Goal: Task Accomplishment & Management: Manage account settings

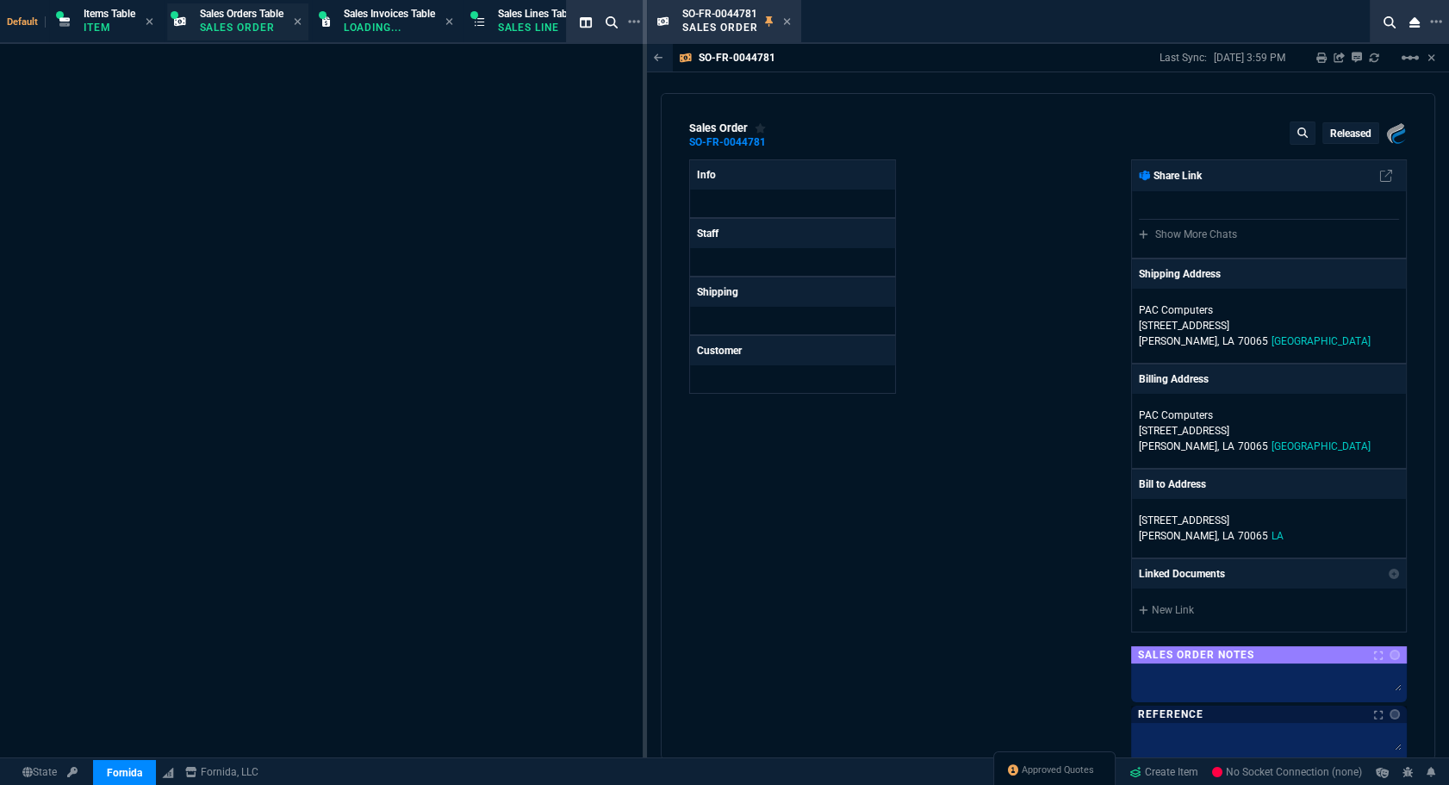
select select "12: ROSS"
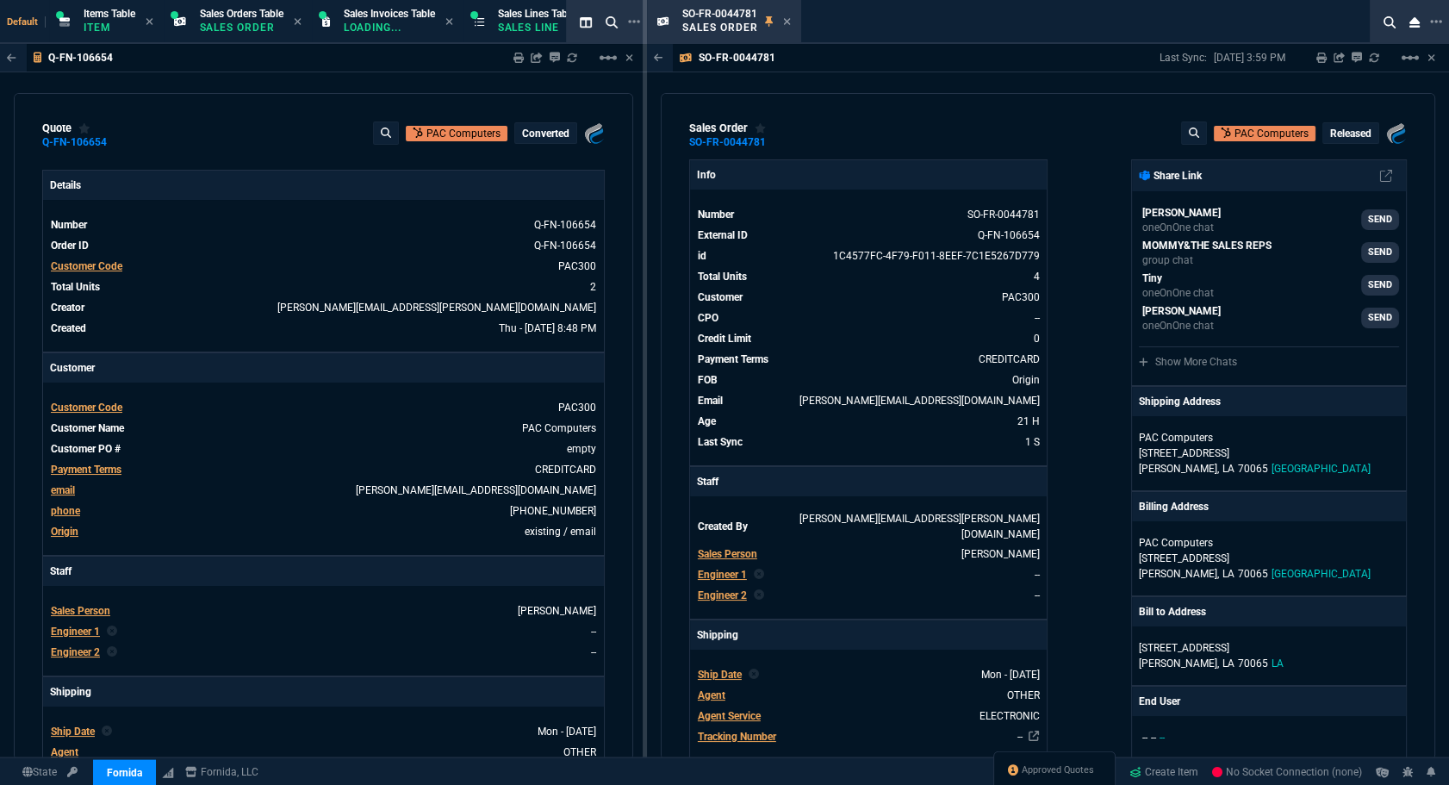
type input "20"
type input "131"
type input "892.91"
type input "27"
click at [790, 24] on icon at bounding box center [787, 21] width 8 height 10
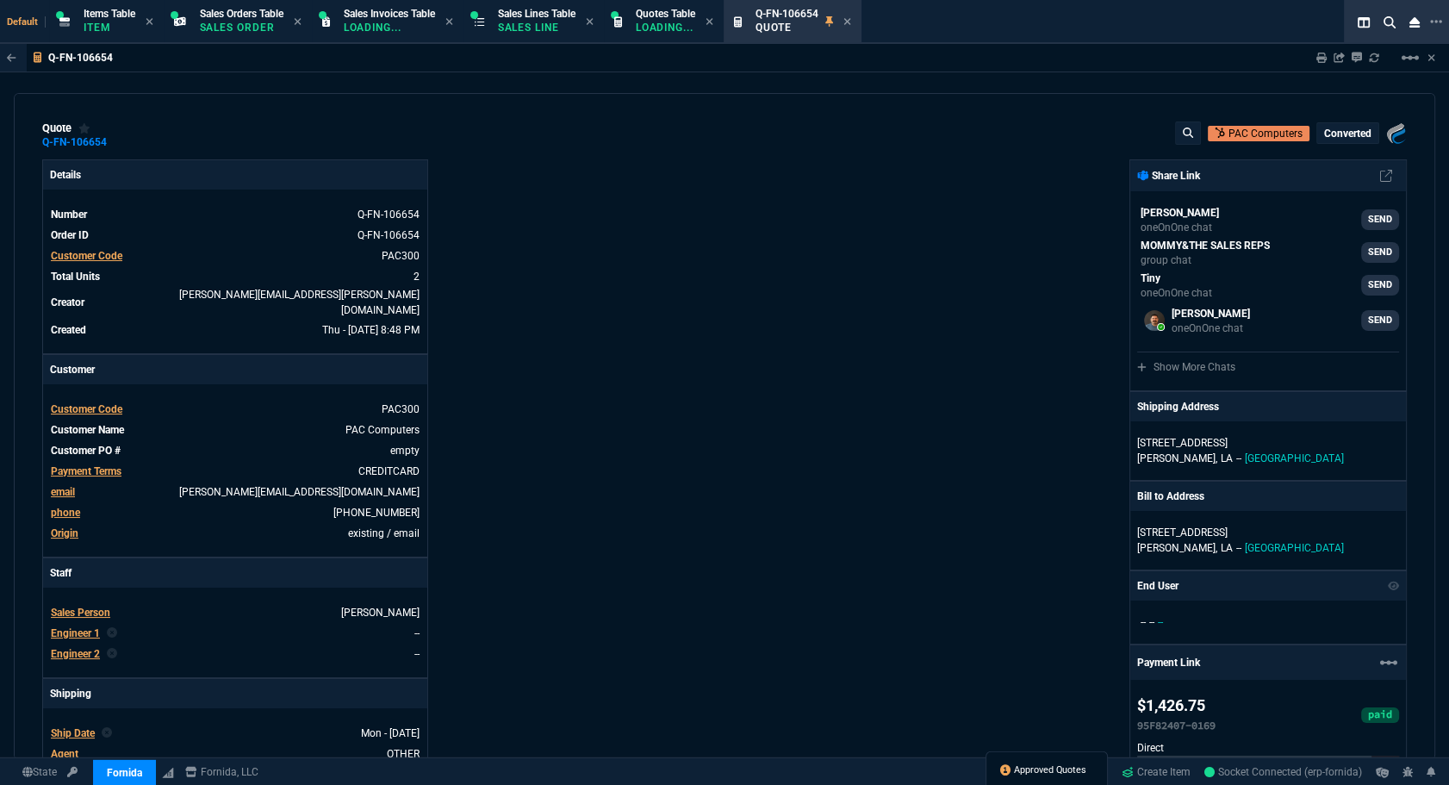
click at [1039, 774] on span "Approved Quotes" at bounding box center [1050, 770] width 72 height 14
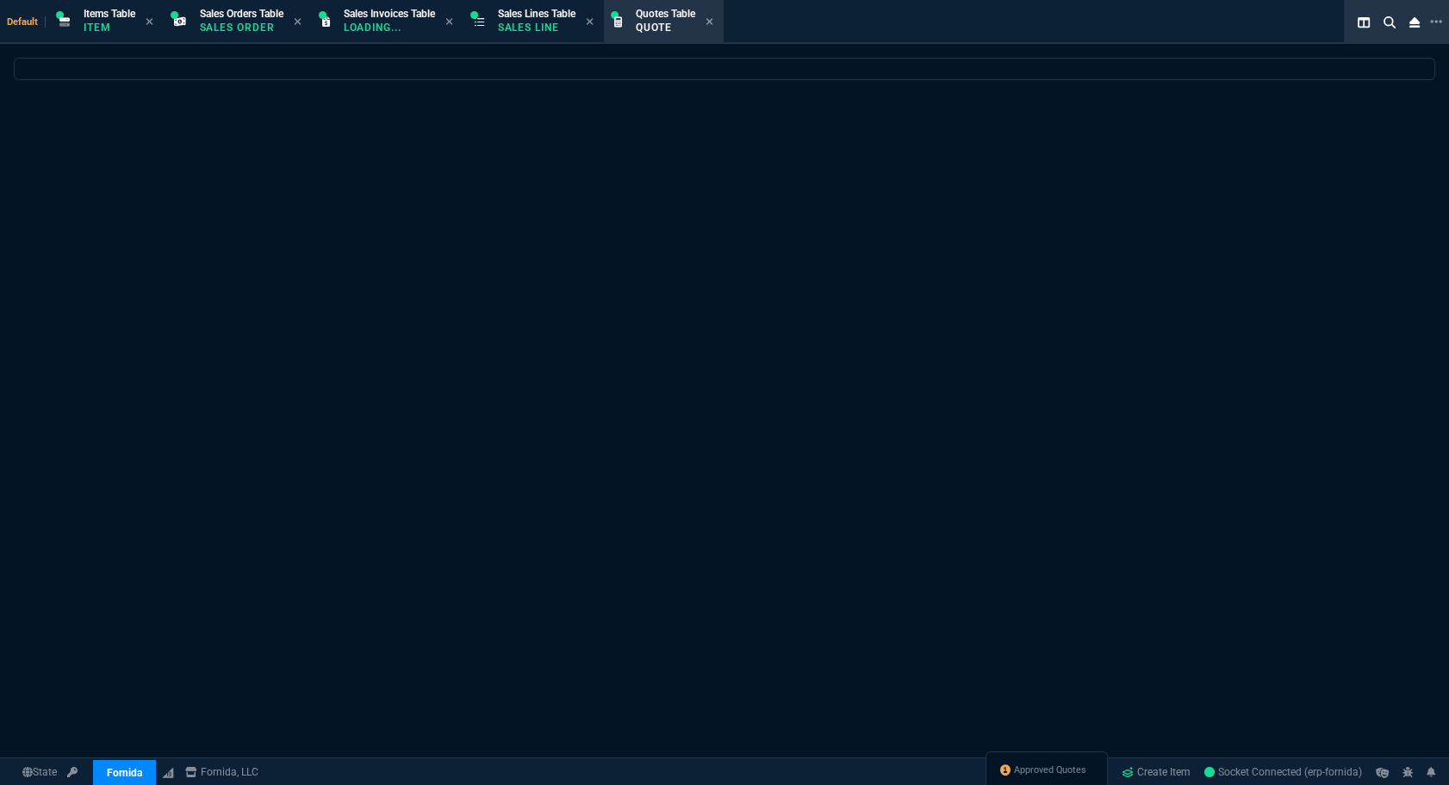
select select
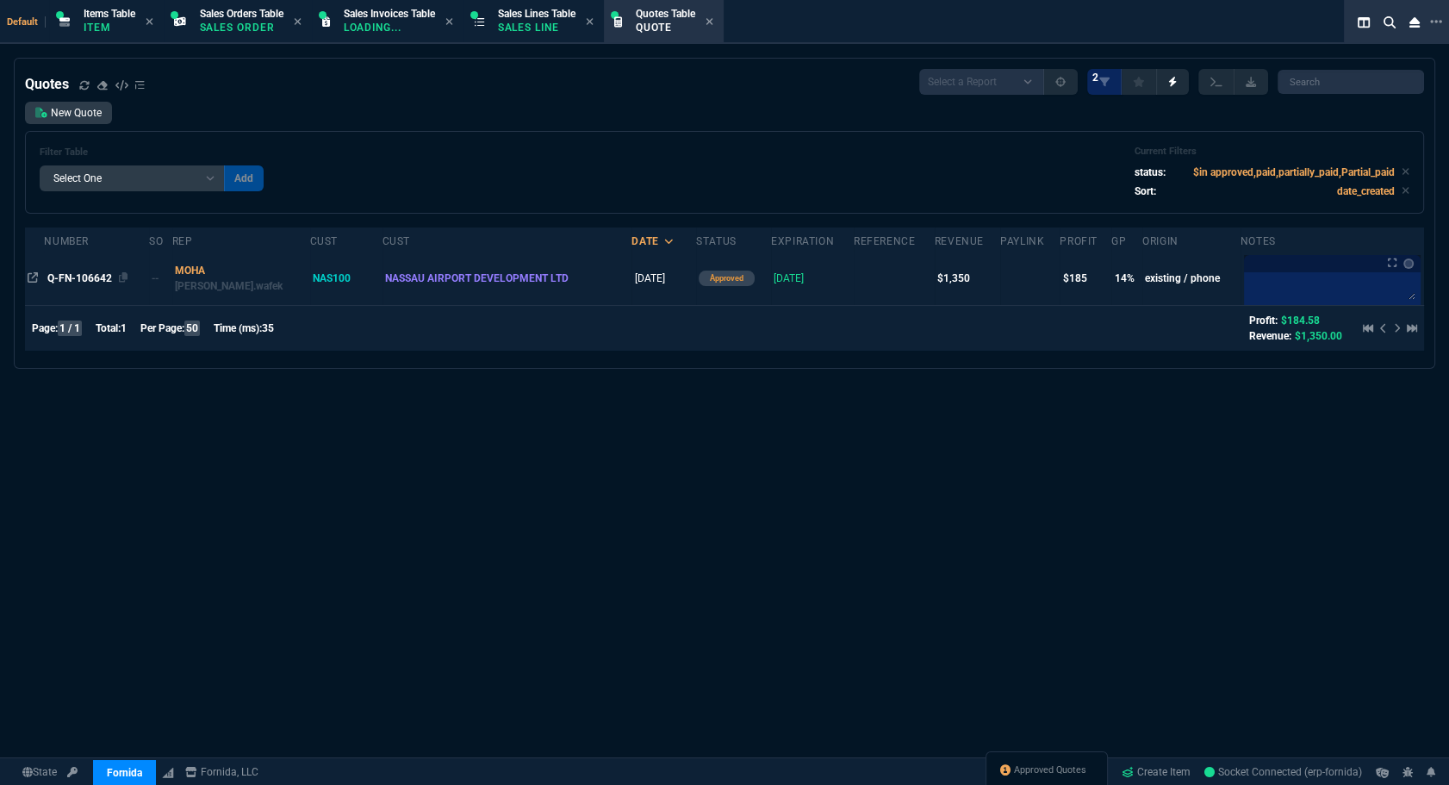
click at [58, 283] on span "Q-FN-106642" at bounding box center [79, 278] width 65 height 12
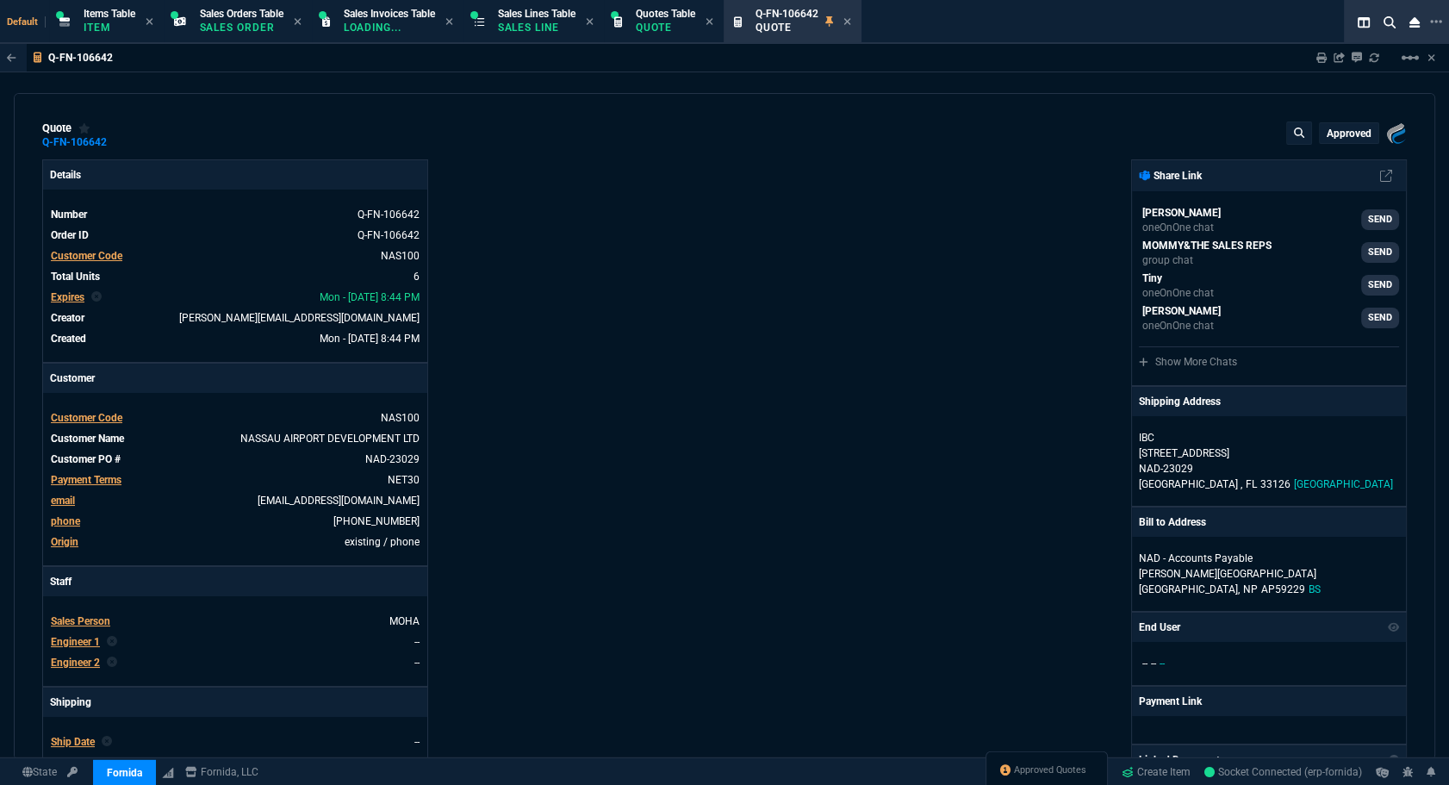
type input "18"
type input "41"
type input "239.99"
type input "6"
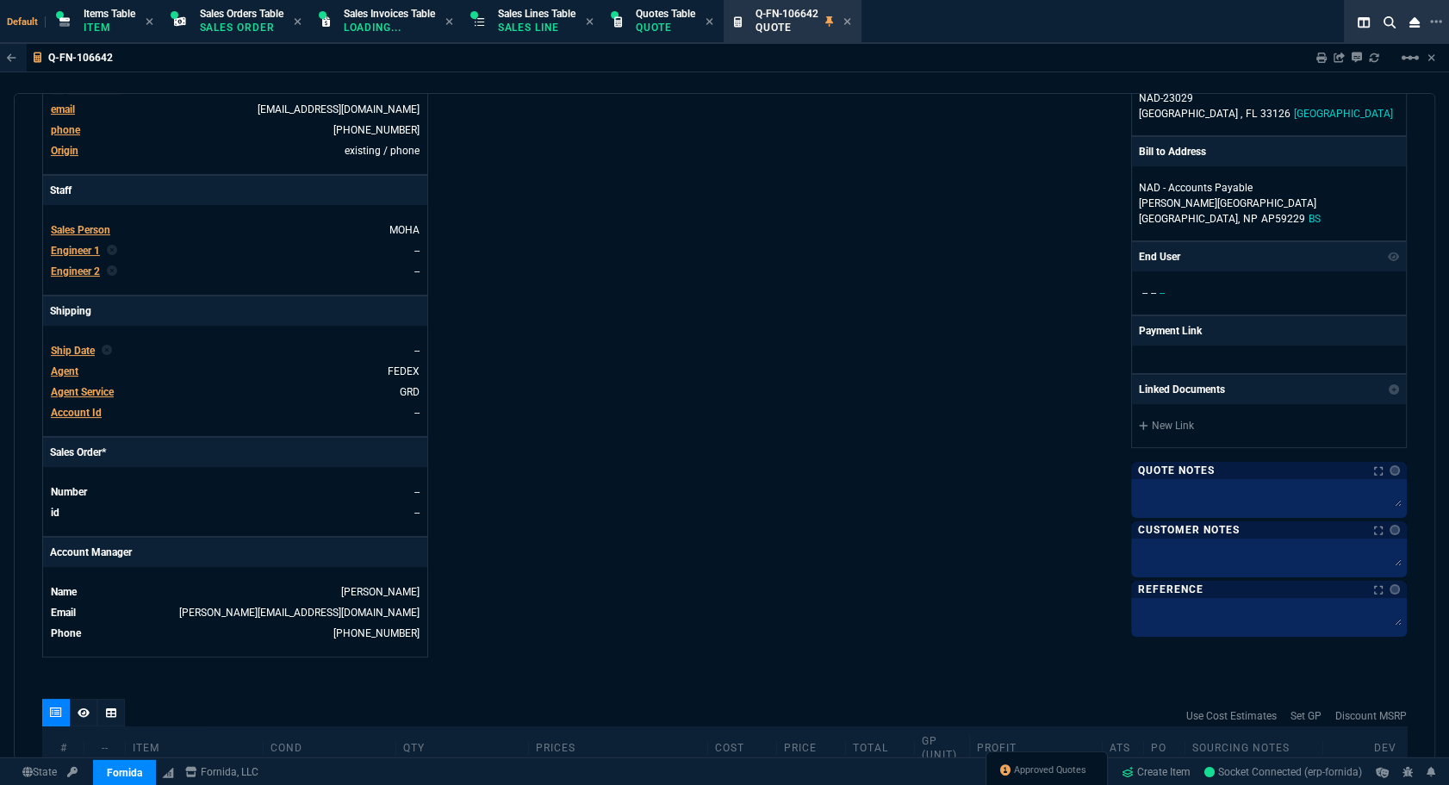
scroll to position [705, 0]
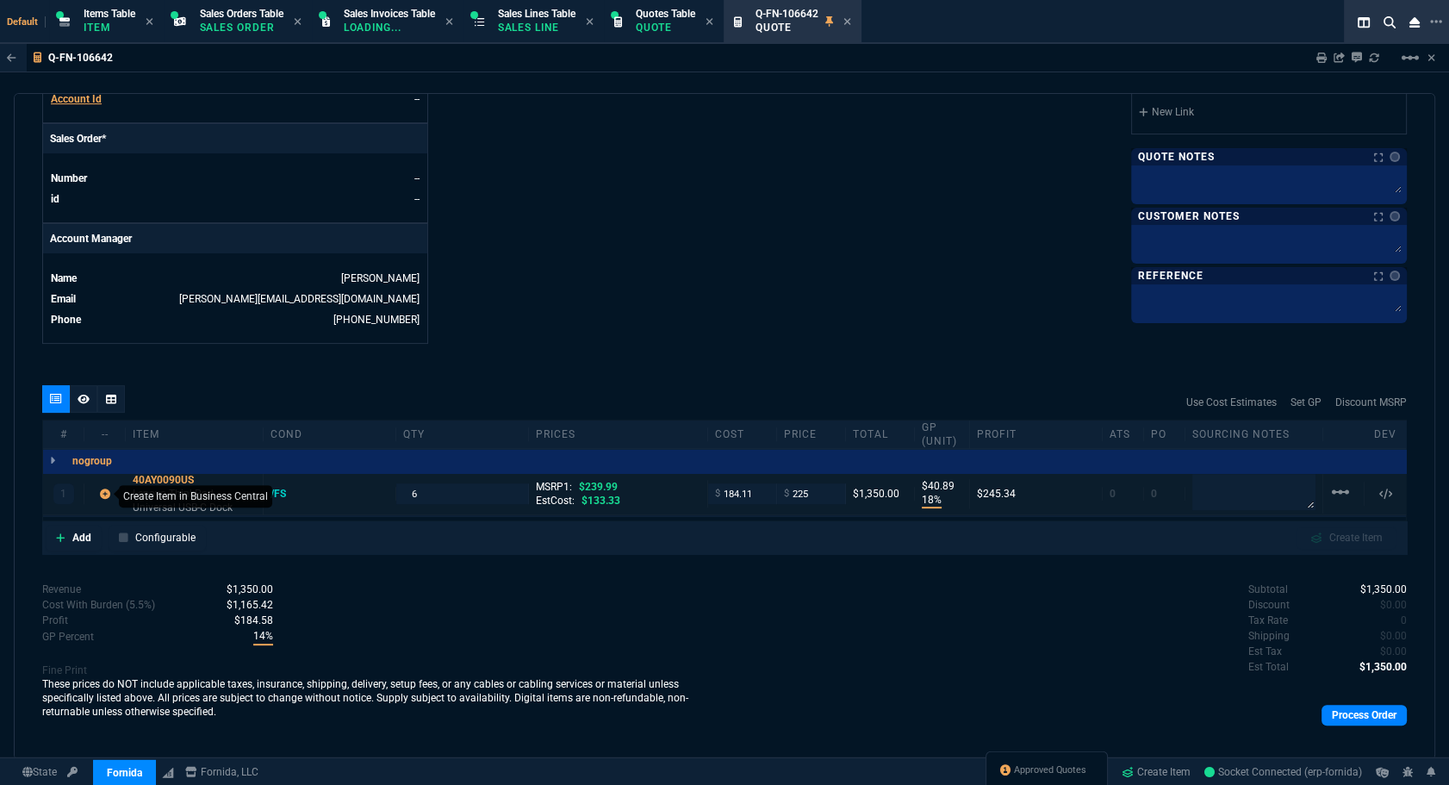
click at [104, 491] on icon at bounding box center [105, 494] width 10 height 10
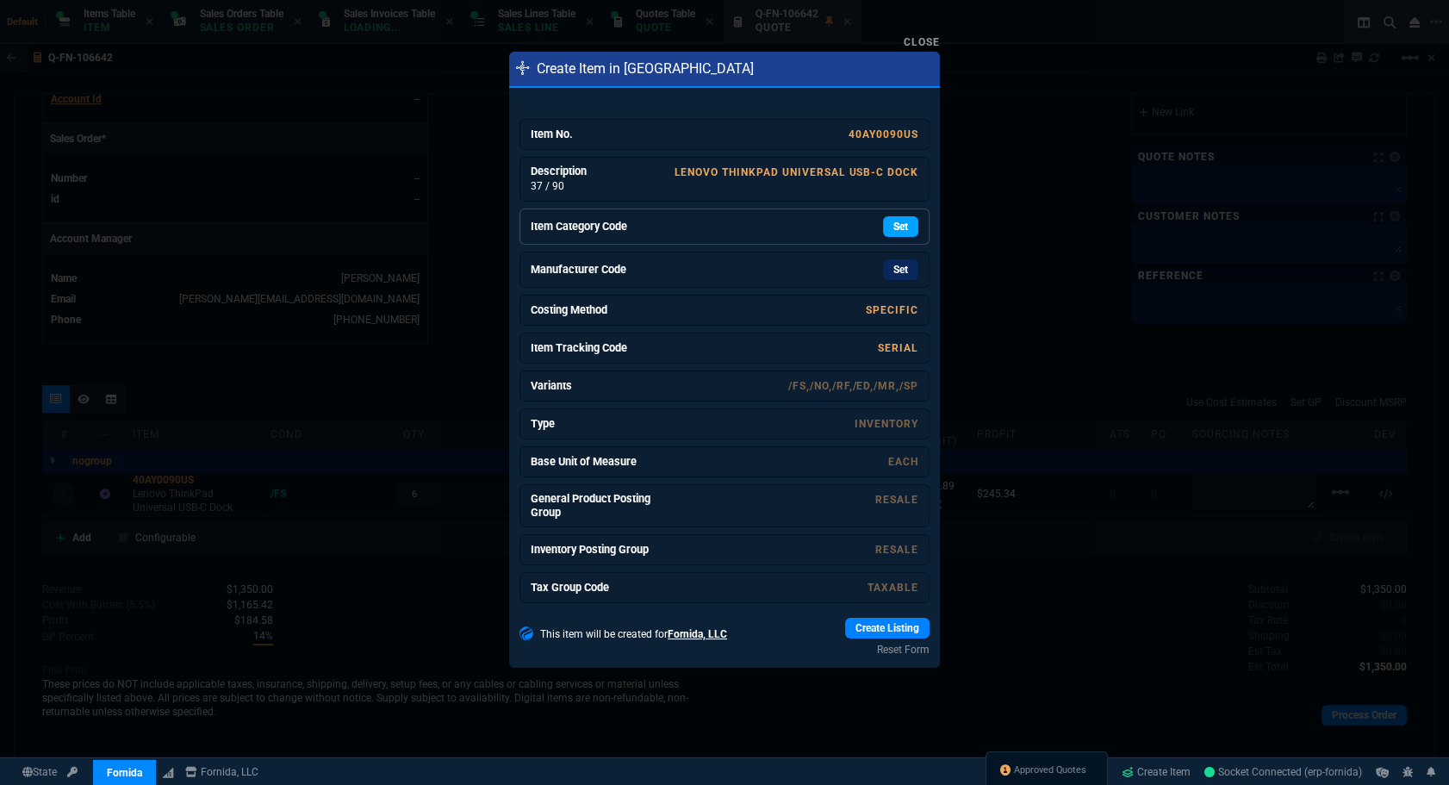
click at [898, 227] on link "Set" at bounding box center [900, 226] width 35 height 21
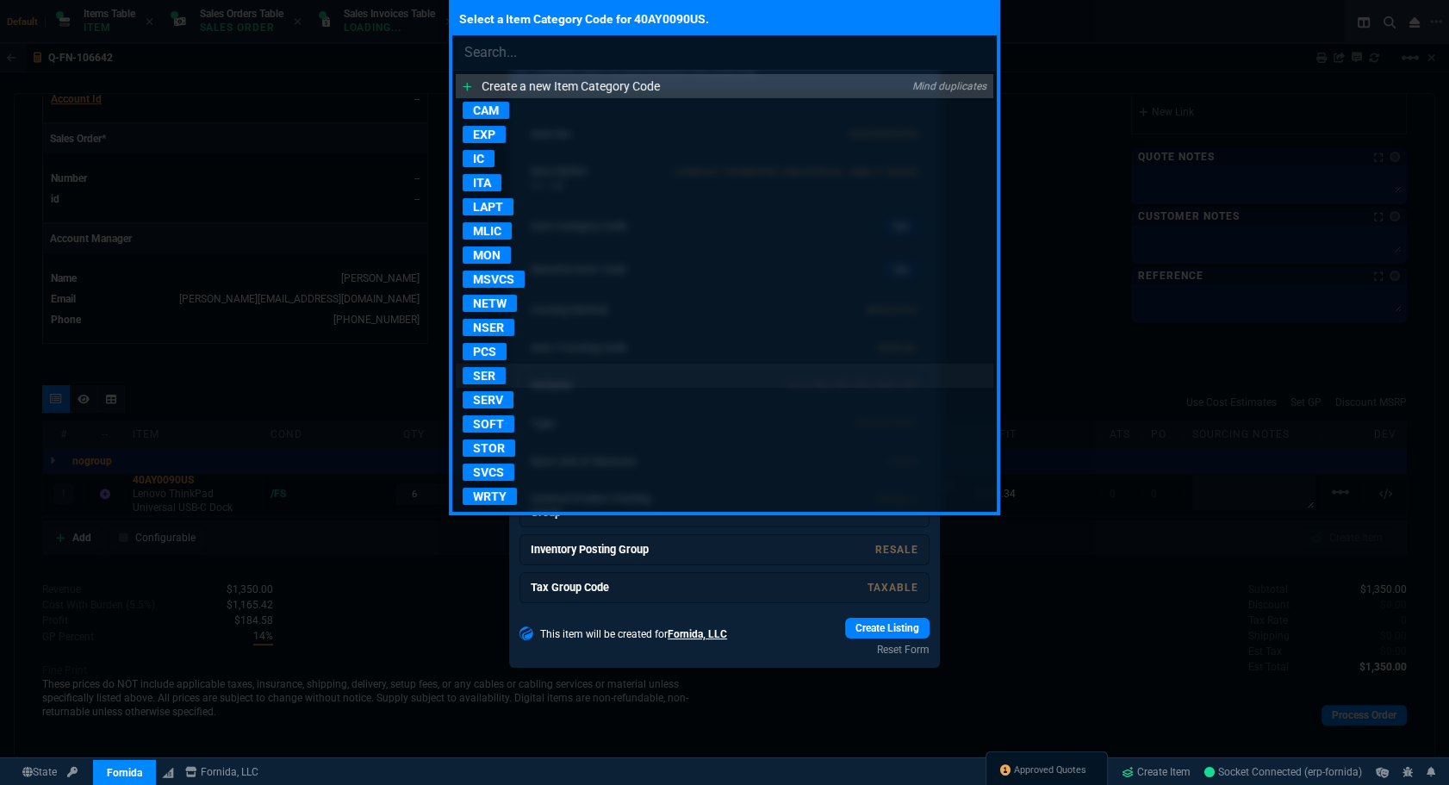
click at [481, 371] on p "SER" at bounding box center [484, 375] width 43 height 17
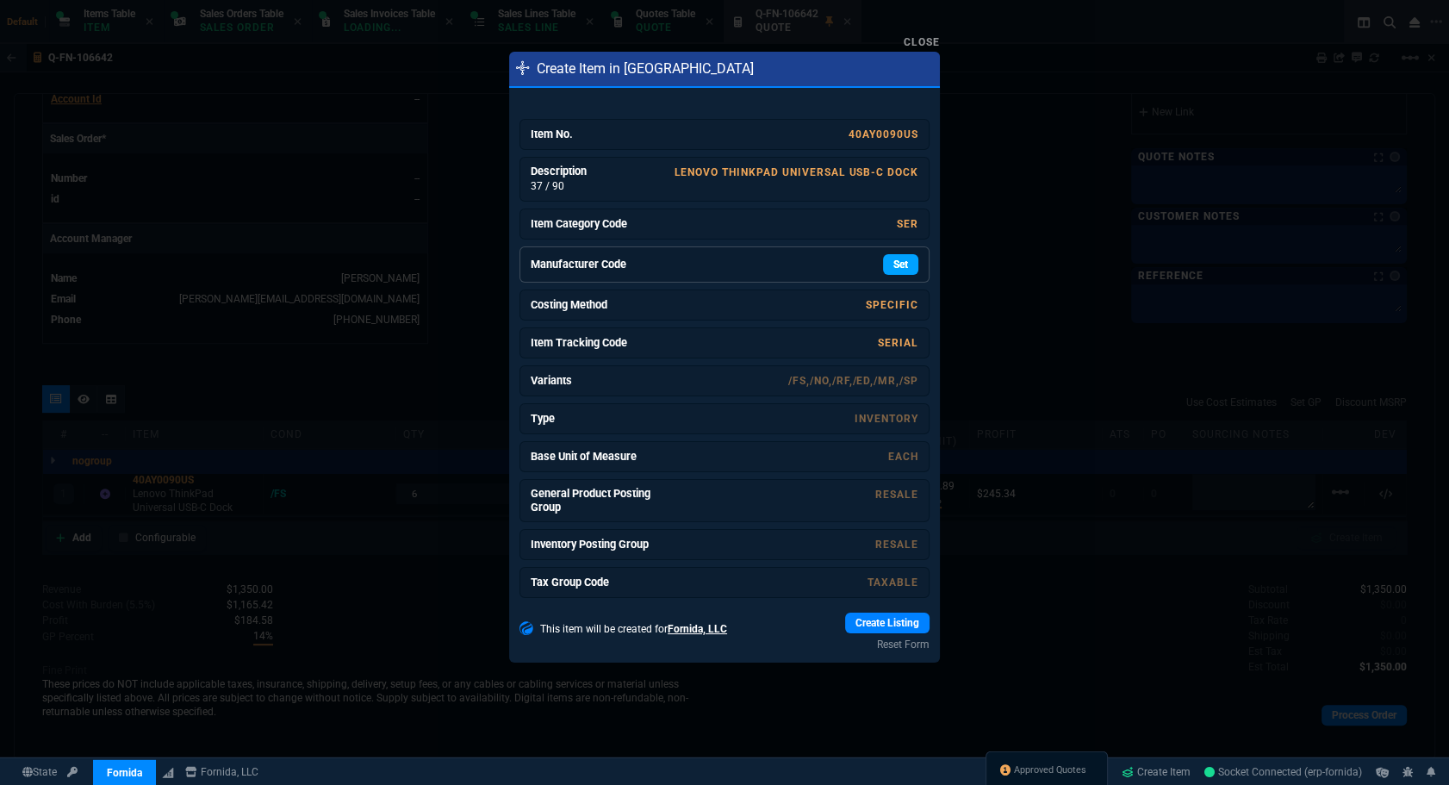
click at [900, 265] on link "Set" at bounding box center [900, 264] width 35 height 21
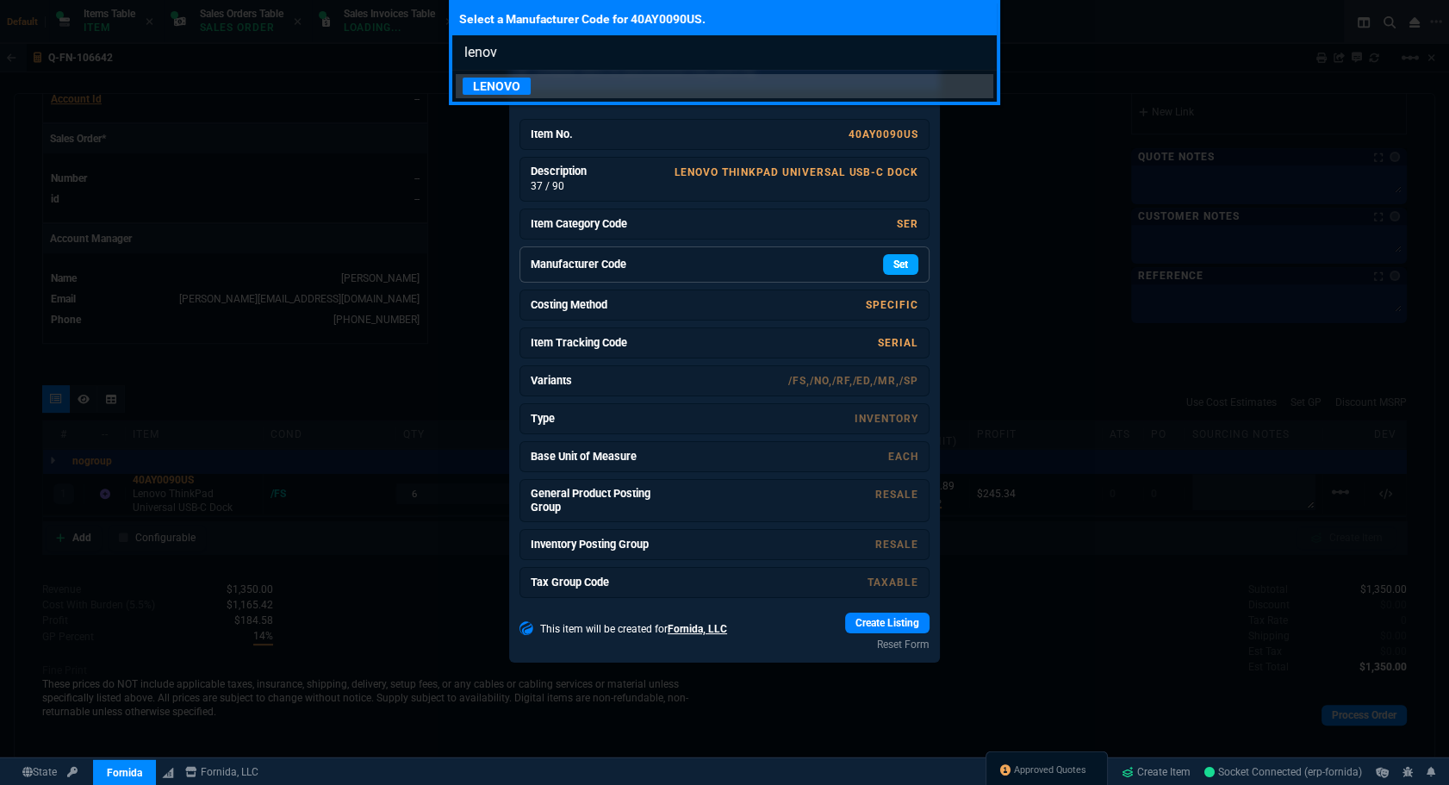
type input "lenovo"
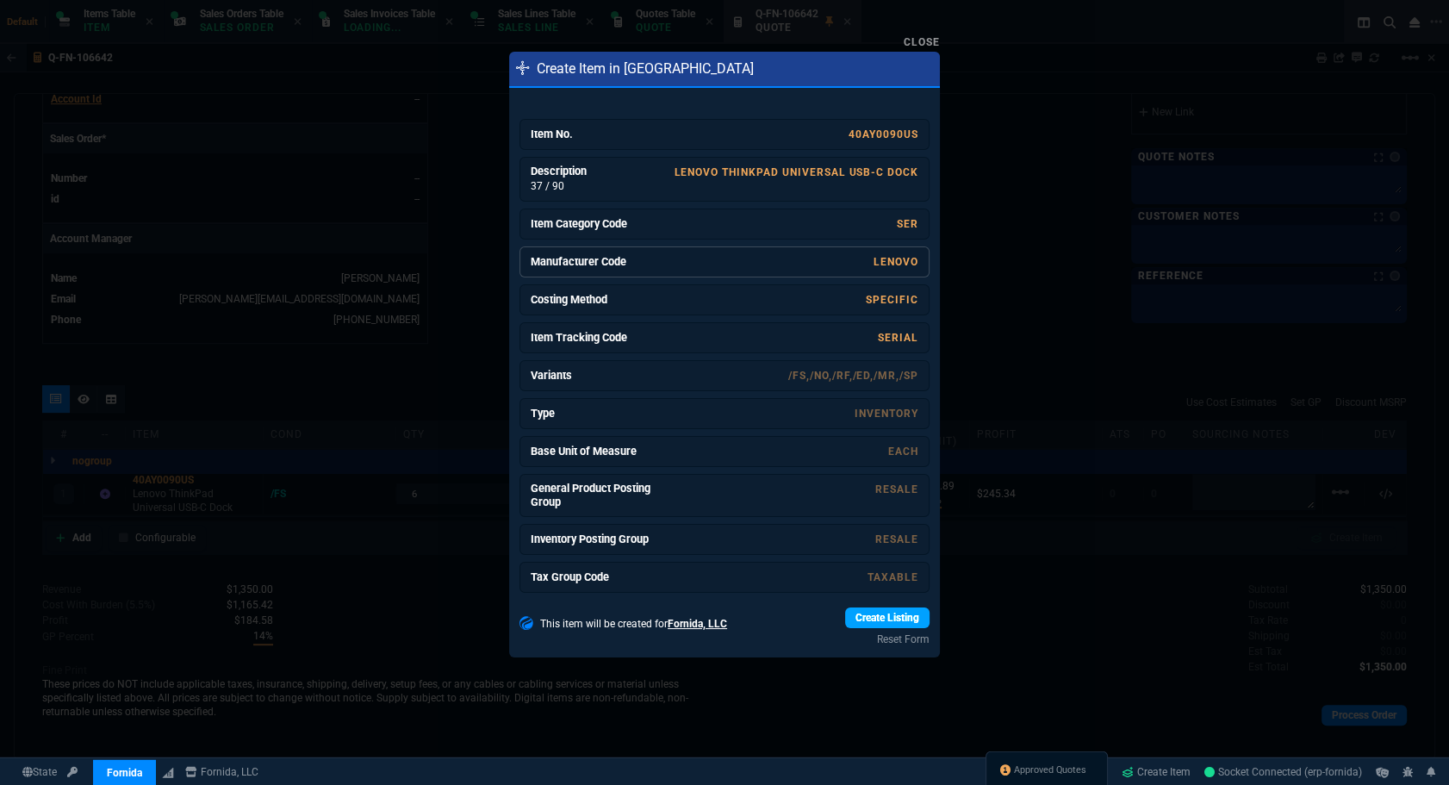
click at [854, 611] on link "Create Listing" at bounding box center [887, 617] width 84 height 21
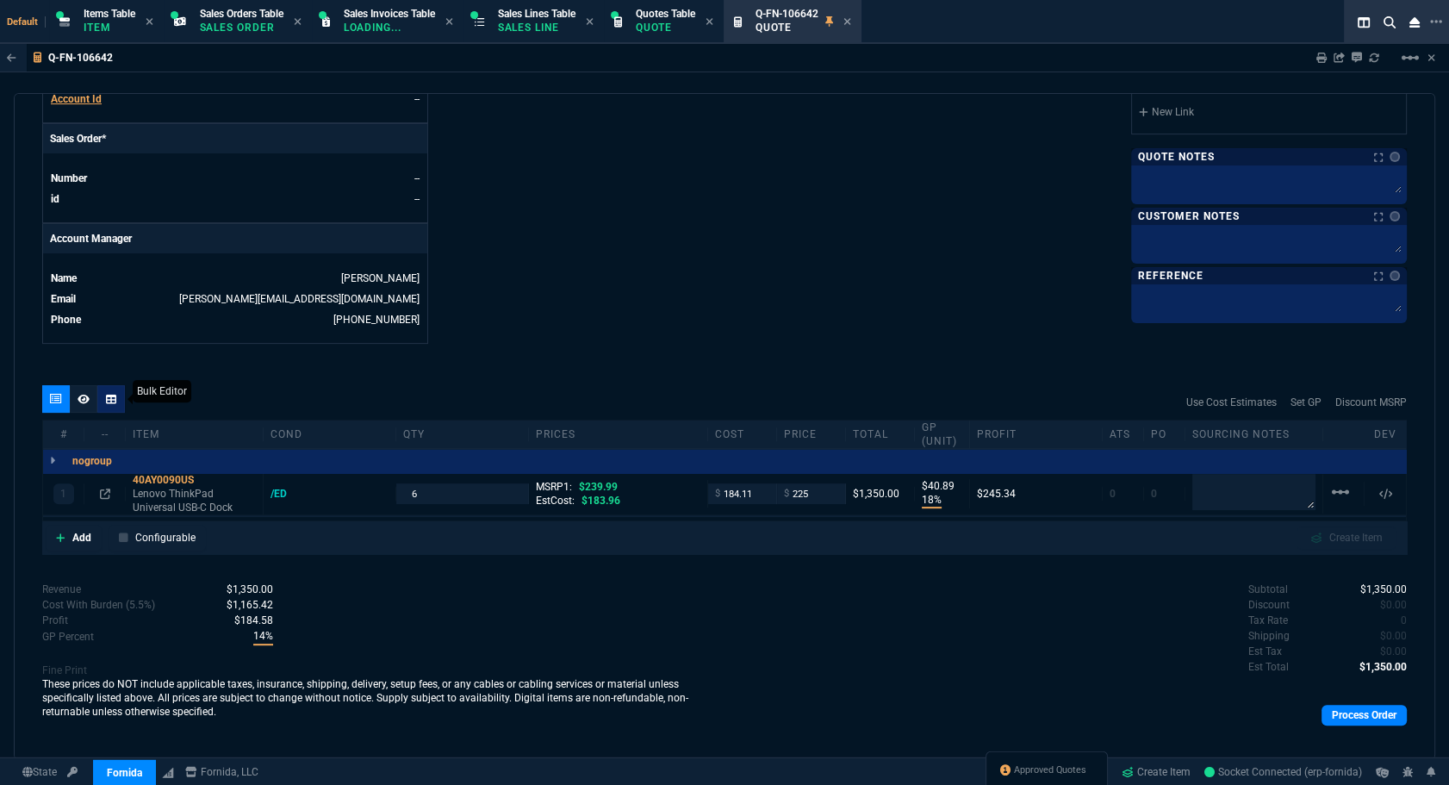
click at [106, 402] on icon at bounding box center [111, 399] width 10 height 10
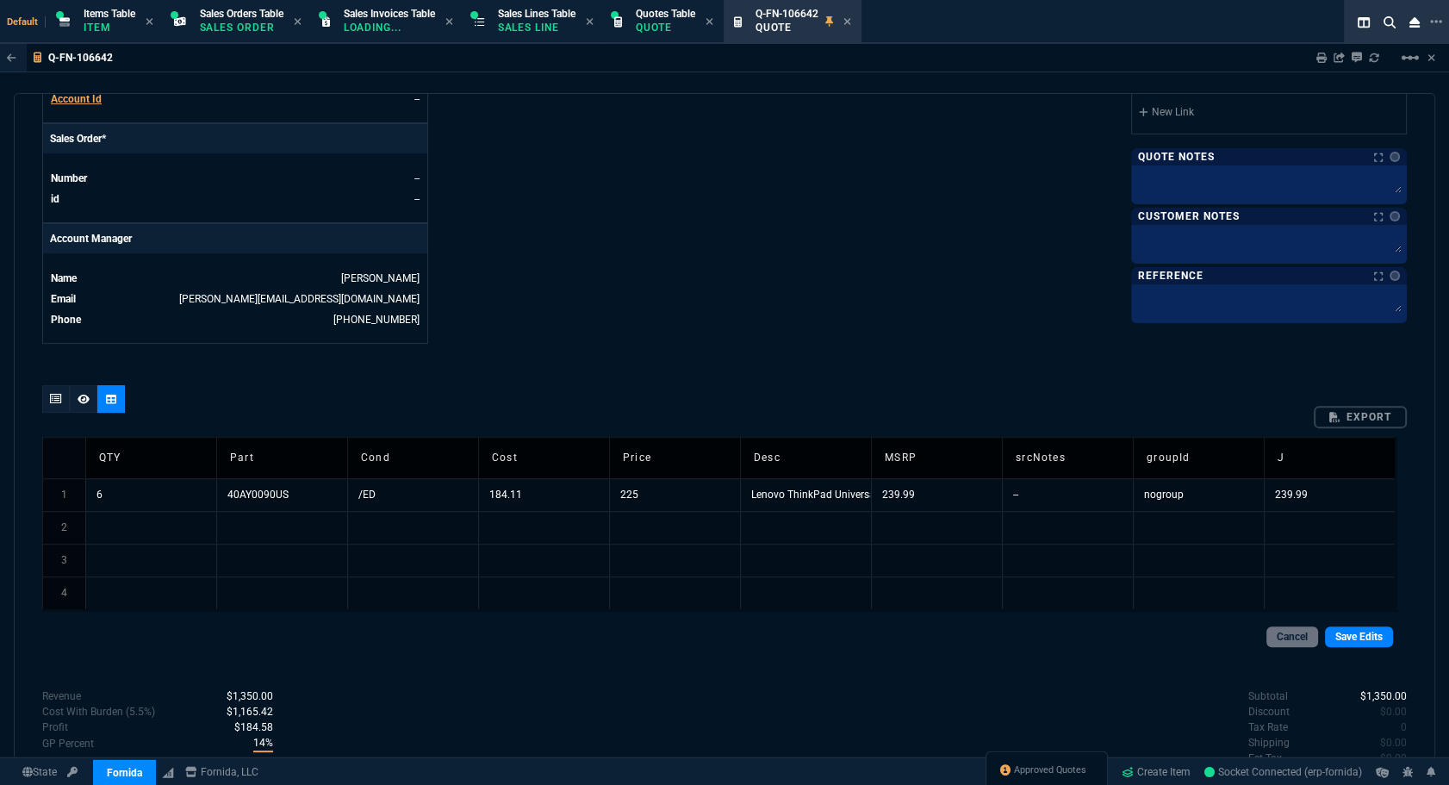
click at [394, 491] on td "/ED" at bounding box center [412, 494] width 131 height 33
type input "/FS"
click at [528, 395] on div at bounding box center [724, 402] width 1365 height 34
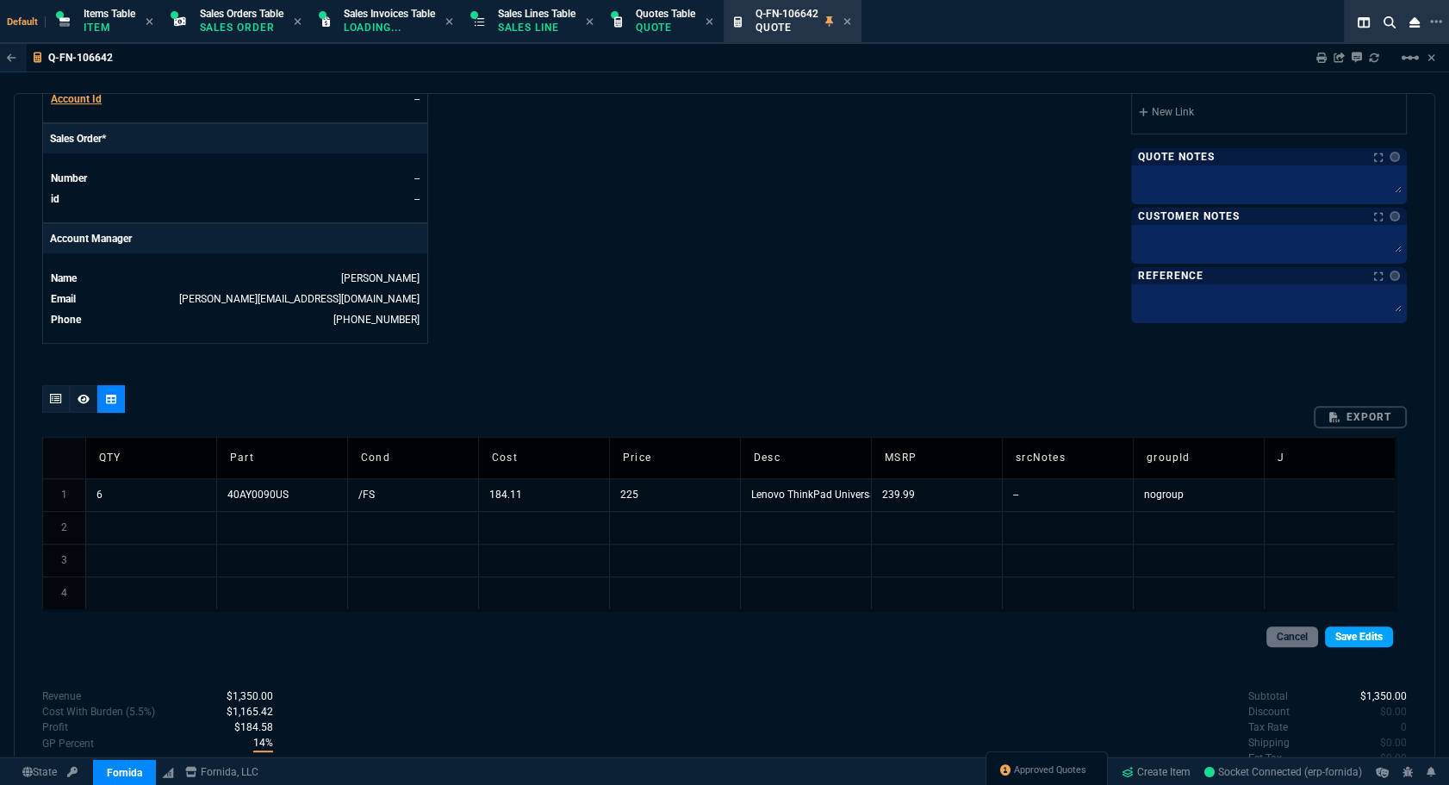
click at [1339, 632] on link "Save Edits" at bounding box center [1359, 636] width 68 height 21
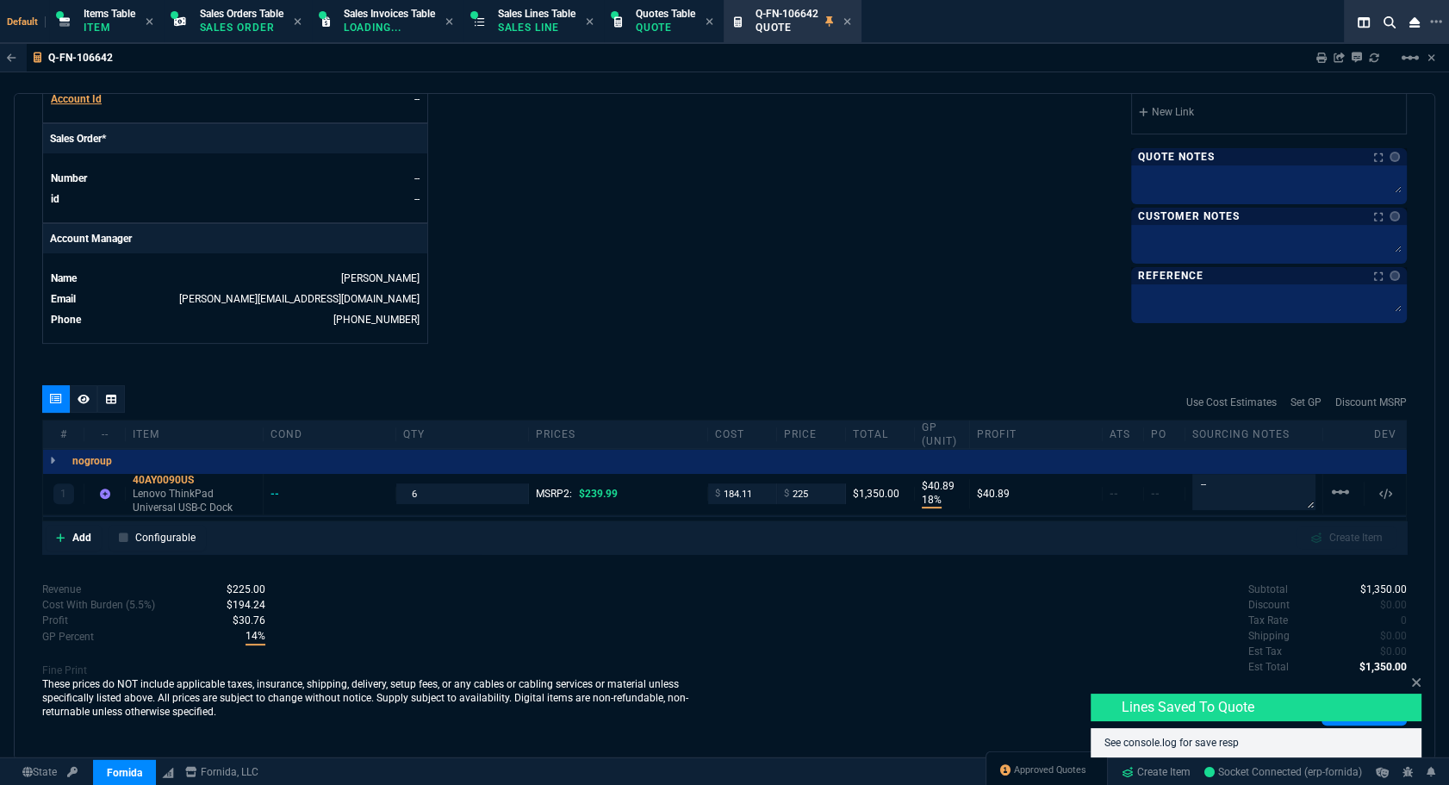
type input "18"
type input "41"
type input "6"
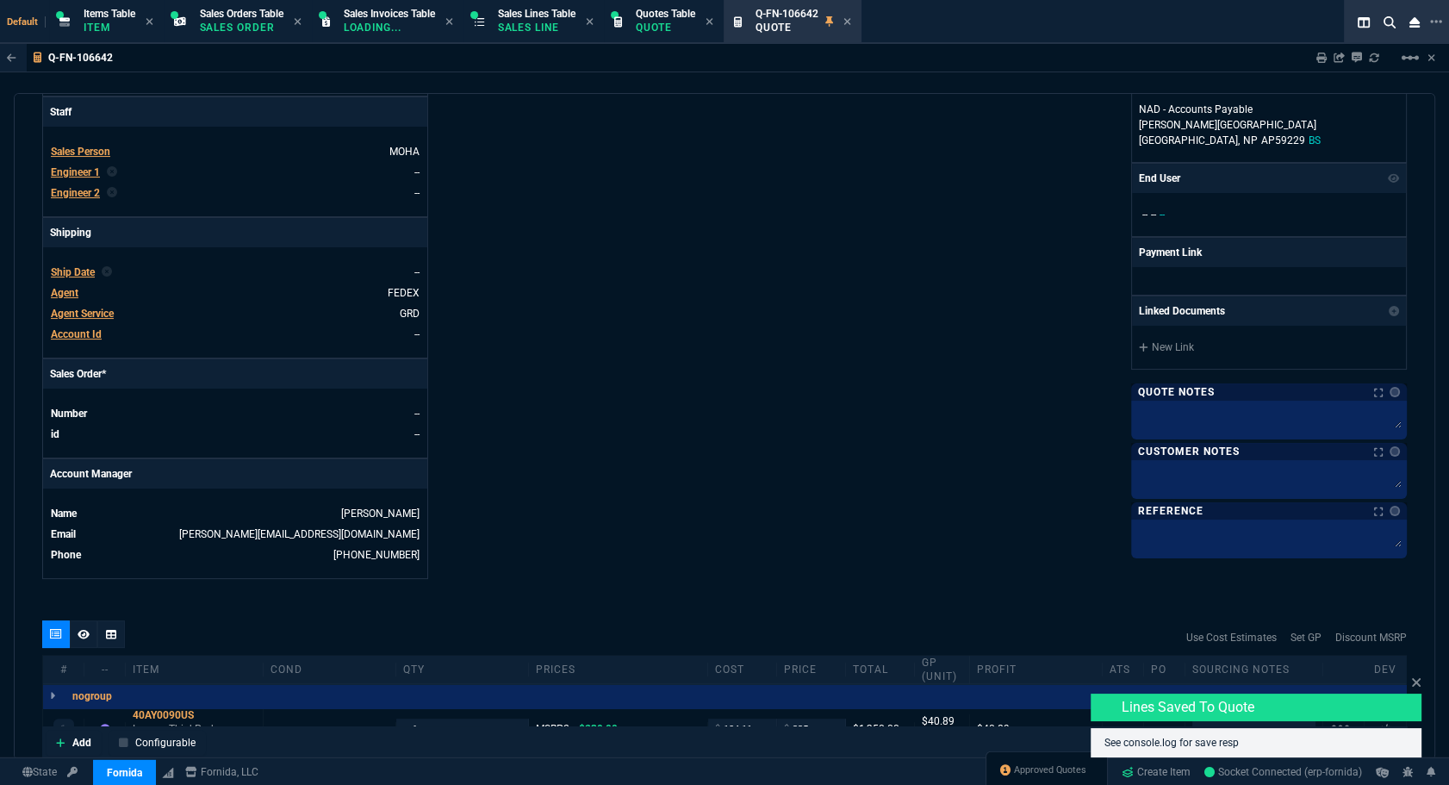
click at [78, 271] on span "Ship Date" at bounding box center [73, 272] width 44 height 12
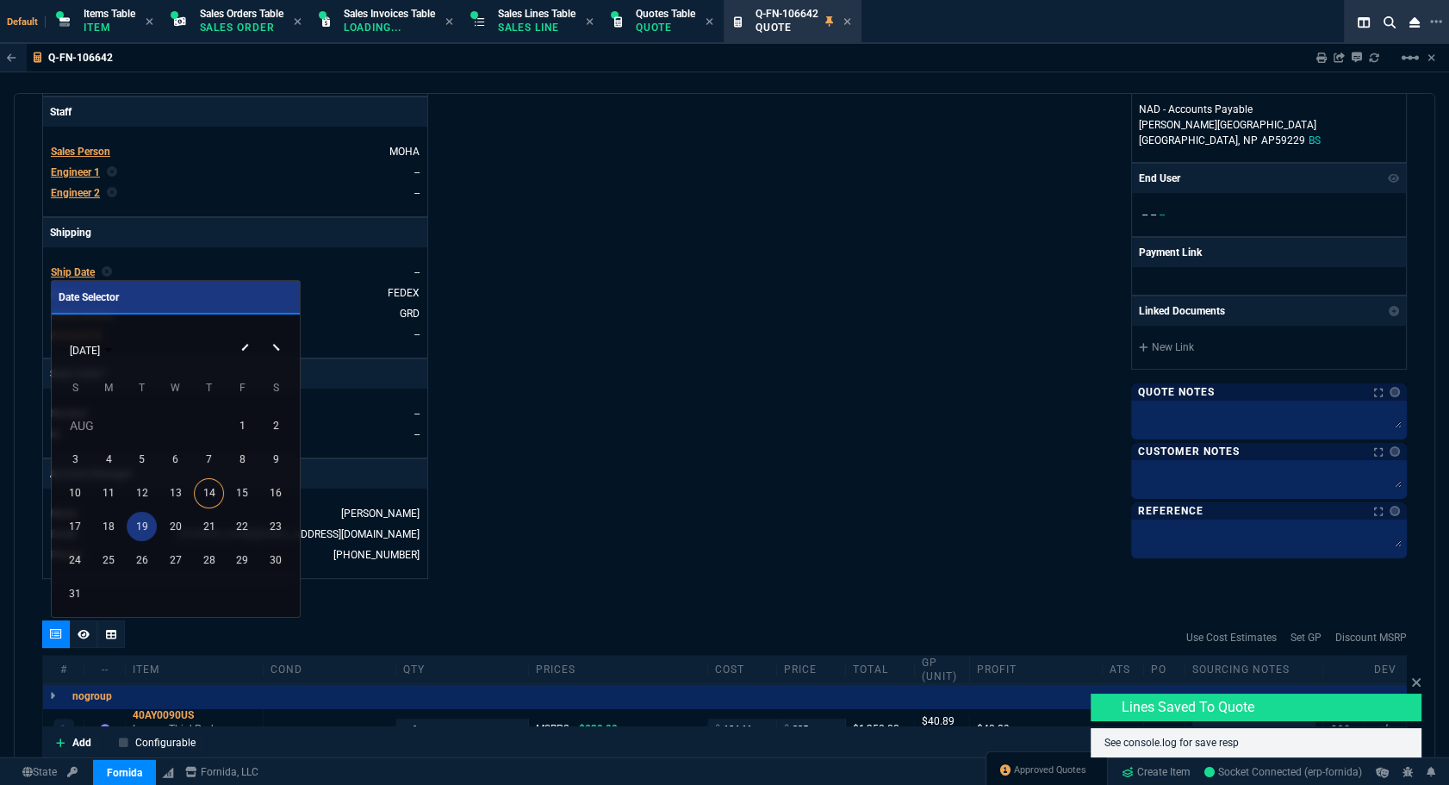
click at [136, 524] on div "19" at bounding box center [142, 527] width 30 height 30
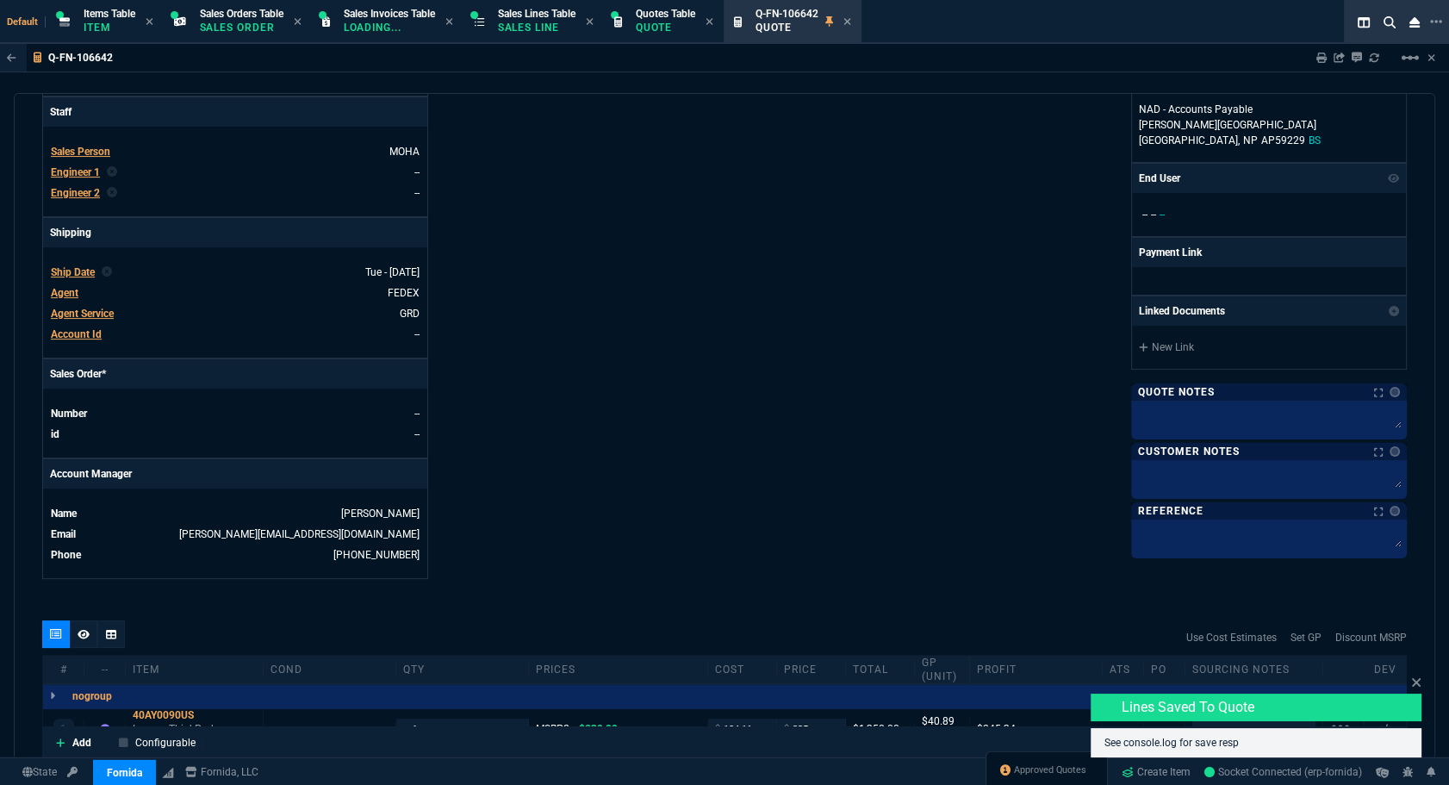
click at [717, 437] on div "Details Number Q-FN-106642 Order ID Q-FN-106642 Customer Code NAS100 Total Unit…" at bounding box center [383, 134] width 682 height 889
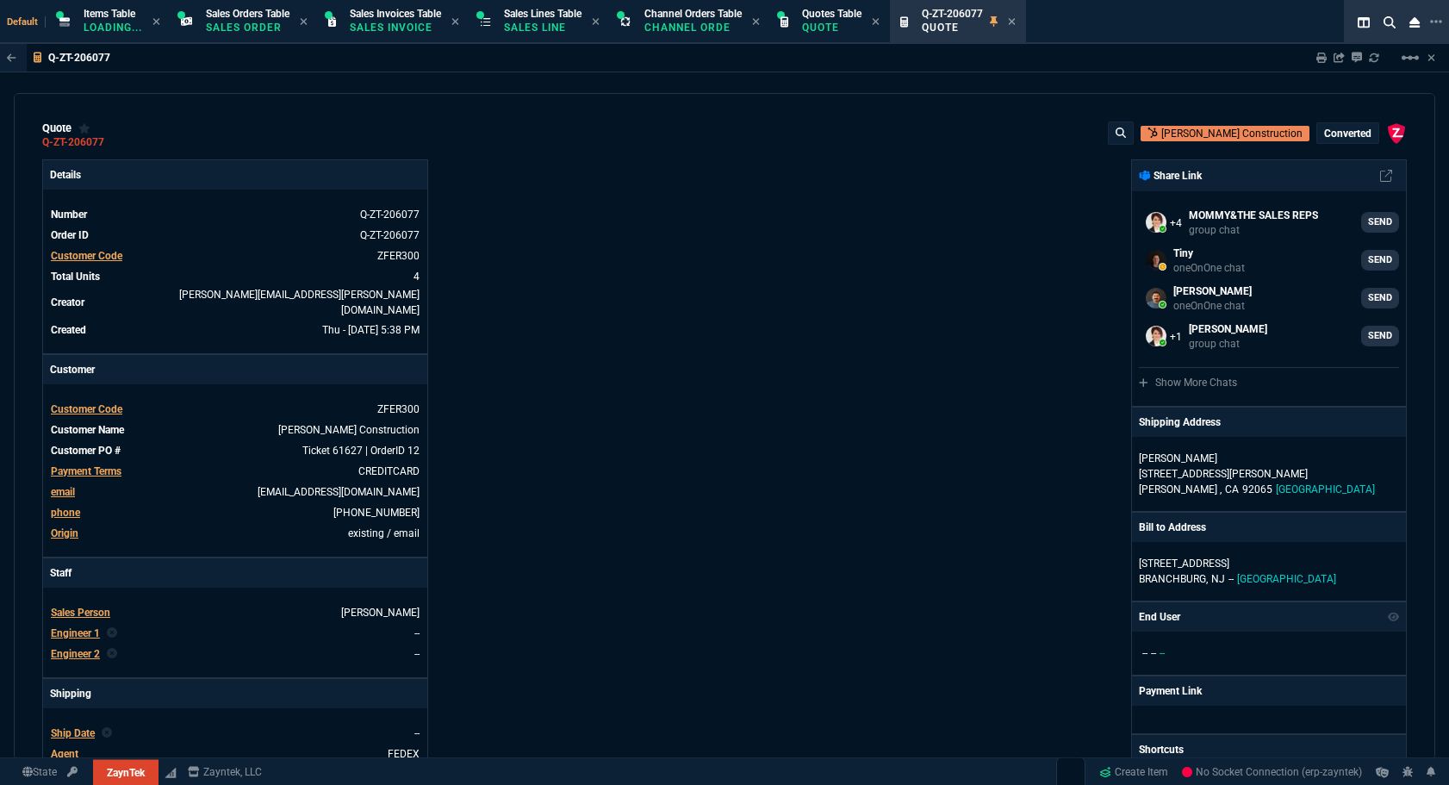
select select "12: [PERSON_NAME]"
select select
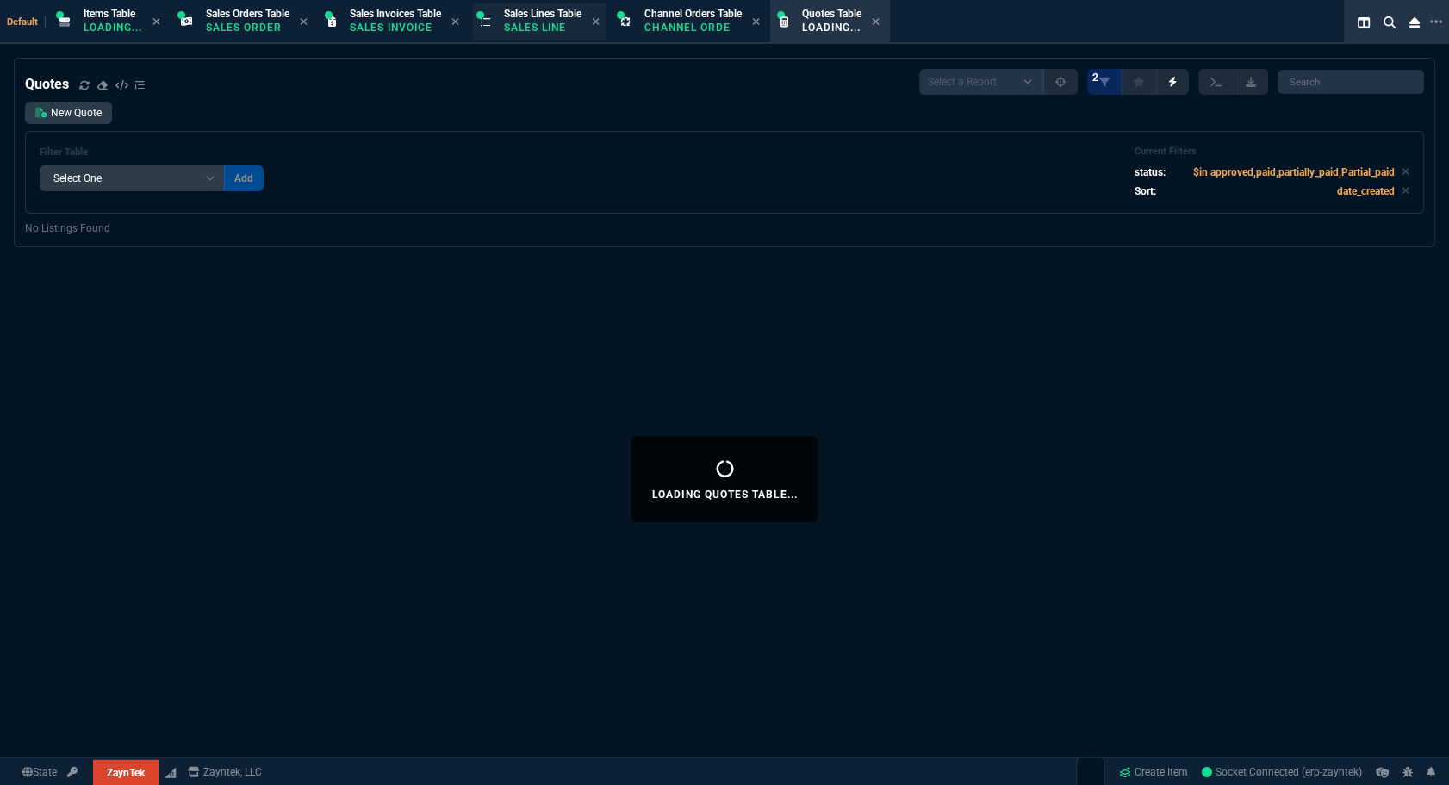
click at [549, 29] on p "Sales Line" at bounding box center [543, 28] width 78 height 14
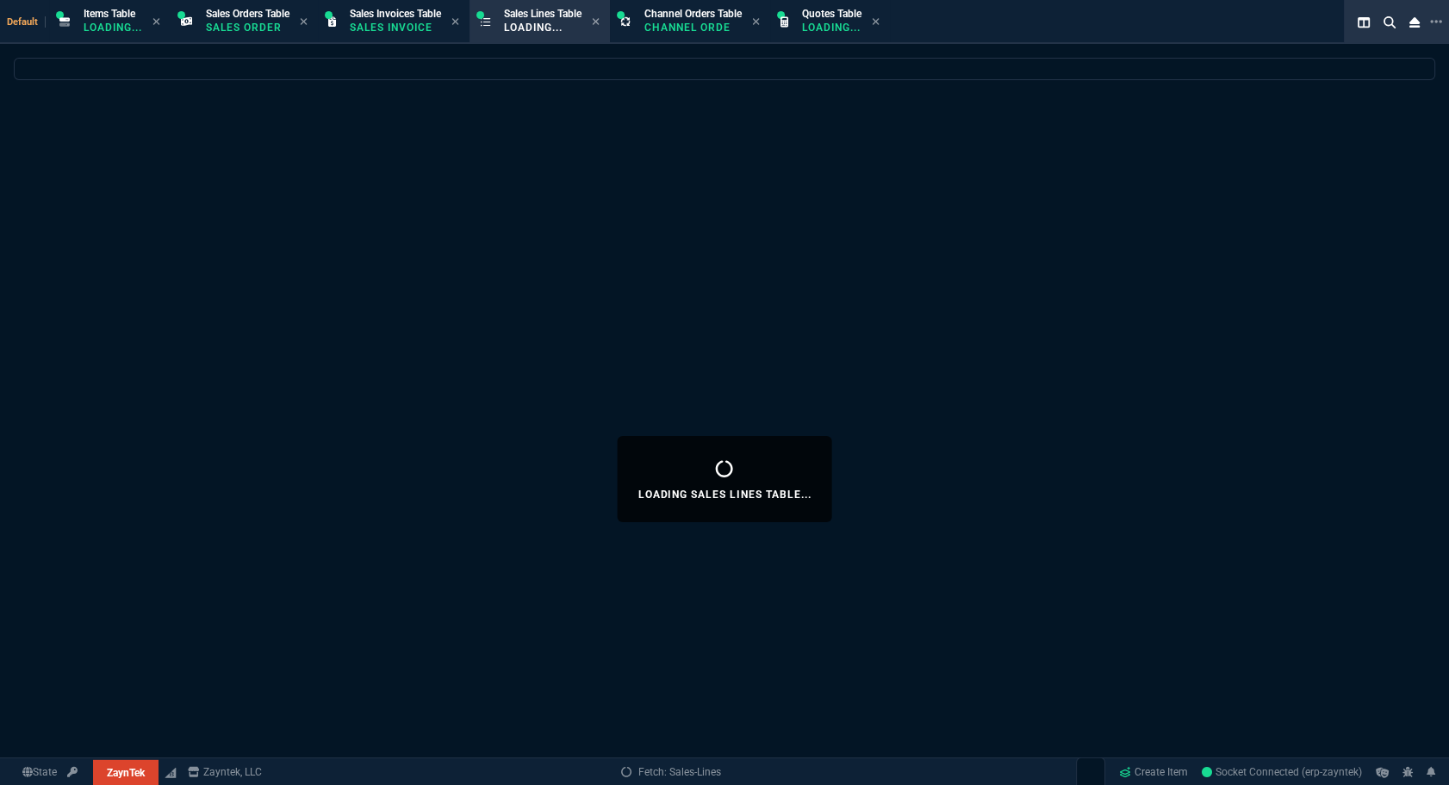
select select
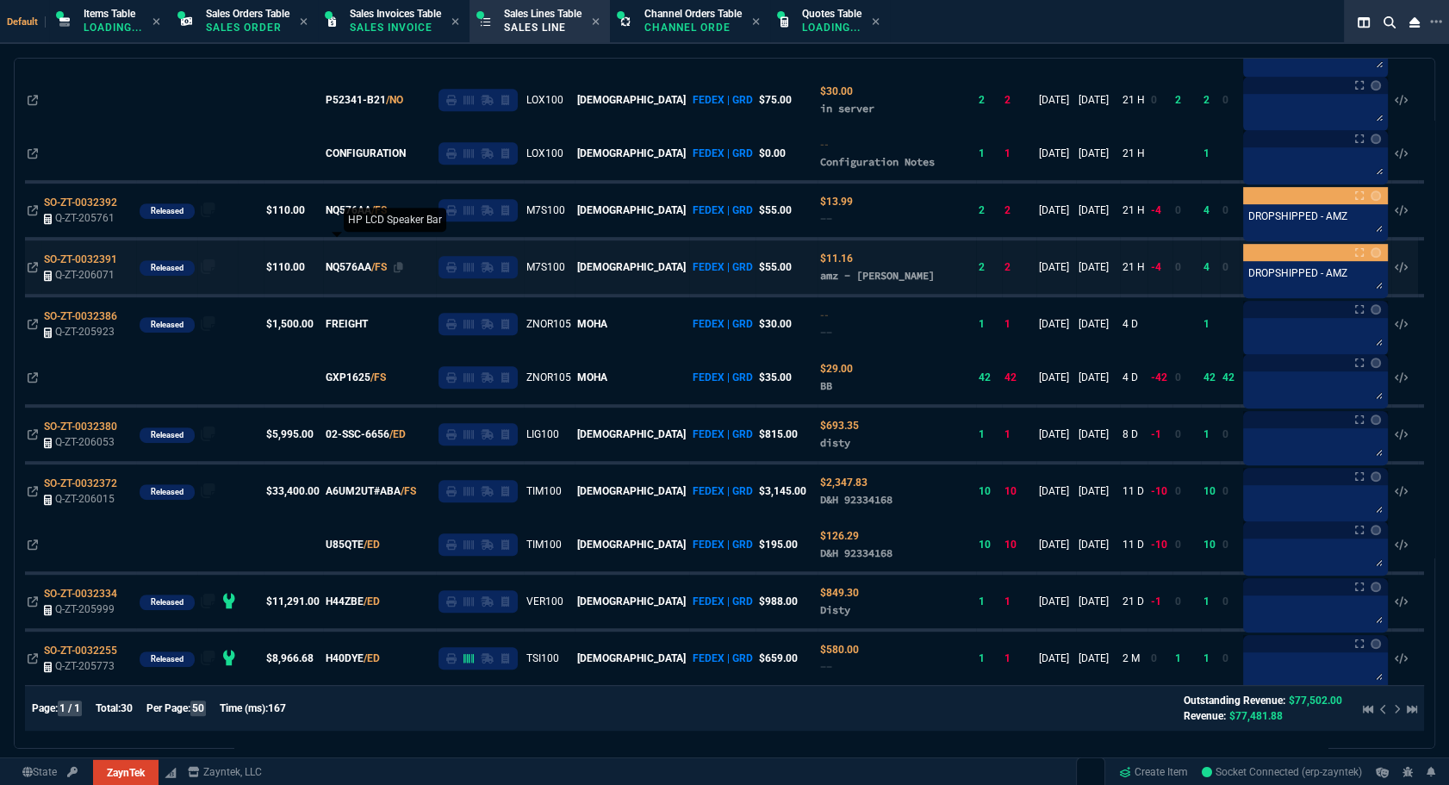
scroll to position [1255, 0]
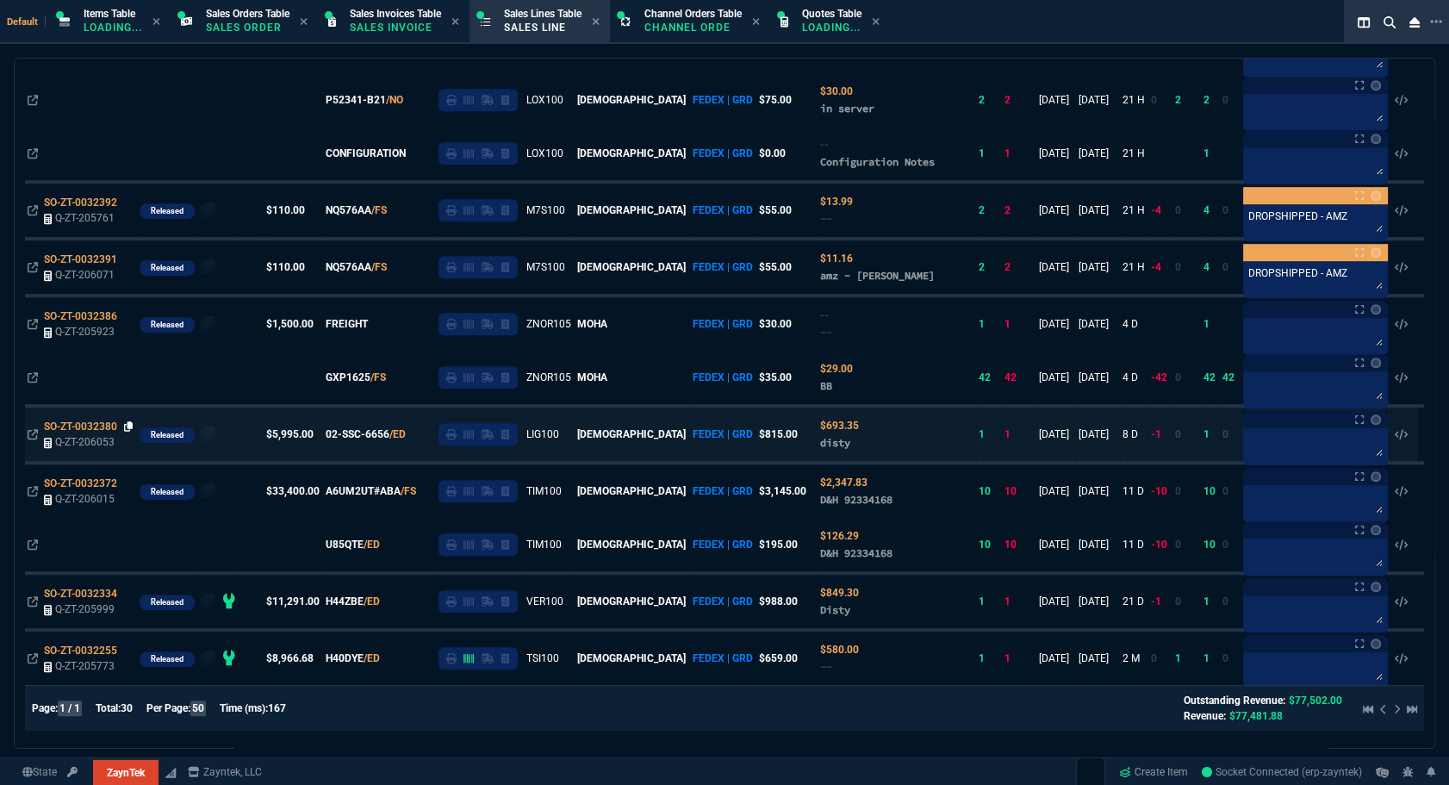
click at [128, 425] on icon at bounding box center [128, 426] width 9 height 10
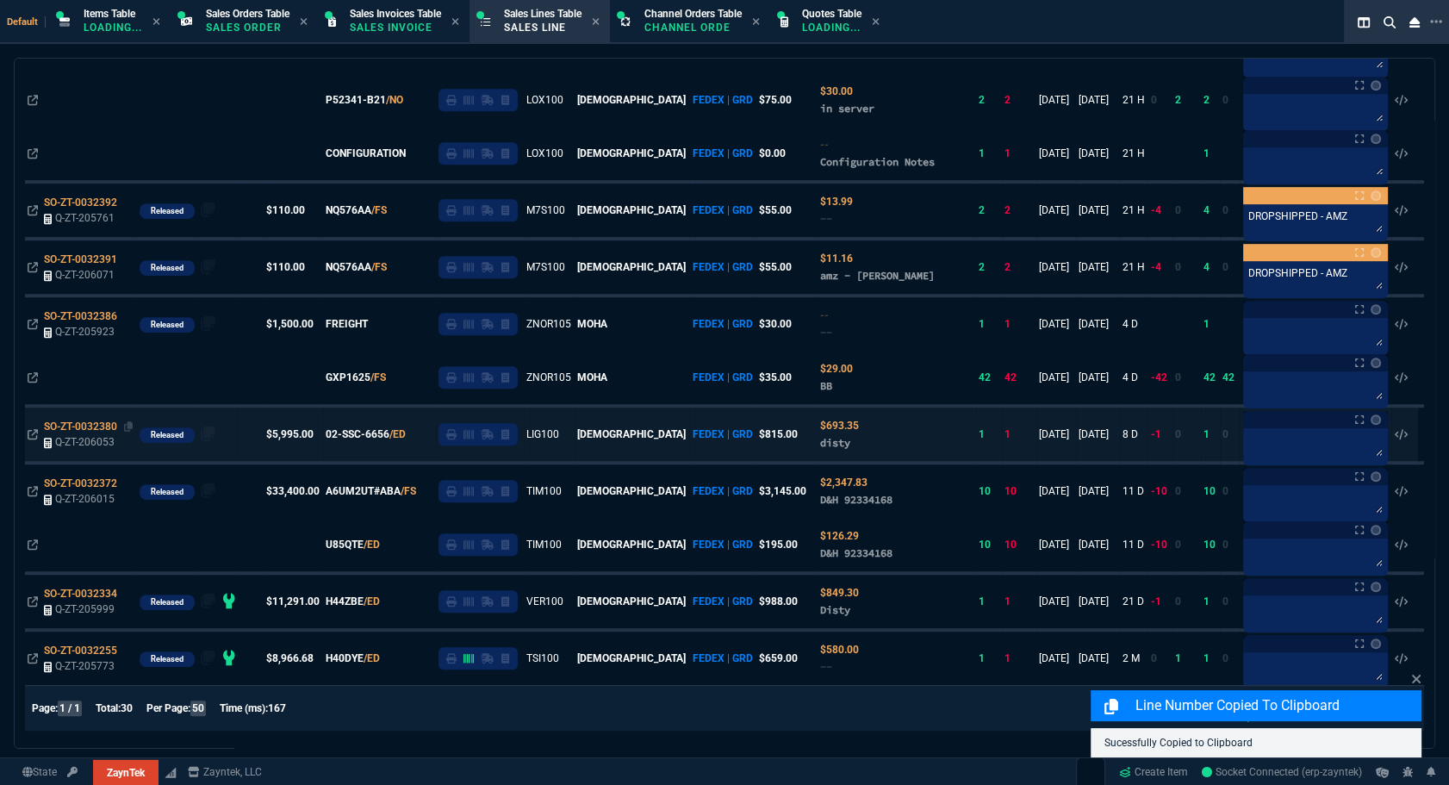
click at [78, 422] on span "SO-ZT-0032380" at bounding box center [80, 426] width 73 height 12
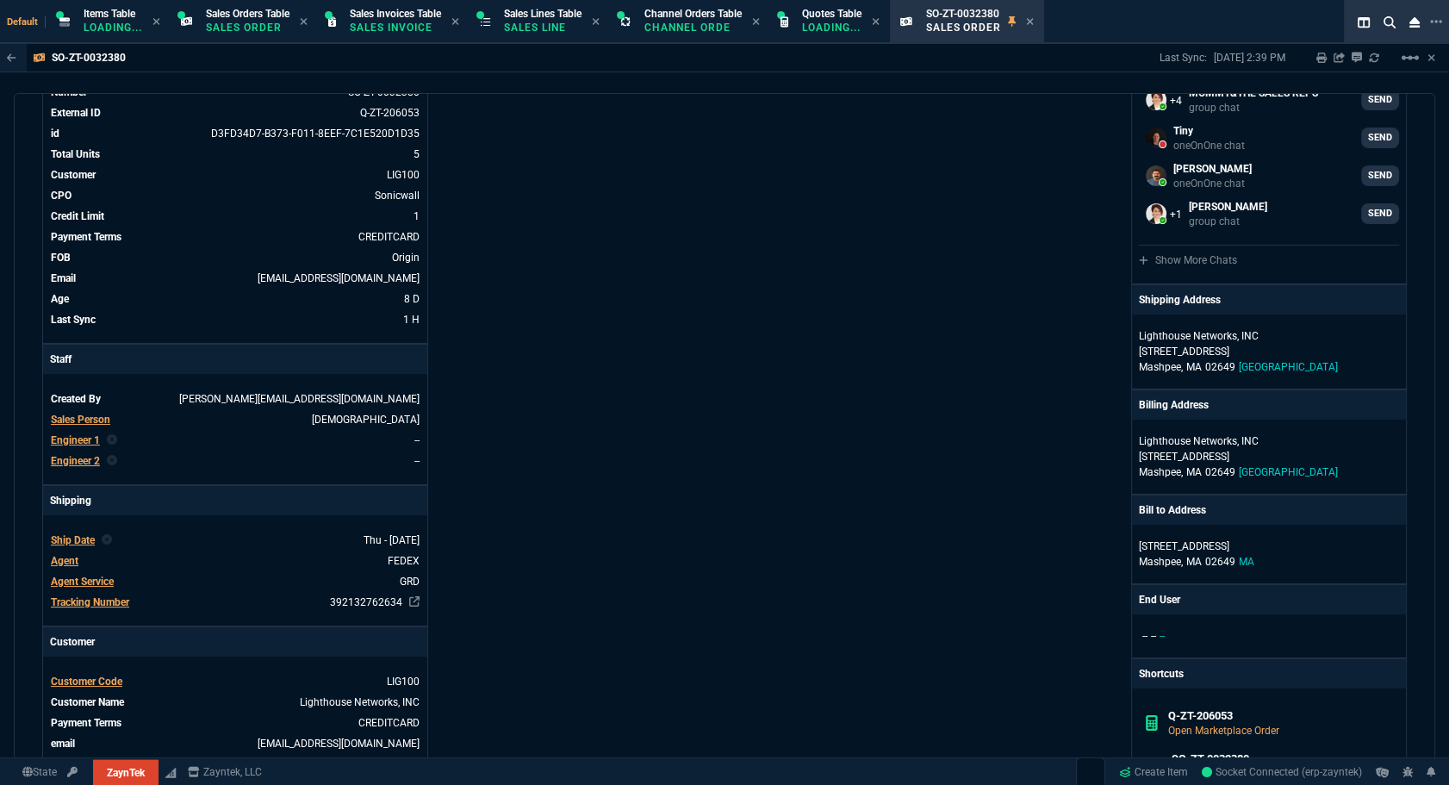
scroll to position [0, 0]
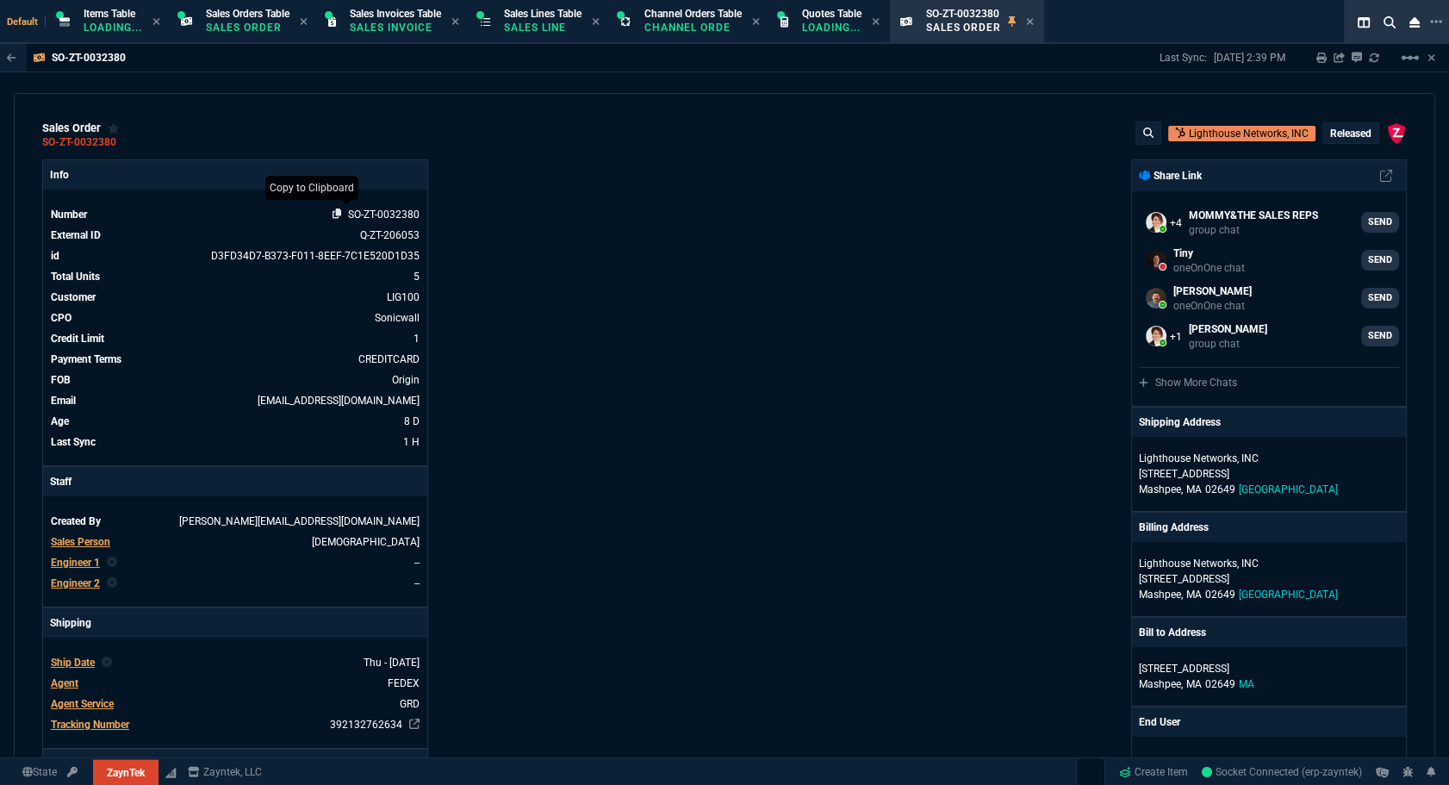
click at [333, 217] on icon at bounding box center [337, 214] width 9 height 10
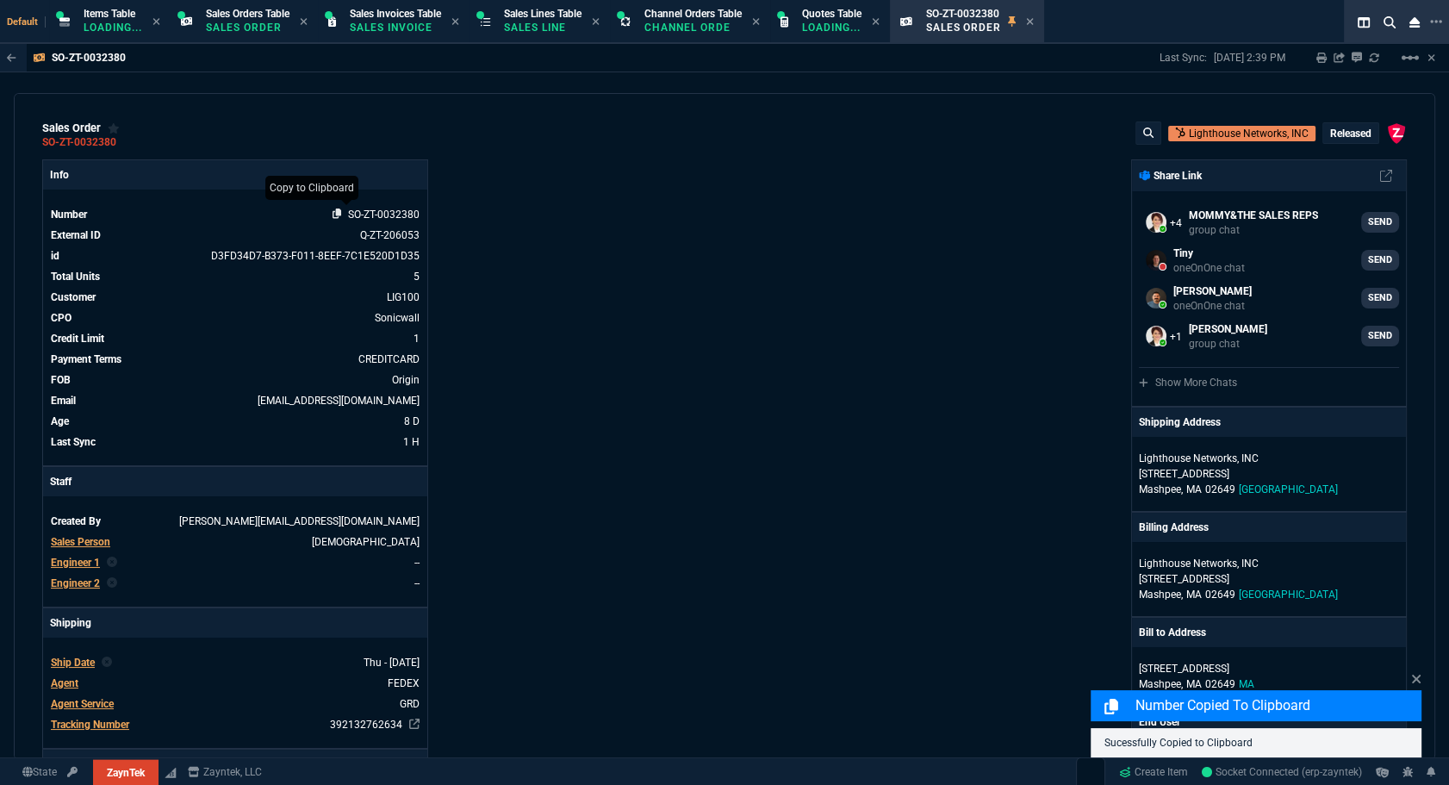
click at [337, 215] on icon at bounding box center [337, 214] width 9 height 10
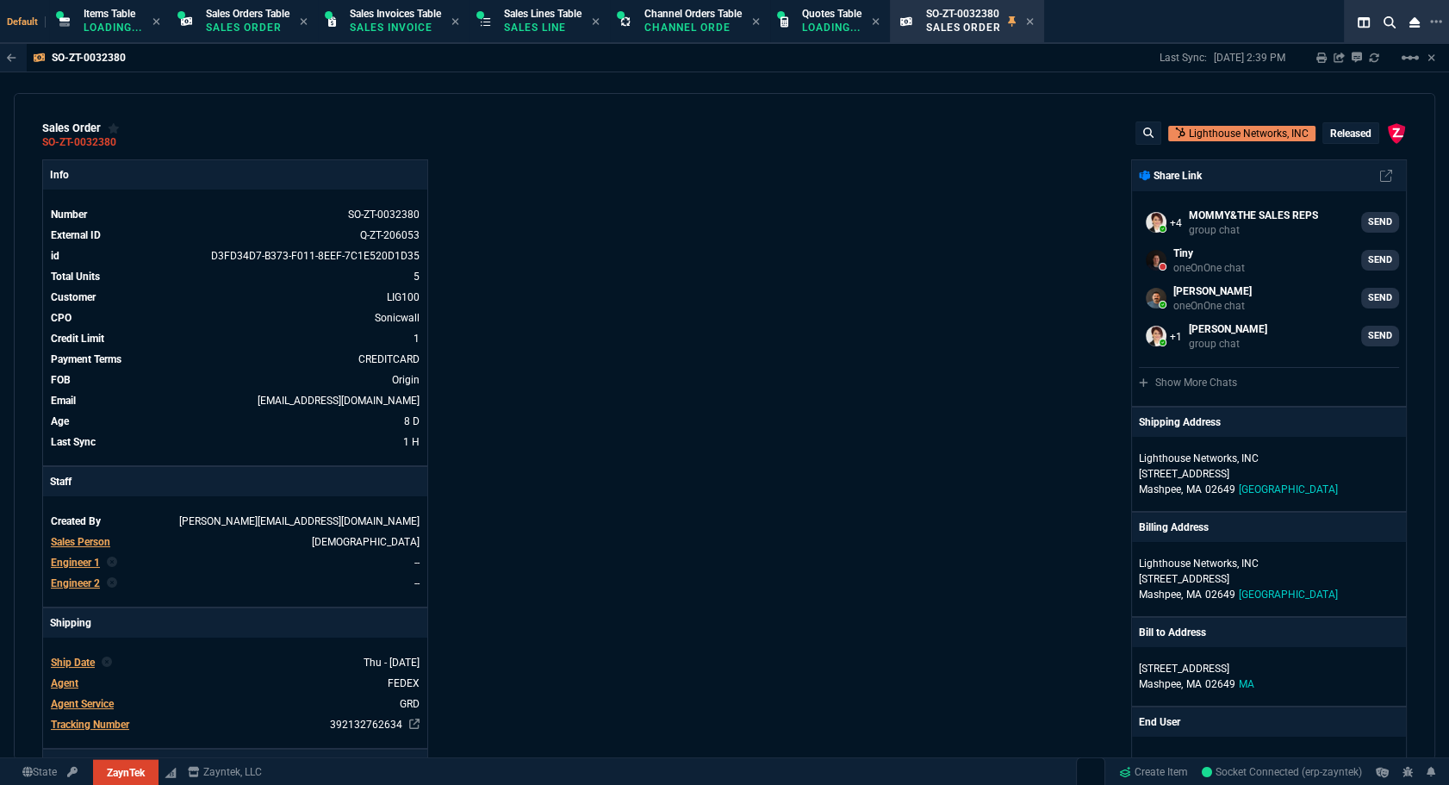
click at [314, 103] on div "sales order SO-ZT-0032380 Lighthouse Networks, INC Released ZaynTek, LLC 2609 T…" at bounding box center [725, 426] width 1422 height 667
click at [556, 13] on span "Sales Lines Table" at bounding box center [543, 14] width 78 height 12
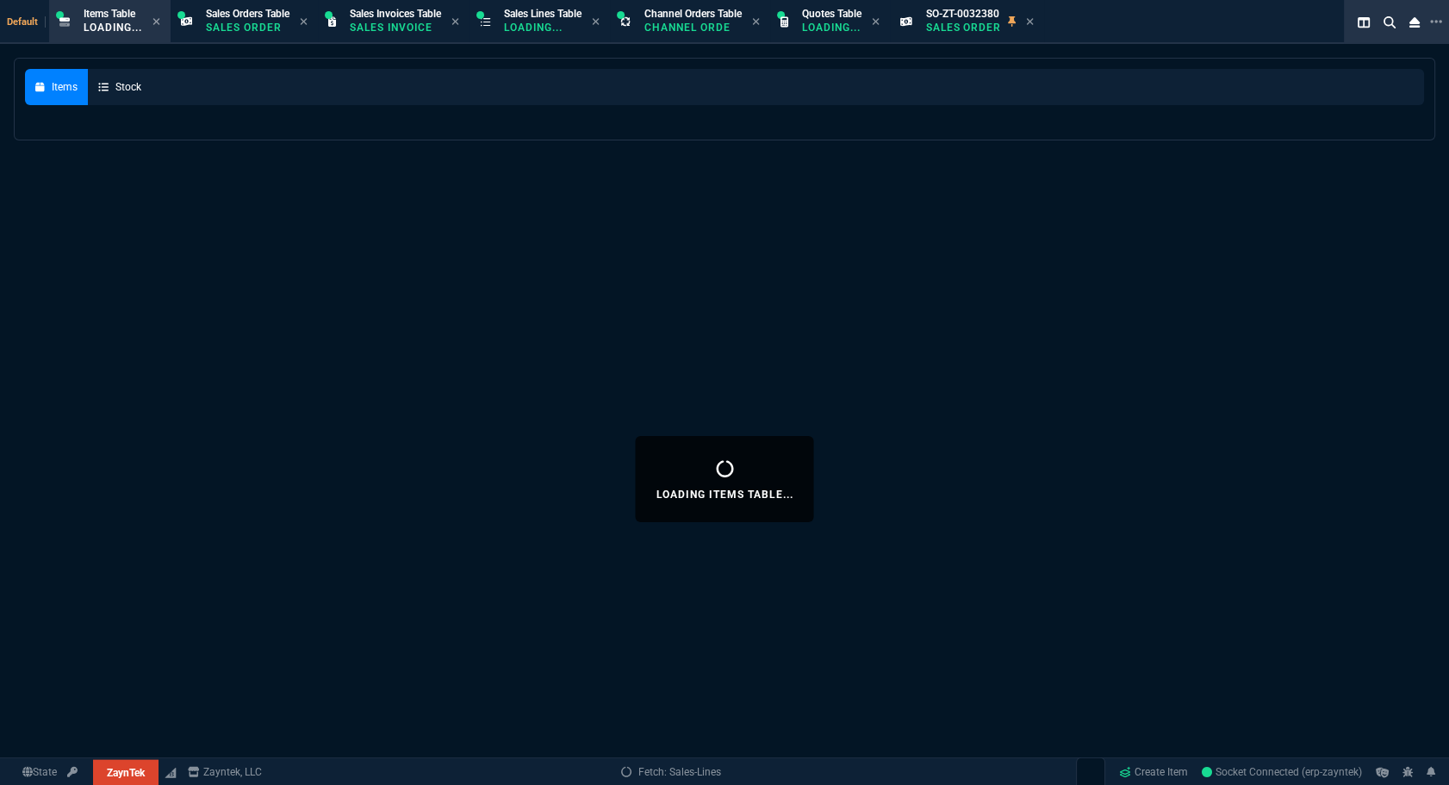
select select
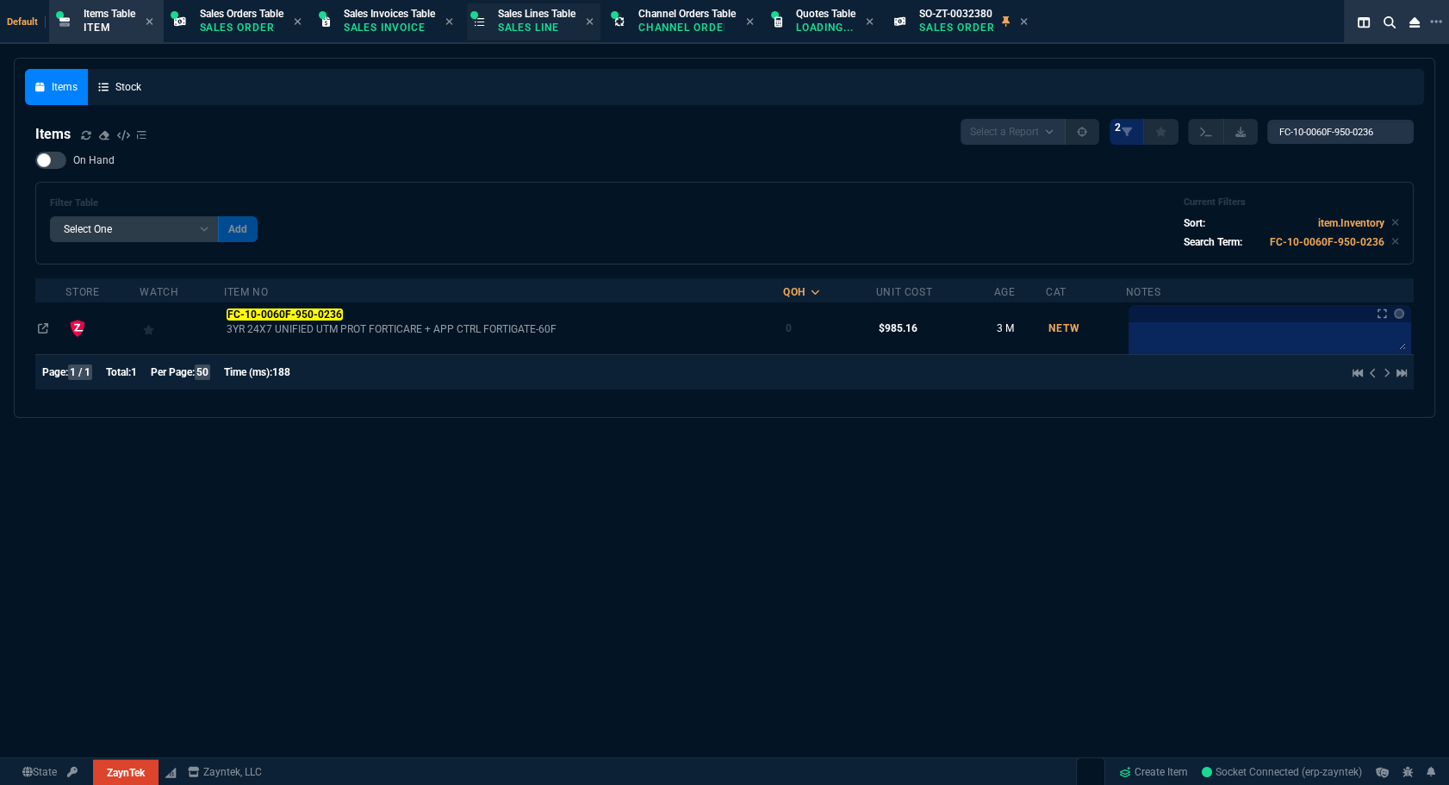
click at [551, 21] on p "Sales Line" at bounding box center [537, 28] width 78 height 14
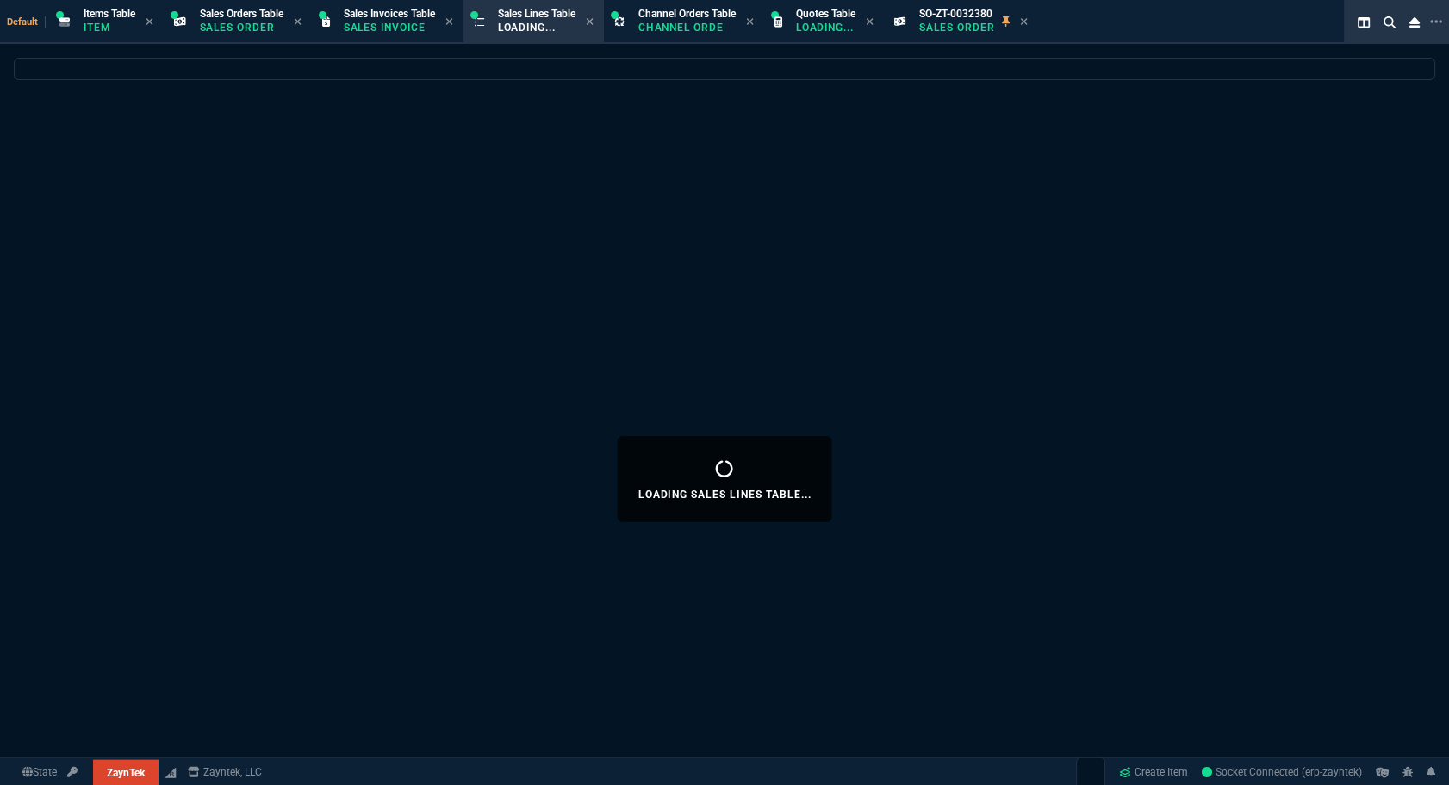
select select
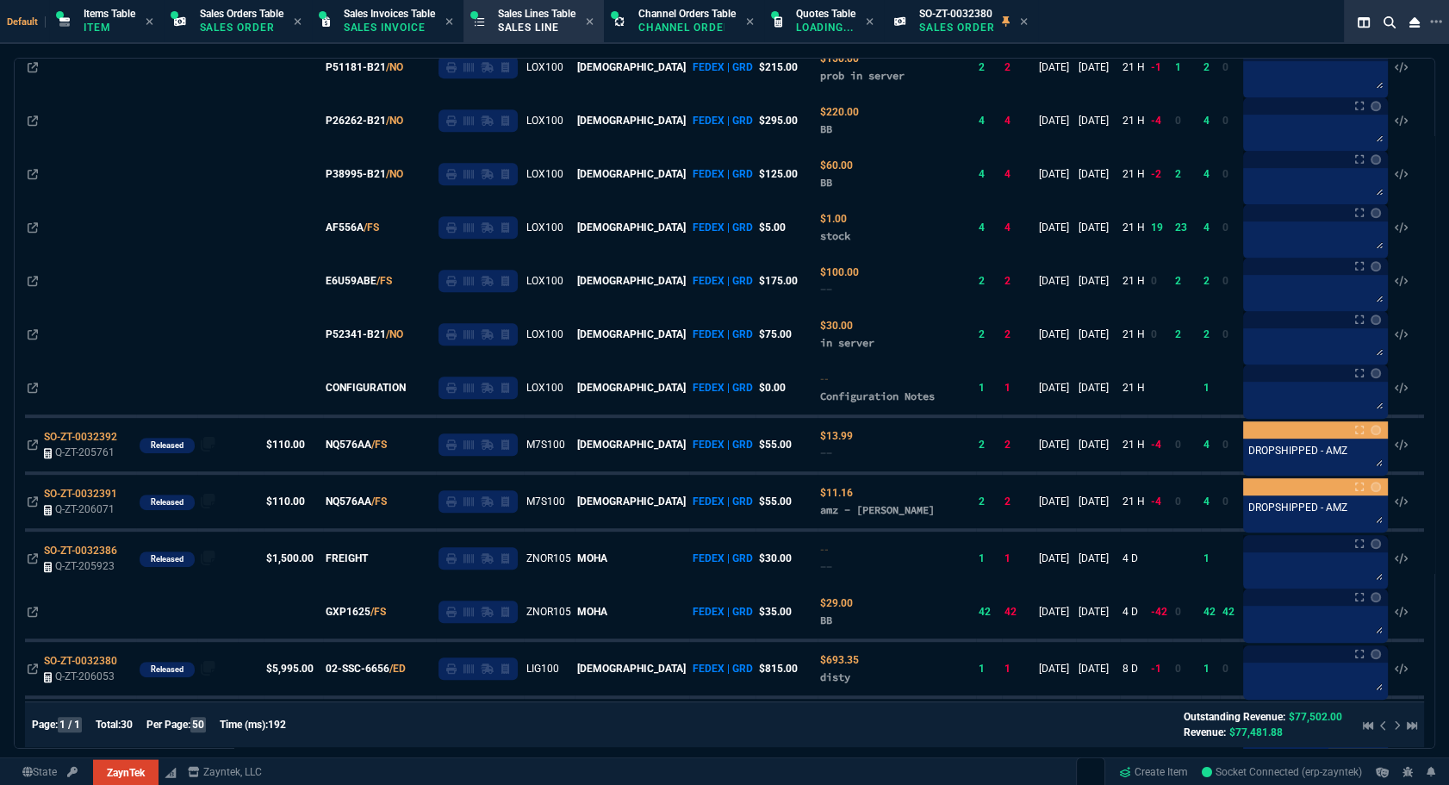
scroll to position [159, 0]
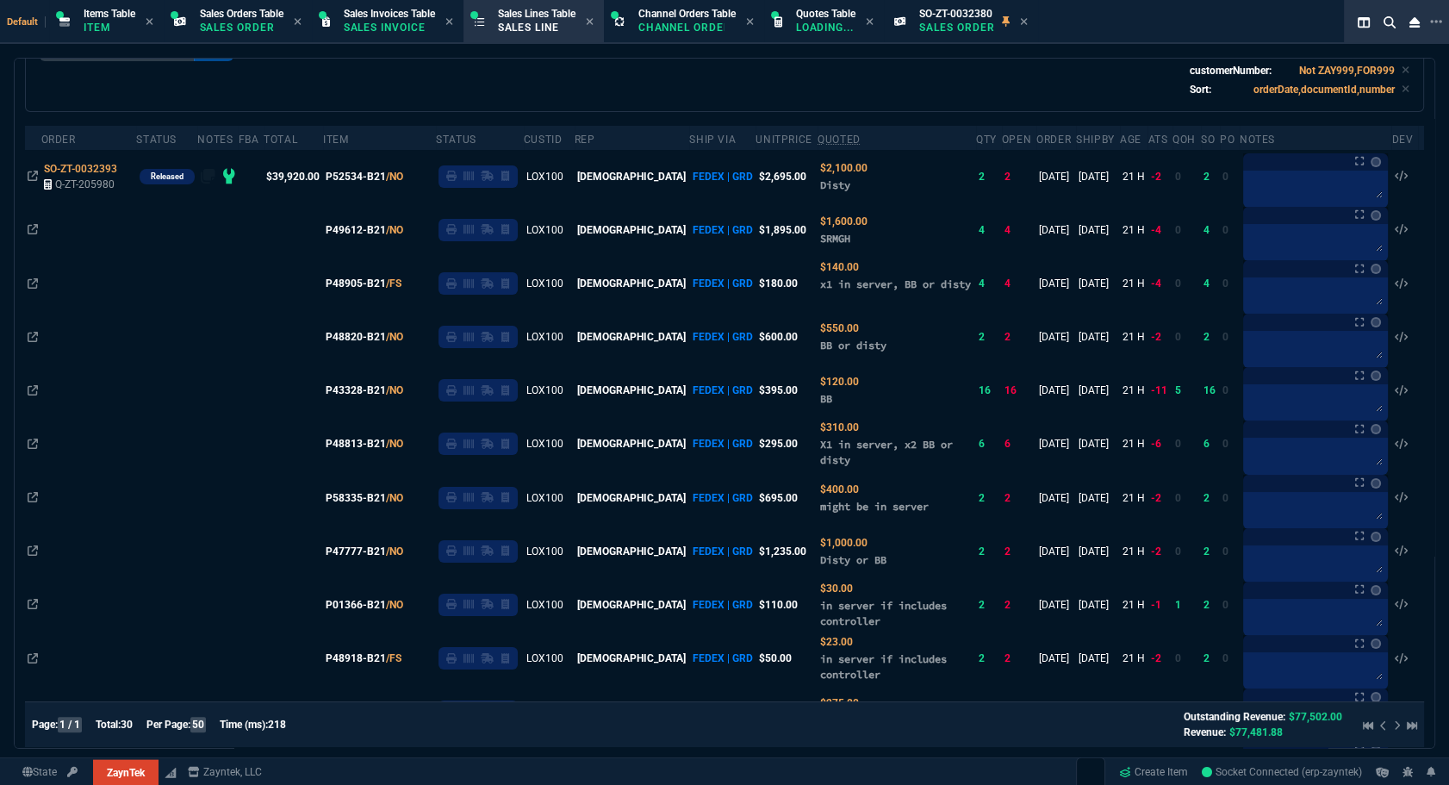
click at [1388, 727] on div at bounding box center [1386, 725] width 61 height 21
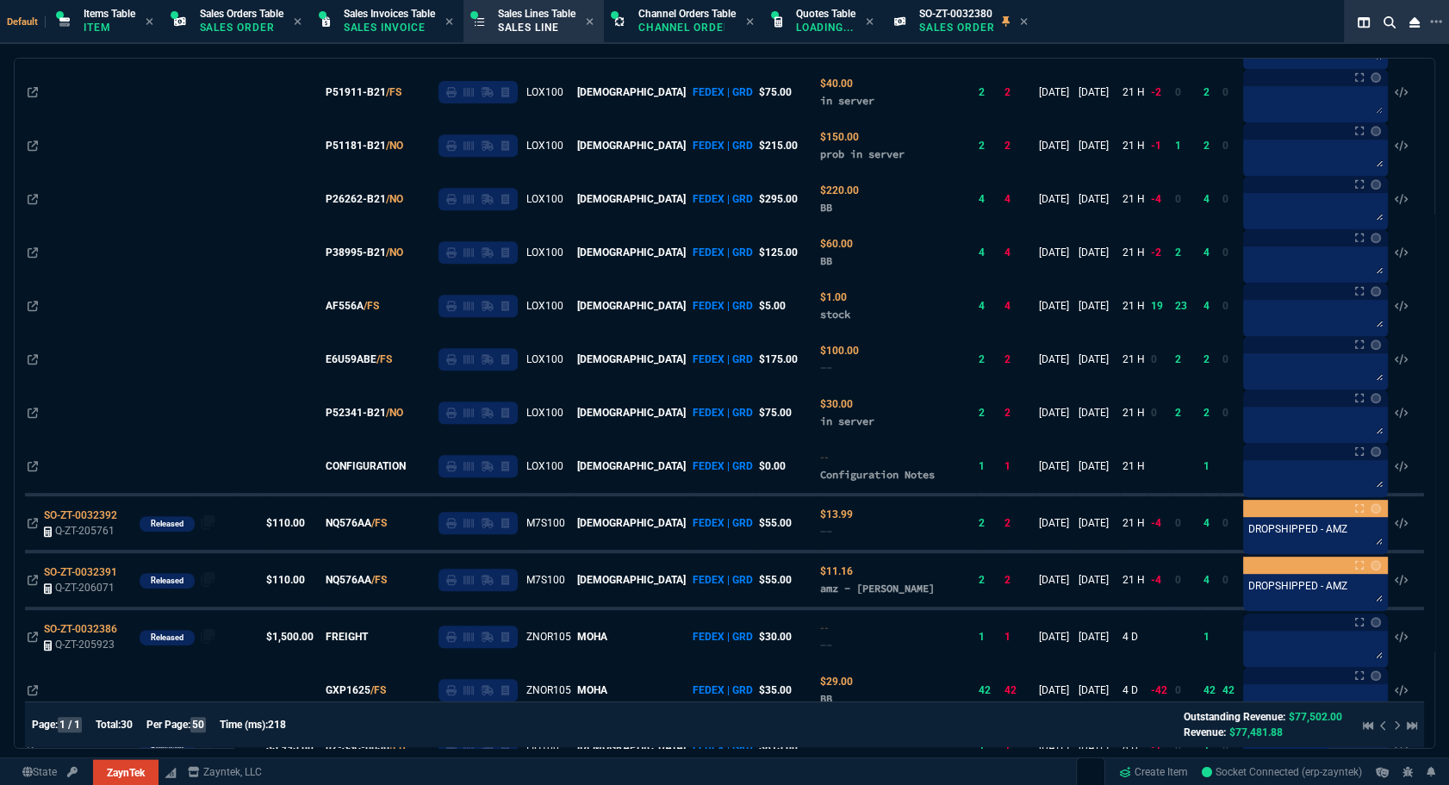
scroll to position [1253, 0]
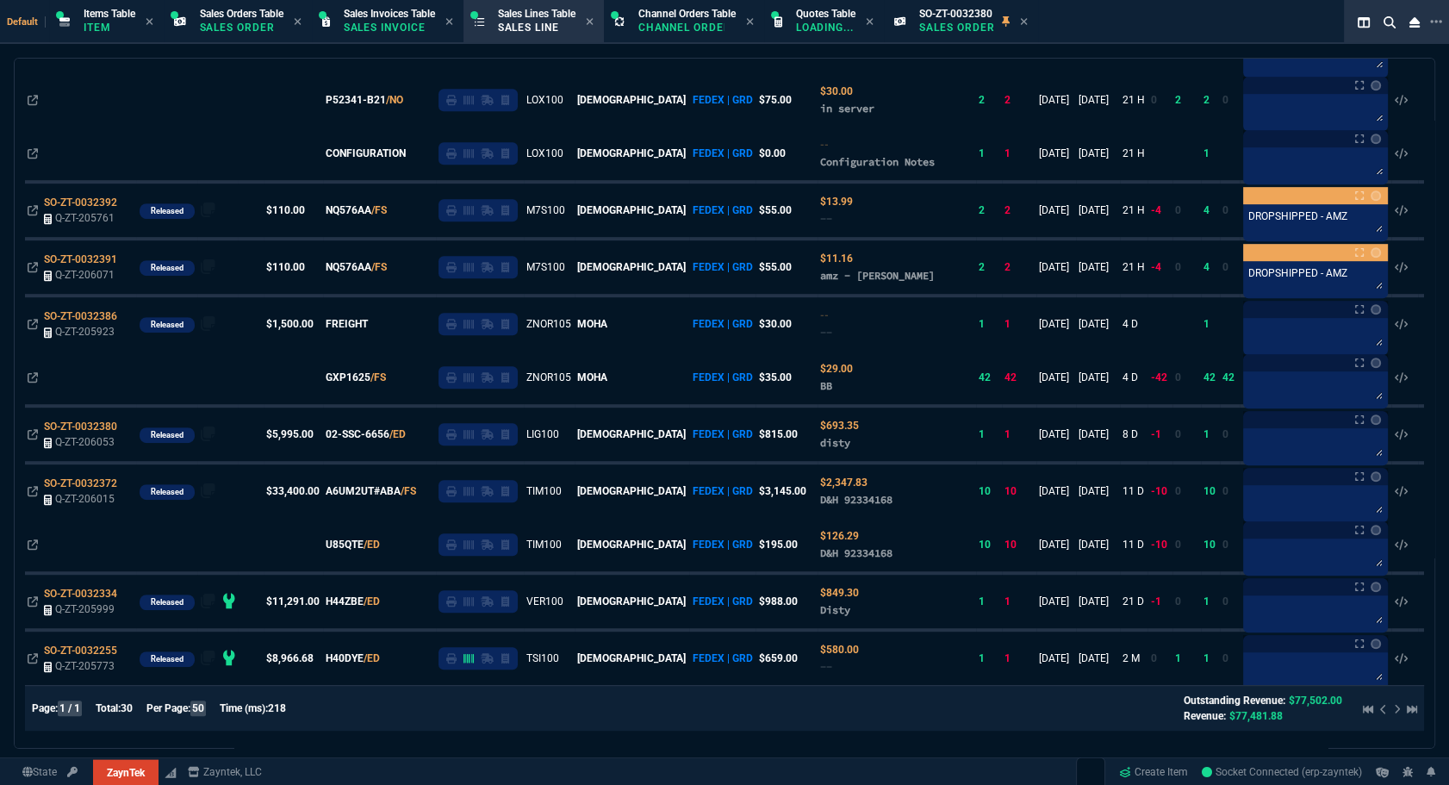
click at [1404, 707] on div at bounding box center [1386, 708] width 61 height 21
click at [1389, 708] on div at bounding box center [1386, 708] width 61 height 21
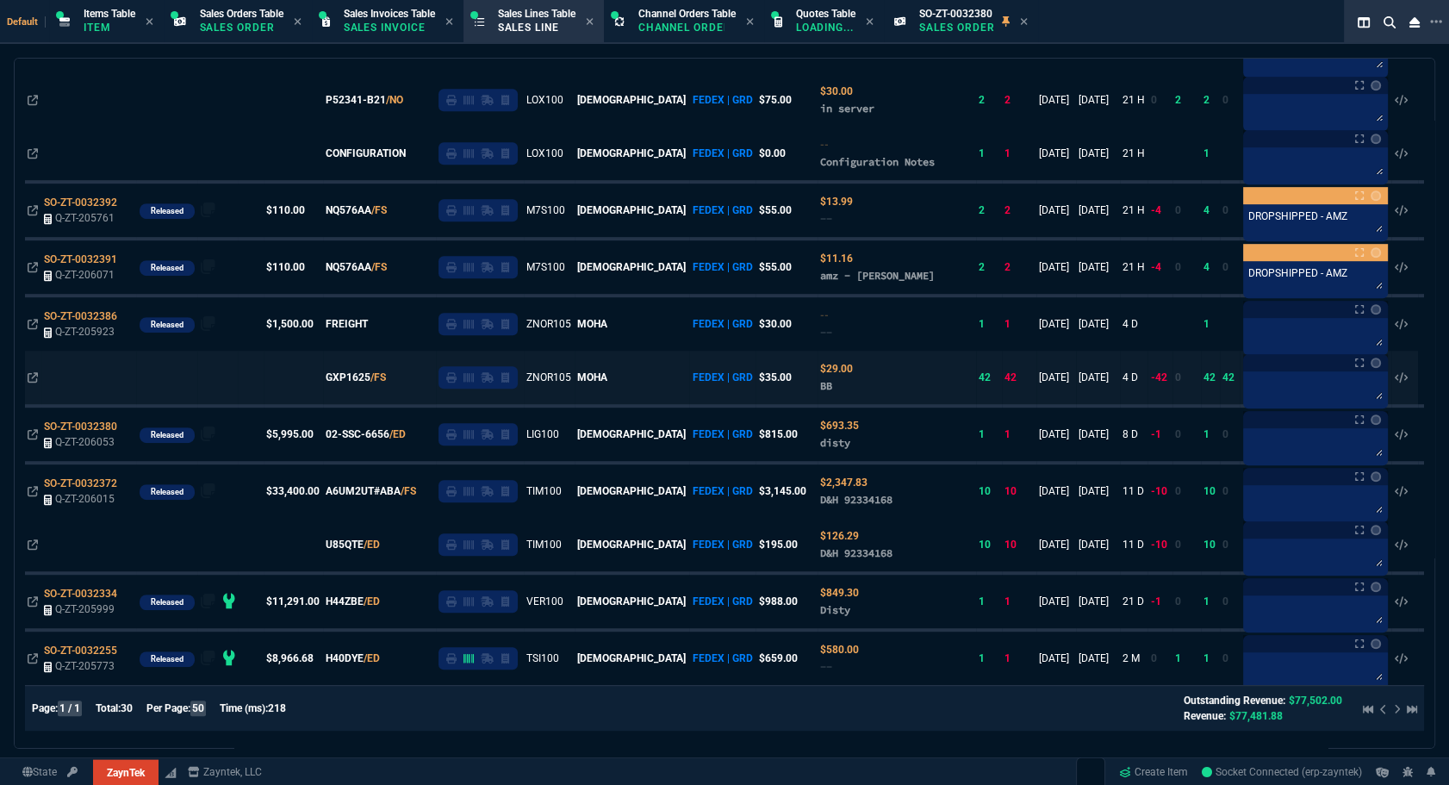
scroll to position [1255, 0]
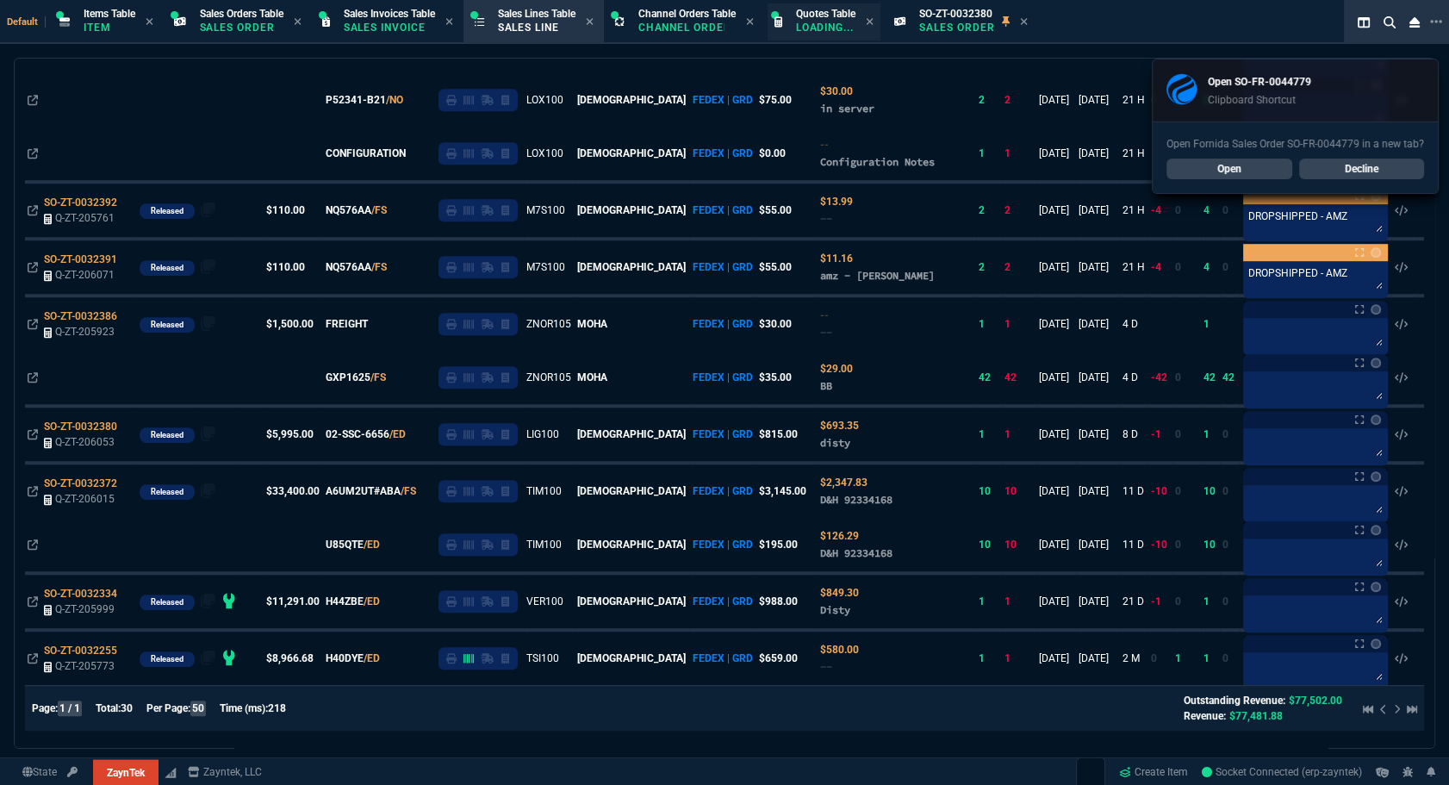
click at [841, 31] on p "Loading..." at bounding box center [825, 28] width 59 height 14
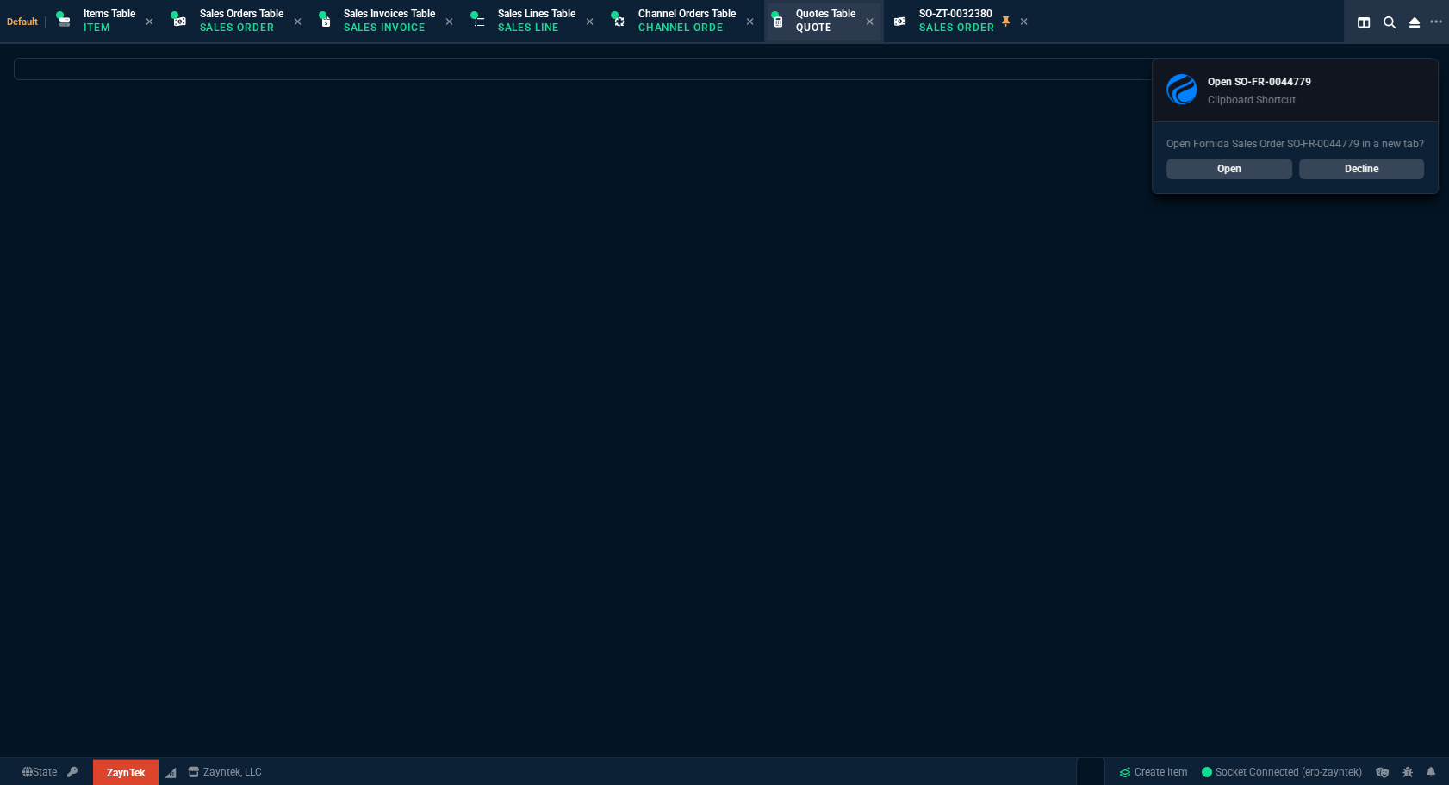
scroll to position [0, 0]
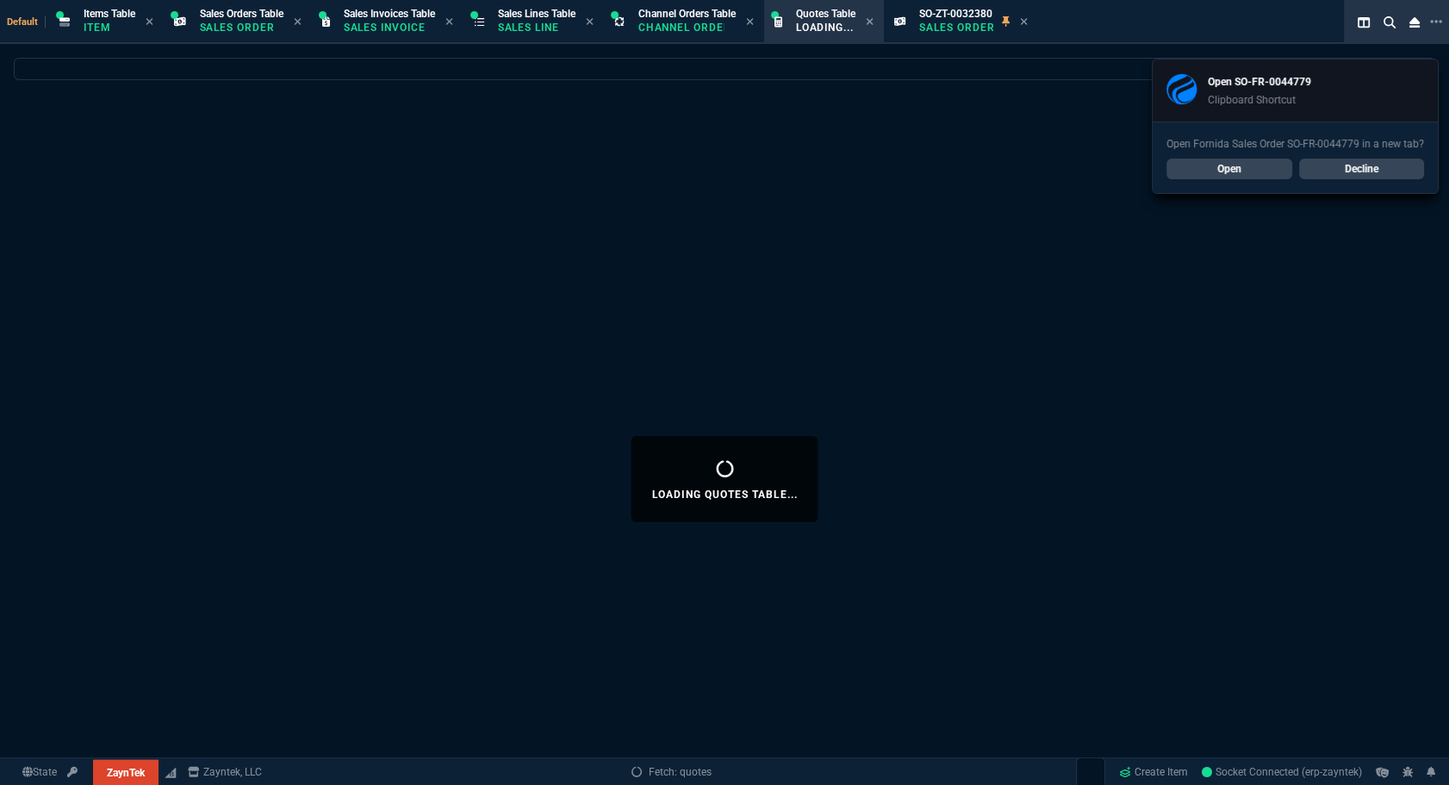
select select
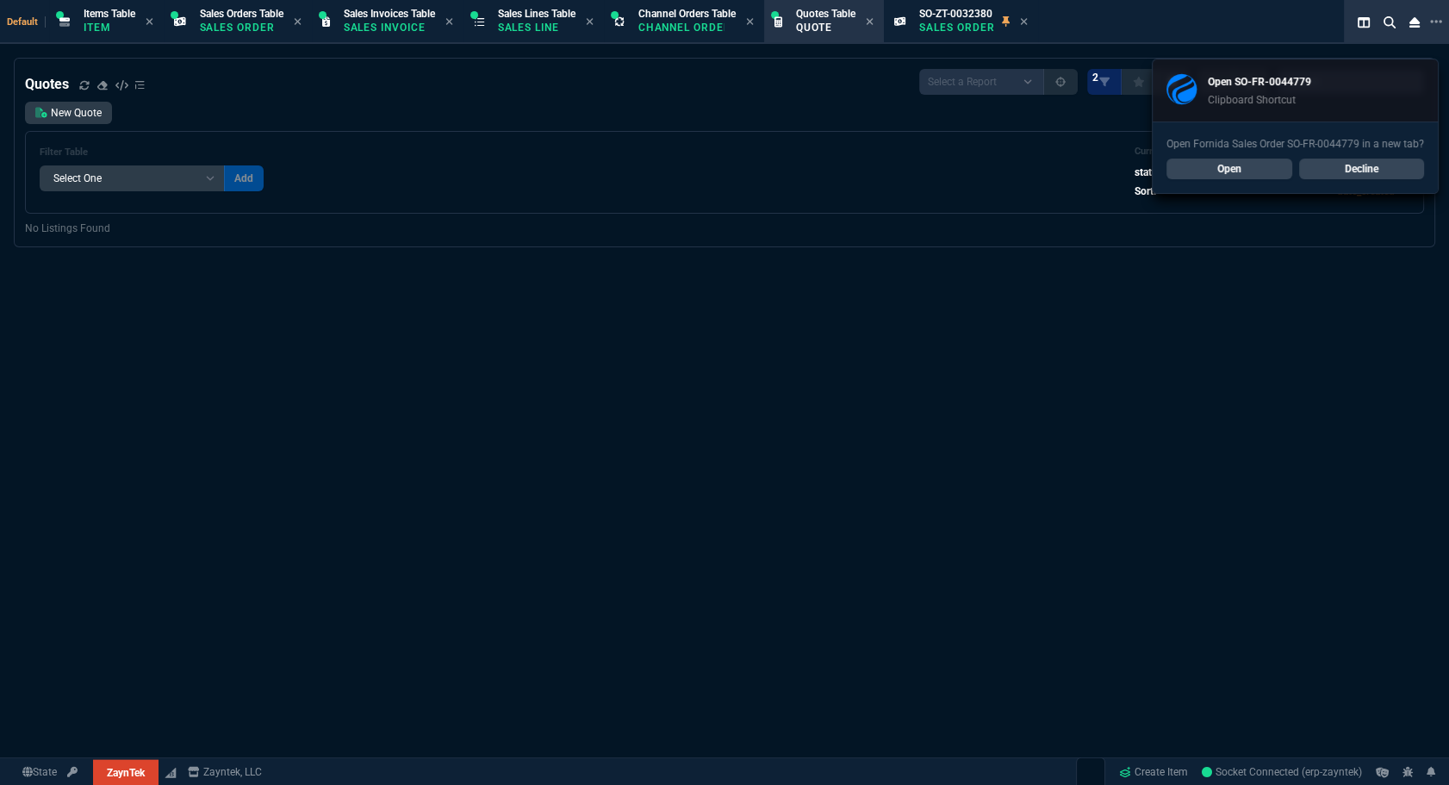
click at [1333, 170] on link "Decline" at bounding box center [1362, 169] width 126 height 21
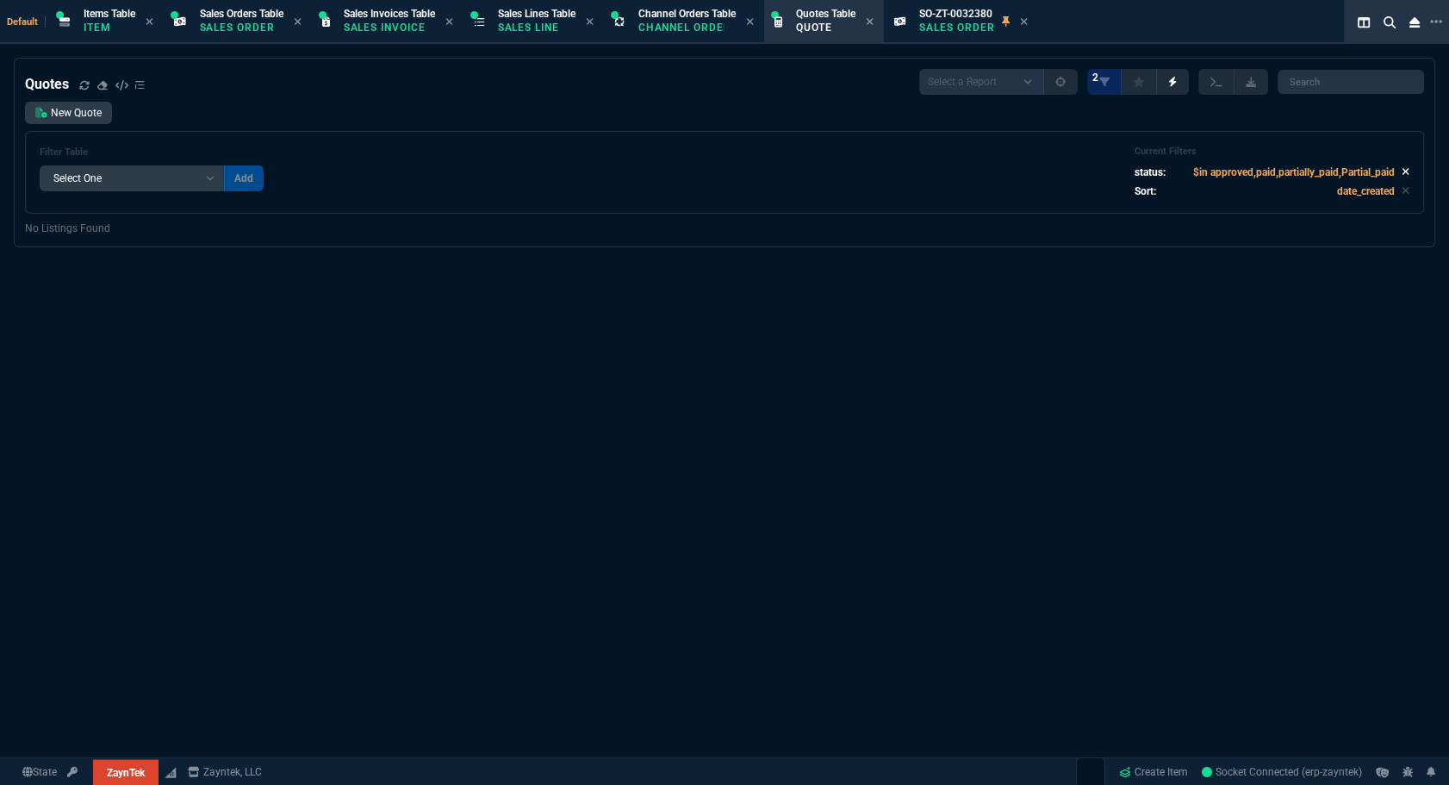
click at [1402, 177] on icon at bounding box center [1406, 171] width 8 height 10
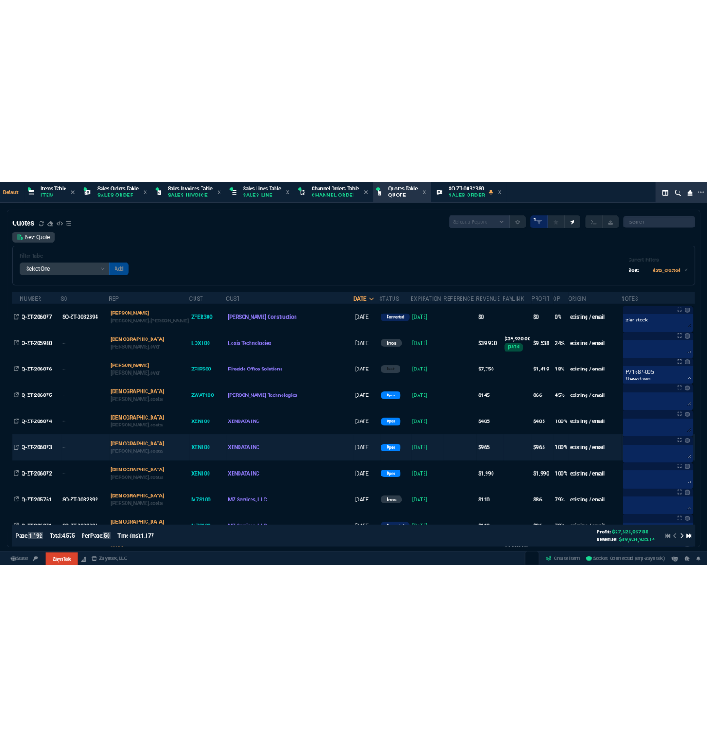
scroll to position [78, 0]
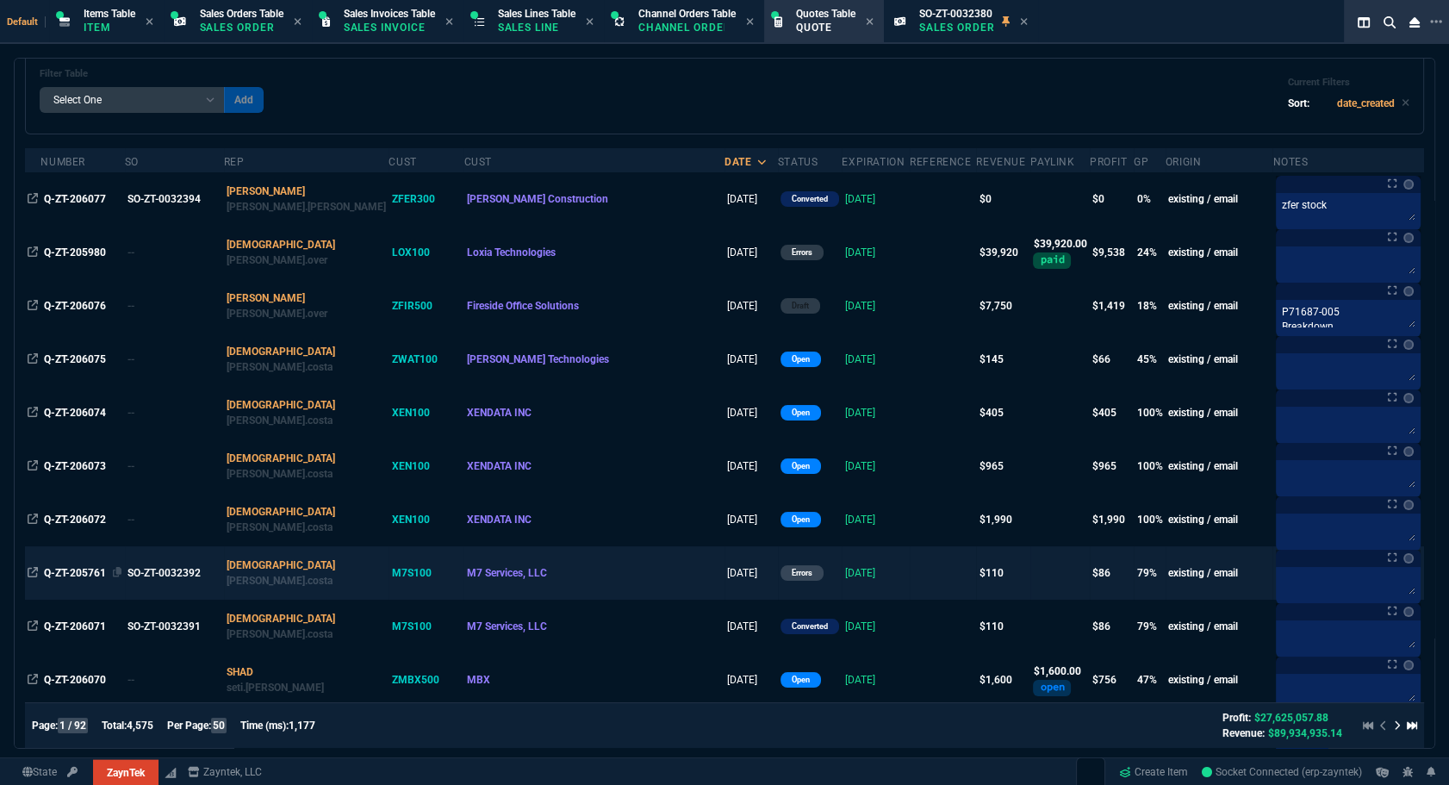
click at [88, 571] on span "Q-ZT-205761" at bounding box center [75, 573] width 62 height 12
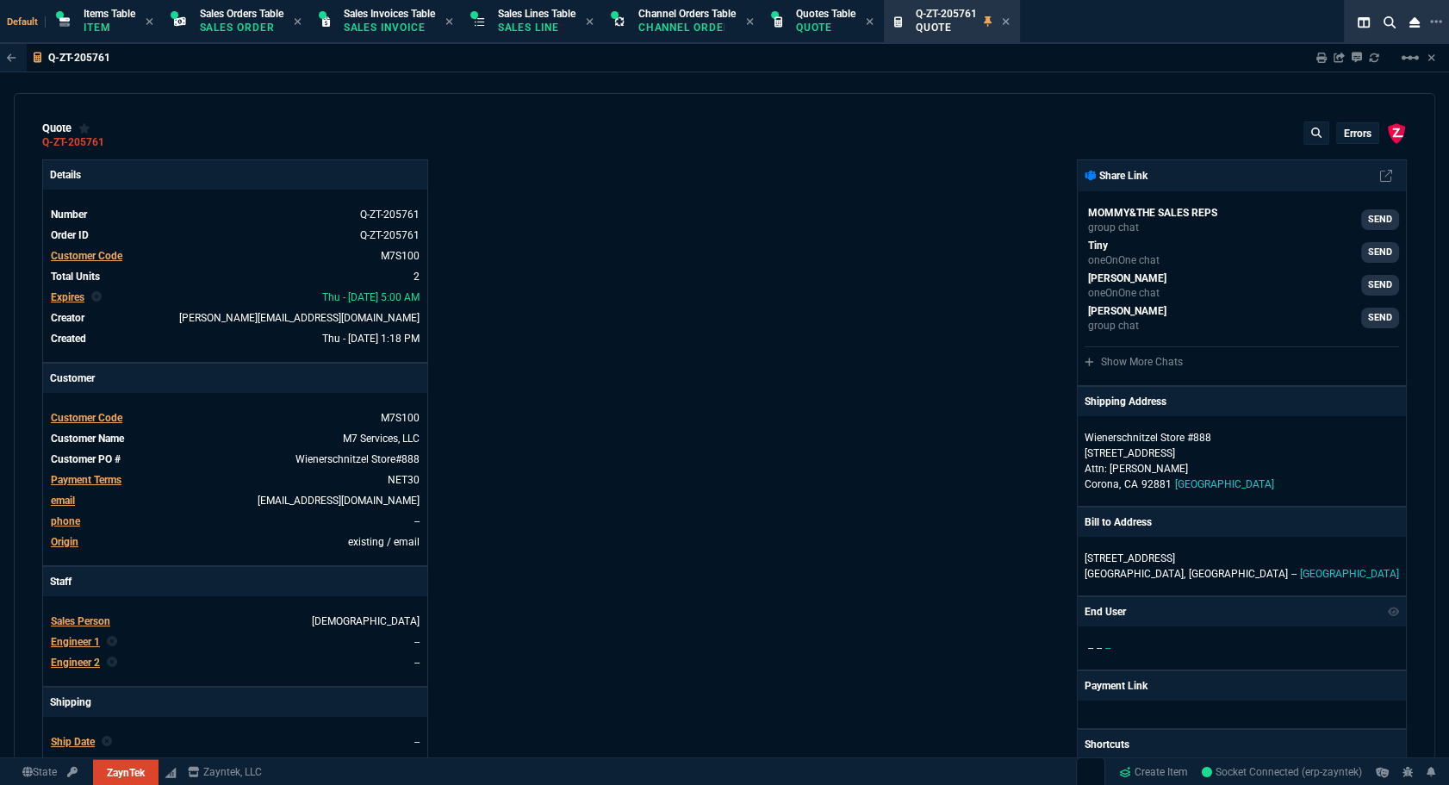
type input "80"
type input "44"
type input "137.84"
type input "60"
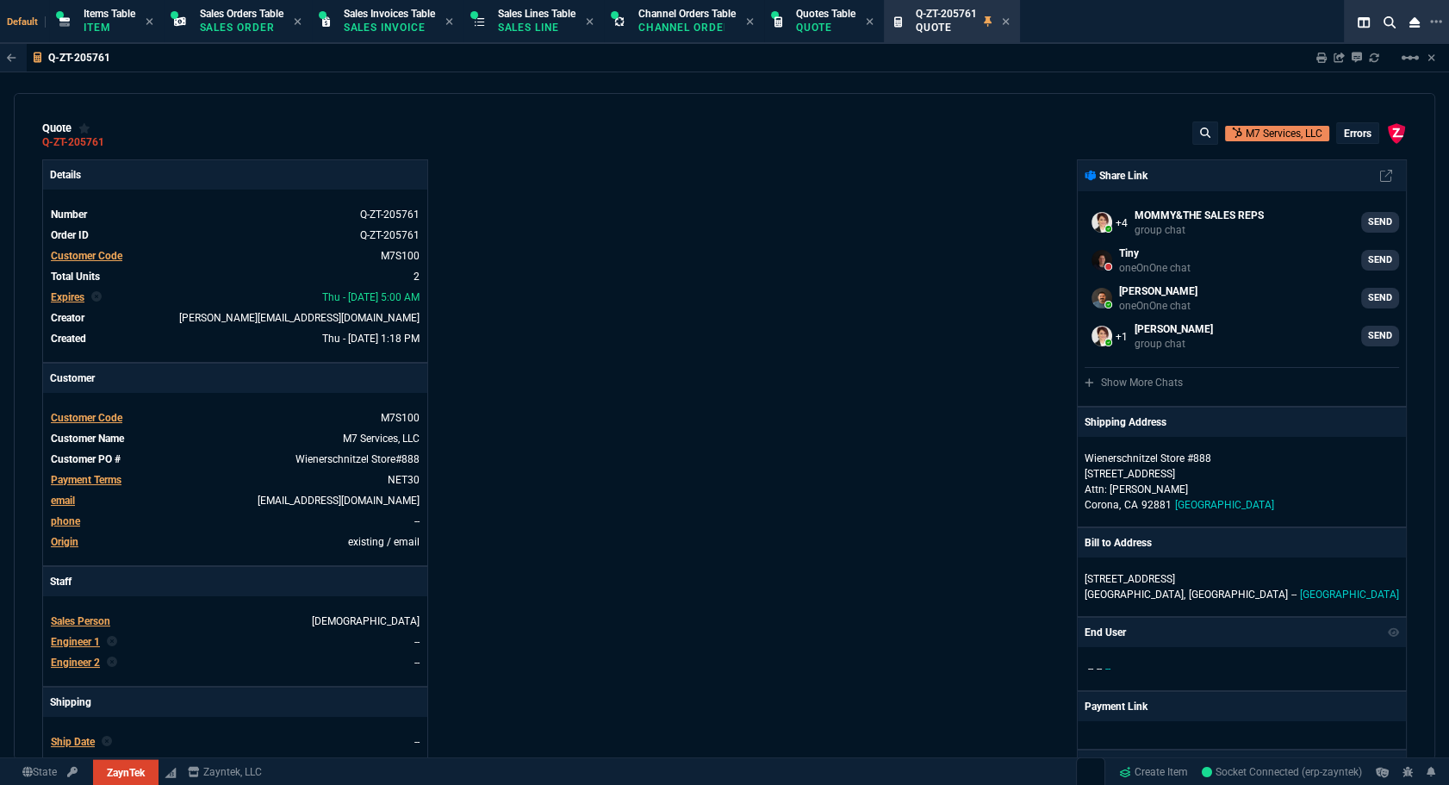
click at [1398, 60] on div at bounding box center [1393, 58] width 14 height 14
click at [1416, 60] on mat-icon "linear_scale" at bounding box center [1410, 57] width 21 height 21
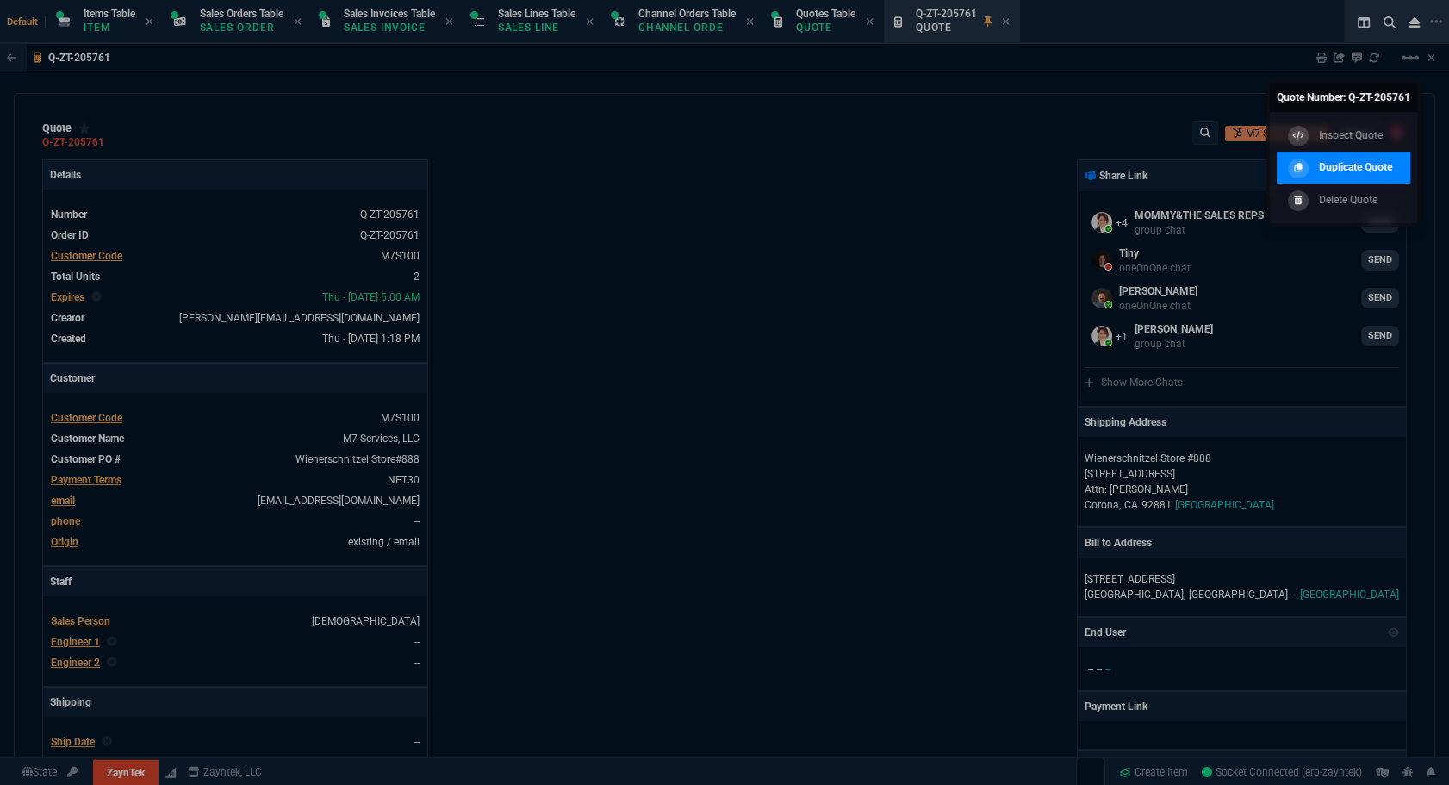
click at [1354, 155] on link "Duplicate Quote" at bounding box center [1344, 168] width 134 height 33
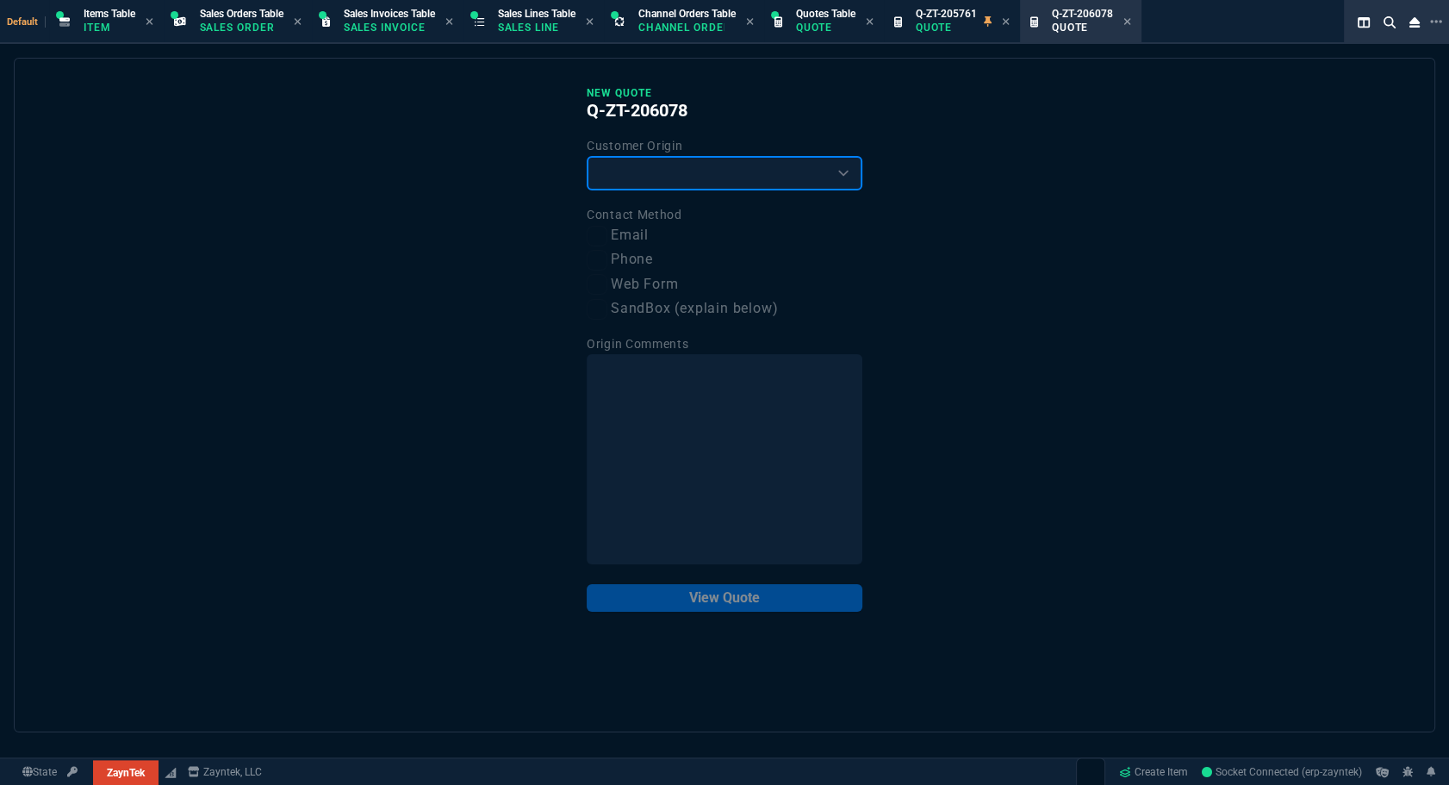
click at [750, 169] on select "Existing Customer Amazon Lead (first order) Website Lead (first order) Called (…" at bounding box center [725, 173] width 276 height 34
select select "existing"
click at [587, 156] on select "Existing Customer Amazon Lead (first order) Website Lead (first order) Called (…" at bounding box center [725, 173] width 276 height 34
click at [646, 233] on label "Email" at bounding box center [725, 236] width 276 height 22
click at [607, 233] on input "Email" at bounding box center [597, 236] width 21 height 21
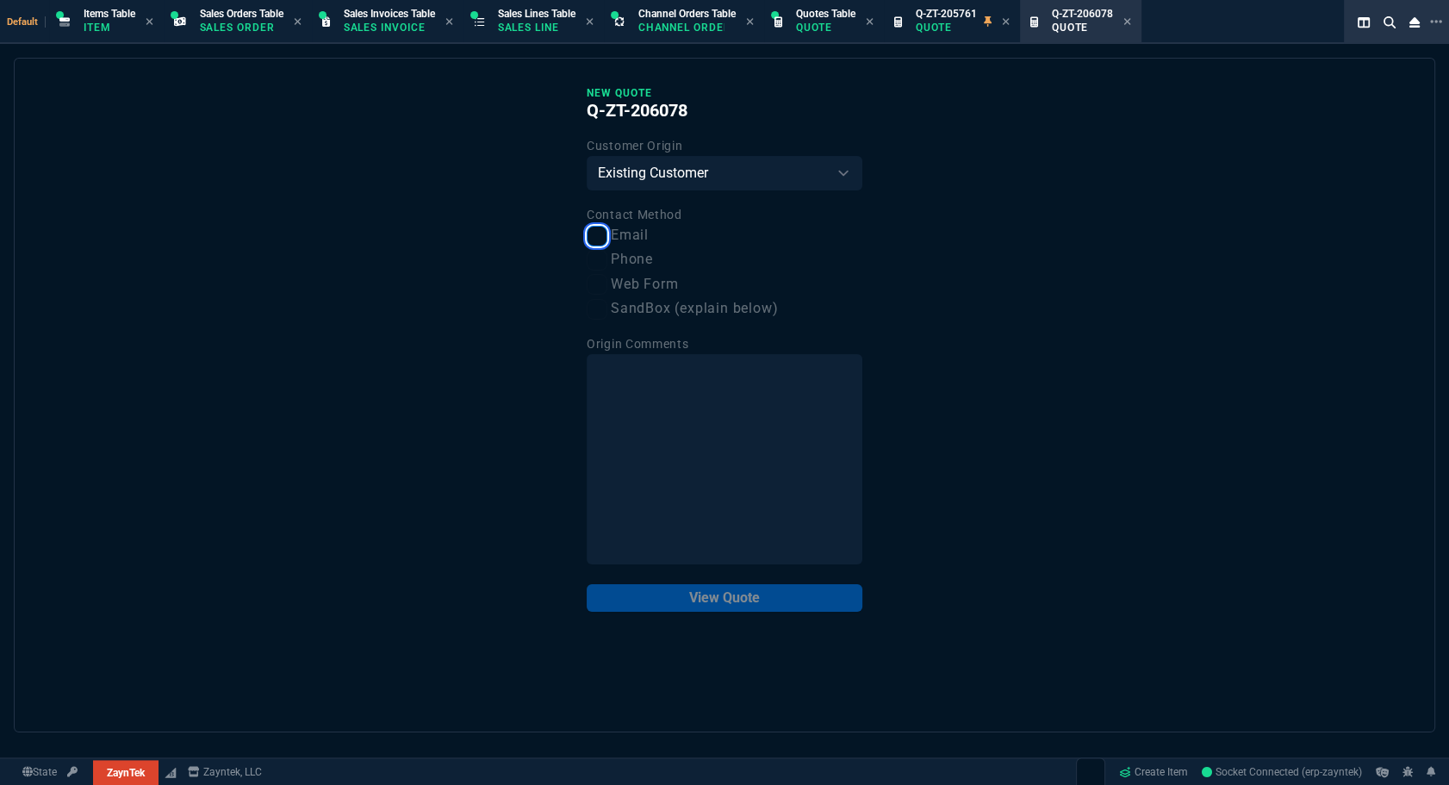
checkbox input "true"
click at [744, 600] on button "View Quote" at bounding box center [725, 598] width 276 height 28
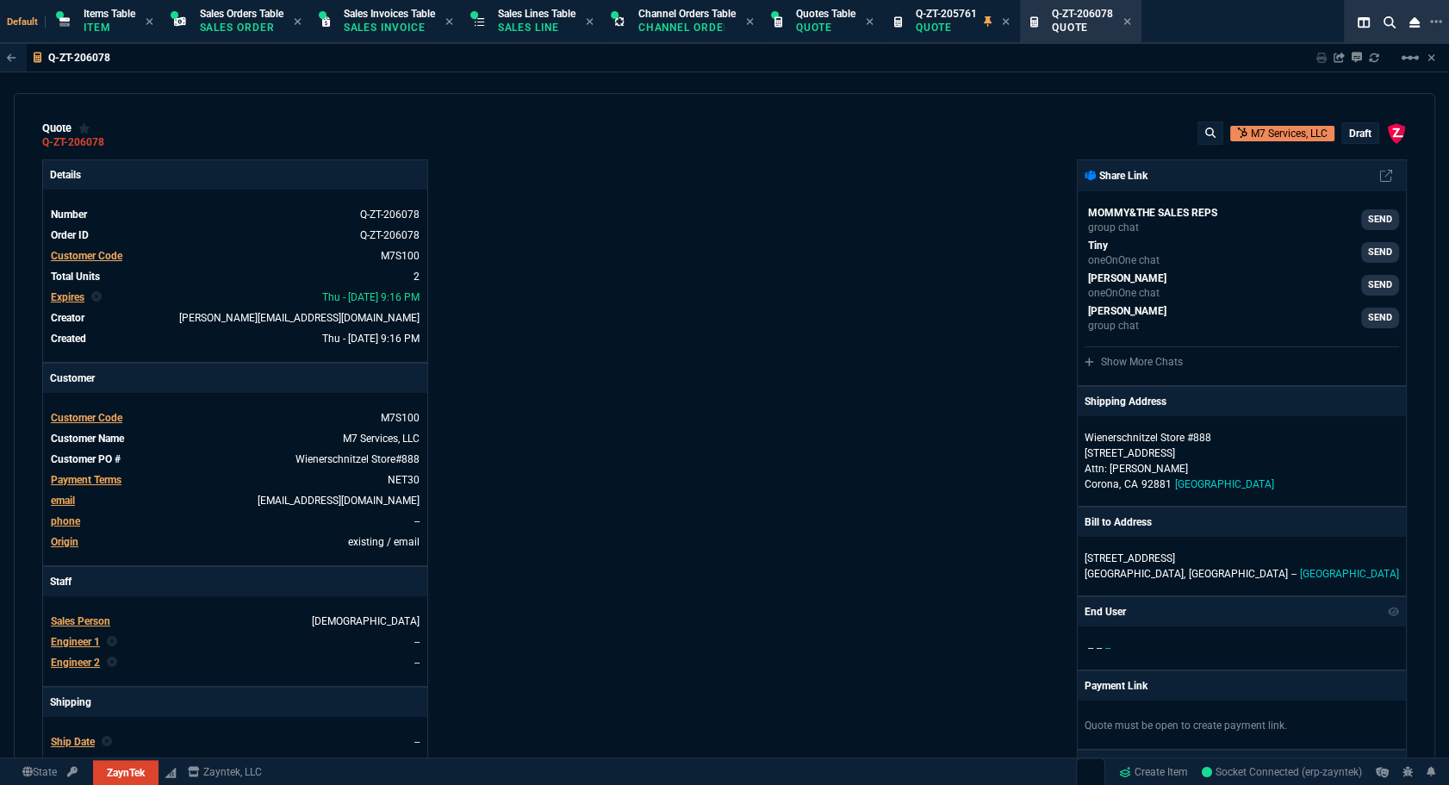
type input "80"
type input "44"
type input "60"
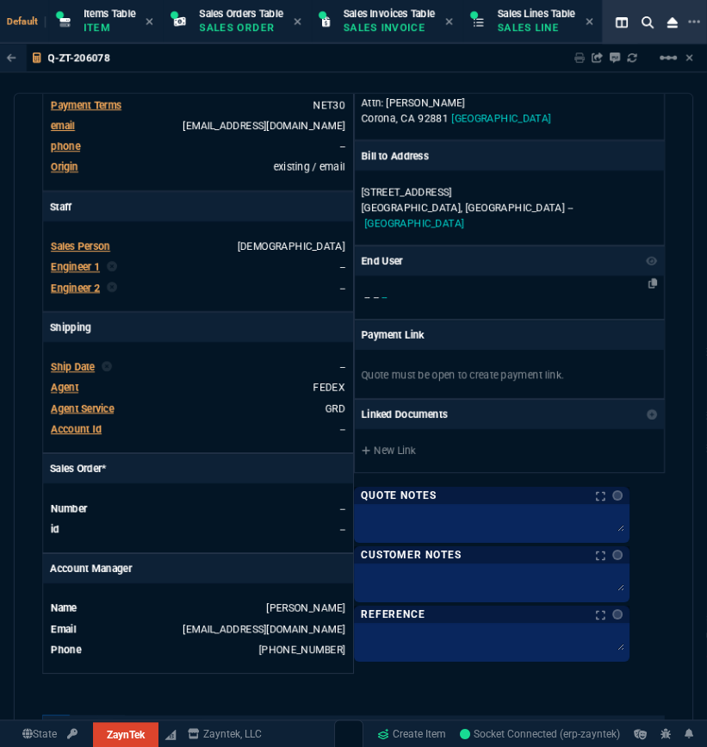
scroll to position [152, 0]
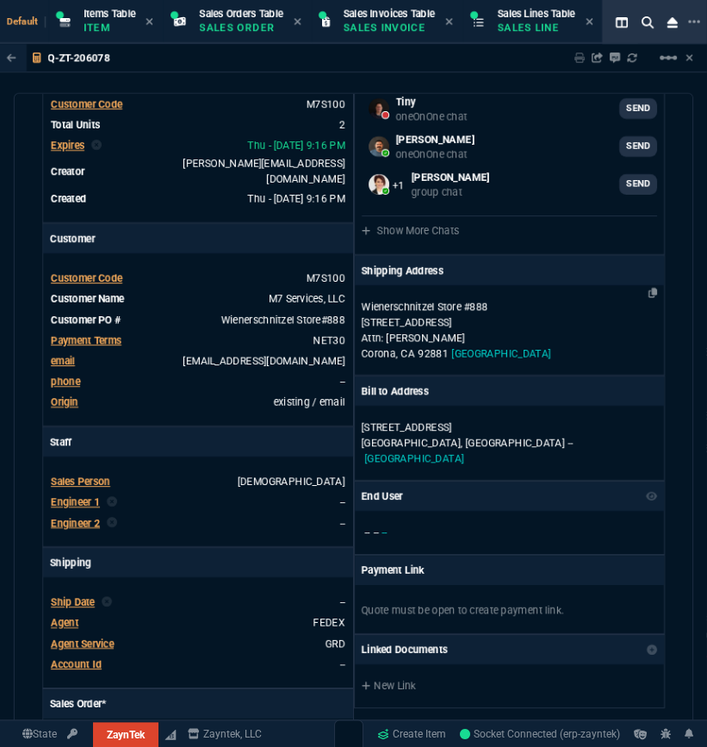
click at [496, 321] on p "20330 Temescal Canyon Rd" at bounding box center [510, 322] width 296 height 16
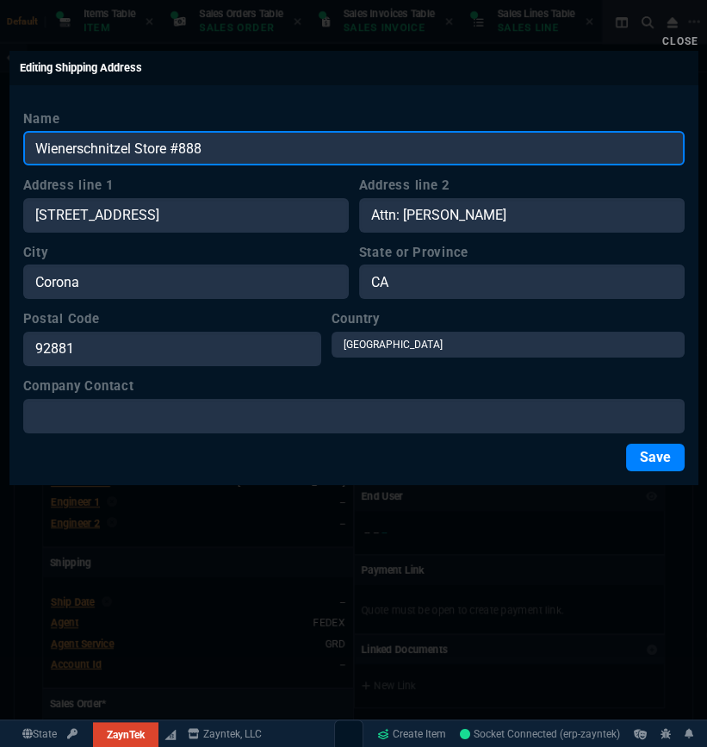
click at [257, 131] on input "Wienerschnitzel Store #888" at bounding box center [354, 148] width 662 height 34
paste input "Wienerschnitzel Store #1746"
click at [250, 144] on input "Wienerschnitzel Store #Wienerschnitzel Store #1746" at bounding box center [354, 148] width 662 height 34
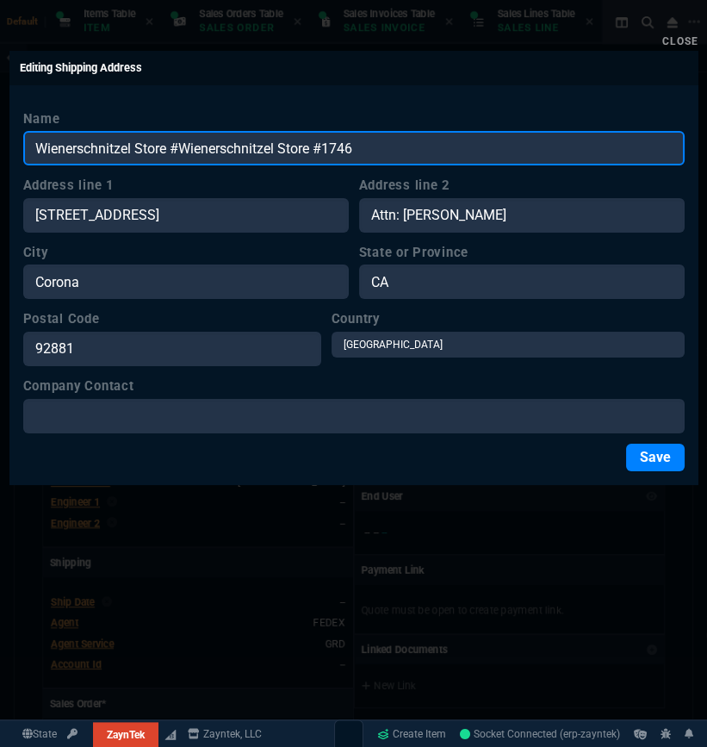
click at [250, 144] on input "Wienerschnitzel Store #Wienerschnitzel Store #1746" at bounding box center [354, 148] width 662 height 34
paste input "text"
type input "Wienerschnitzel Store #1746"
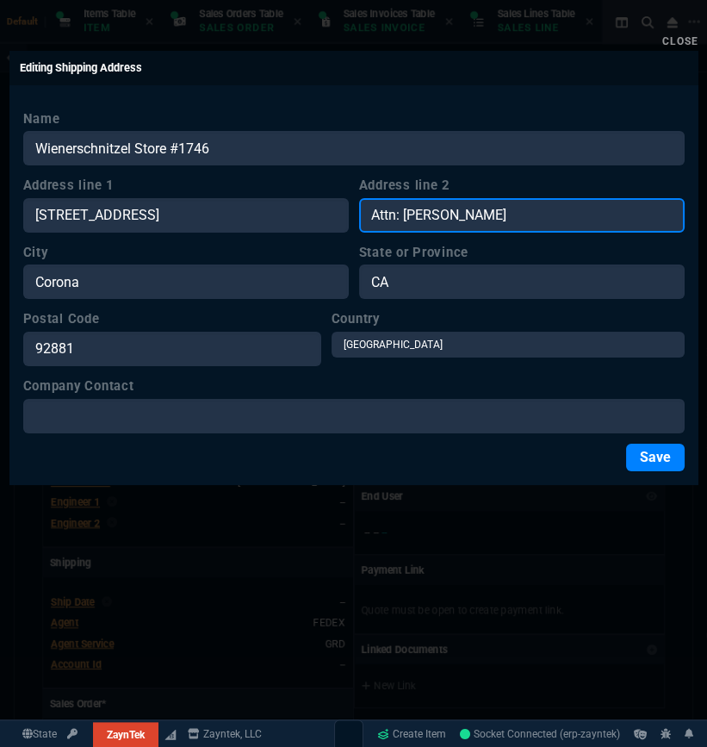
click at [543, 222] on input "Attn: Shazib Riaz" at bounding box center [522, 215] width 326 height 34
paste input "Jose Bernal"
type input "Attn: Jose Bernal"
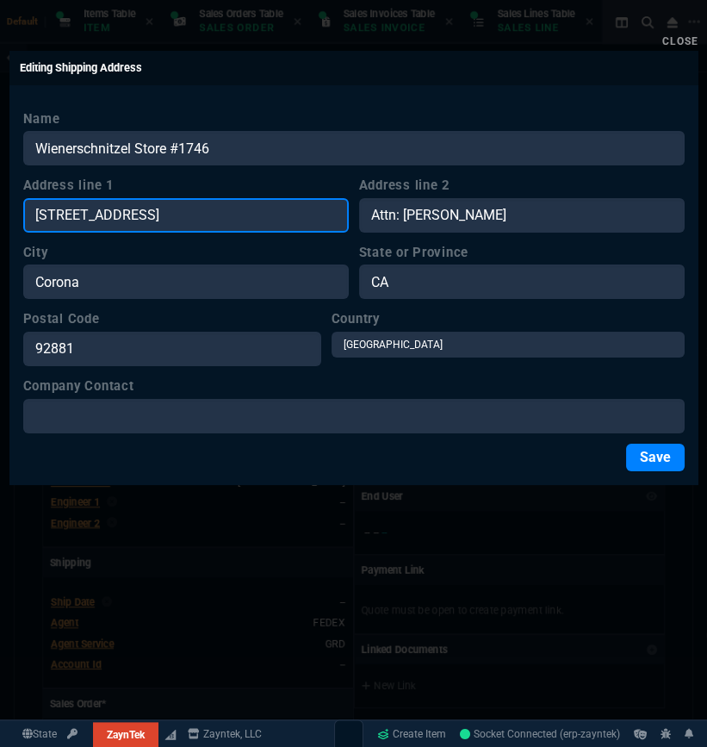
click at [202, 199] on input "20330 Temescal Canyon Rd" at bounding box center [186, 215] width 326 height 34
click at [212, 214] on input "20330 Temescal Canyon Rd" at bounding box center [186, 215] width 326 height 34
paste input "1380 W Elliot Road"
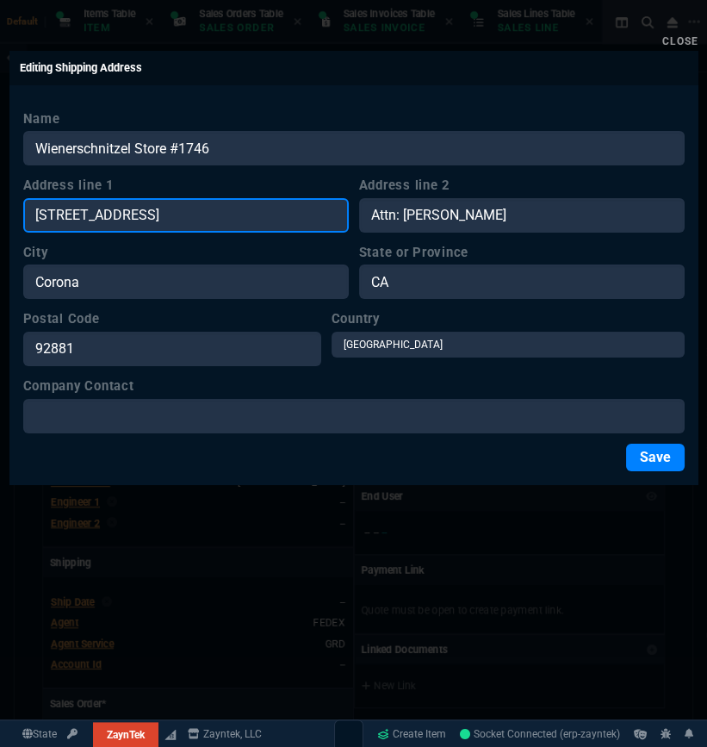
click at [258, 215] on input "20330 Temescal Canyon Rd1380 W Elliot Road" at bounding box center [186, 215] width 326 height 34
paste input "text"
type input "1380 W Elliot Road"
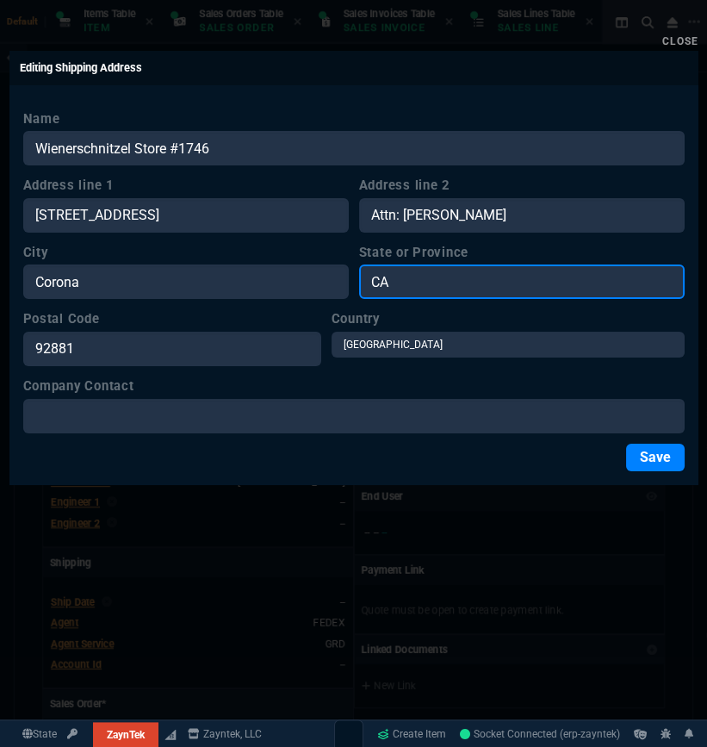
drag, startPoint x: 424, startPoint y: 283, endPoint x: 285, endPoint y: 274, distance: 139.0
click at [285, 274] on div "City Corona State or Province CA" at bounding box center [354, 271] width 662 height 57
type input "AZ"
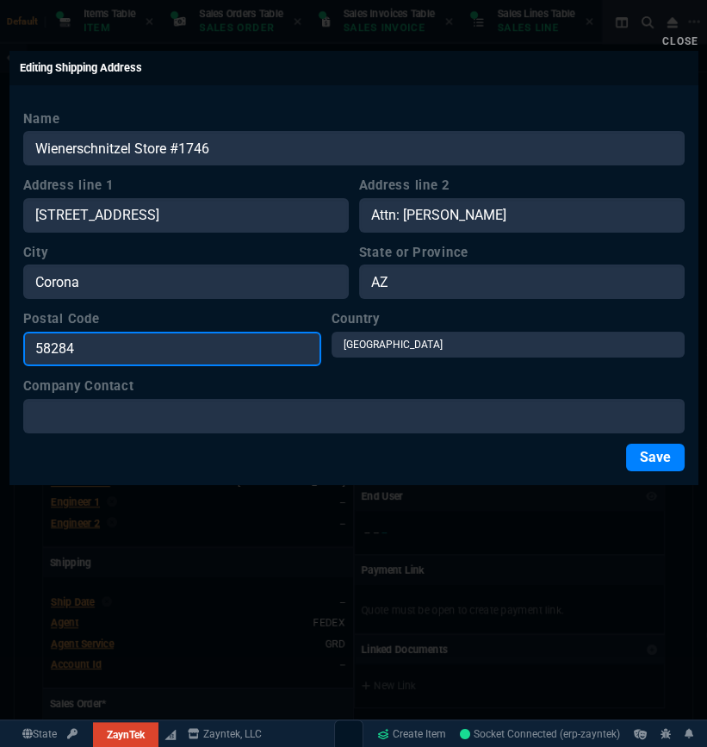
type input "58284"
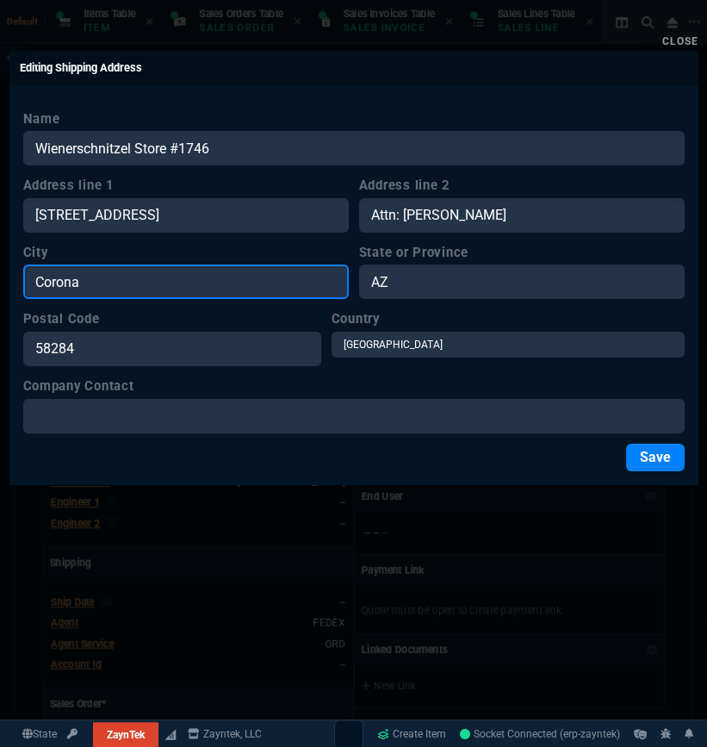
click at [330, 284] on input "Corona" at bounding box center [186, 282] width 326 height 34
type input "Tempe"
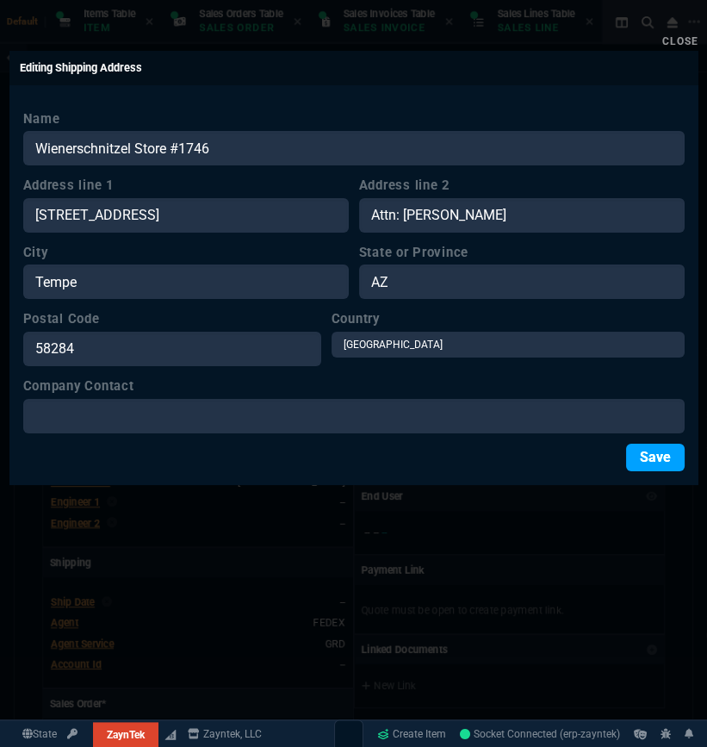
click at [643, 460] on button "Save" at bounding box center [655, 458] width 59 height 28
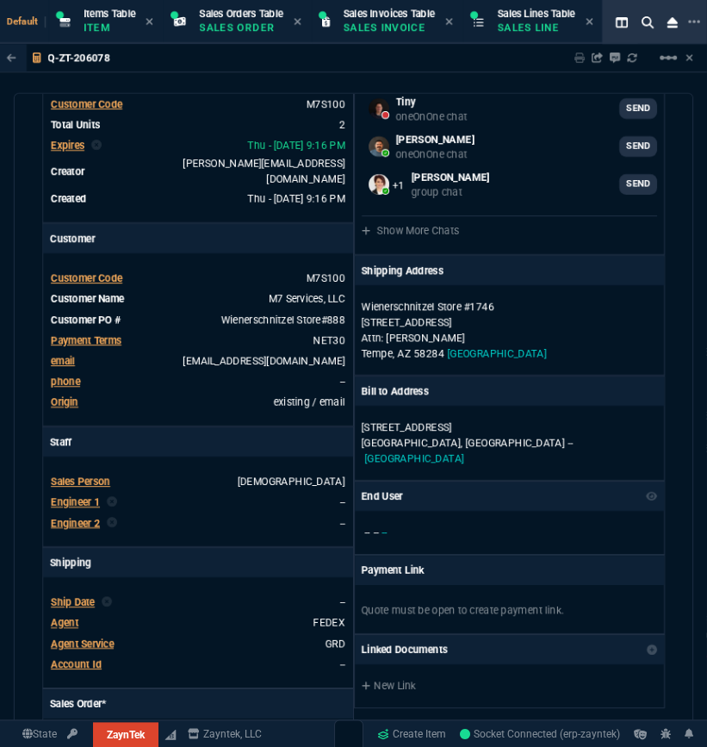
scroll to position [308, 0]
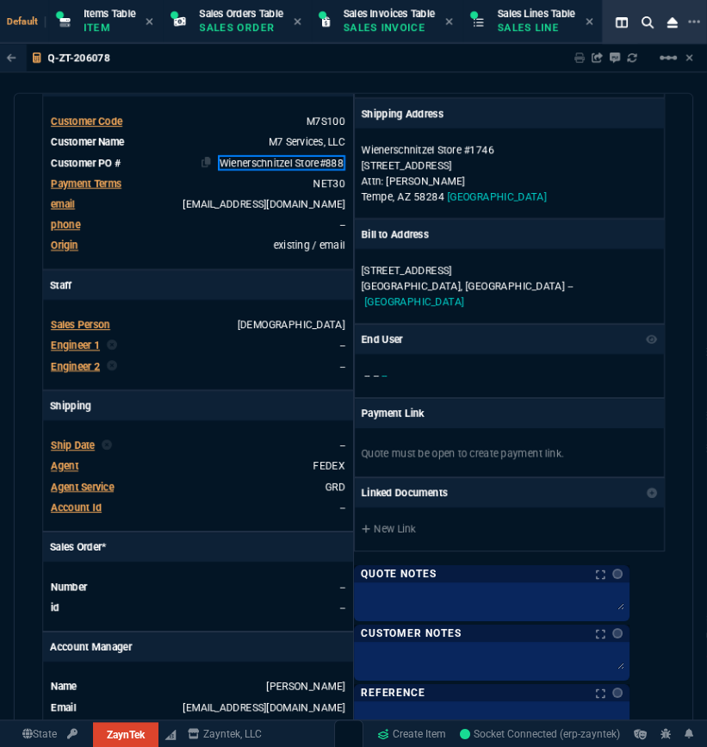
click at [308, 155] on link "Wienerschnitzel Store#888" at bounding box center [282, 163] width 128 height 16
paste link
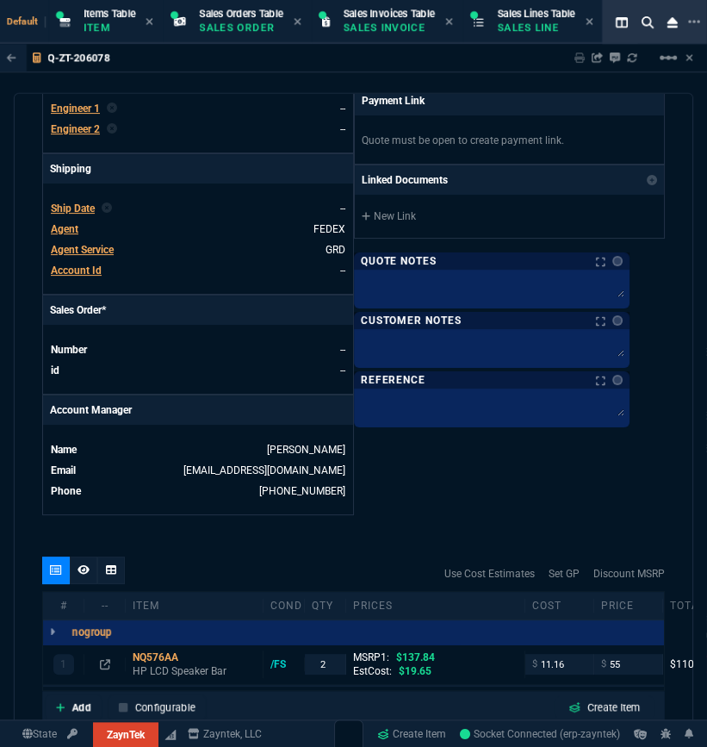
scroll to position [842, 0]
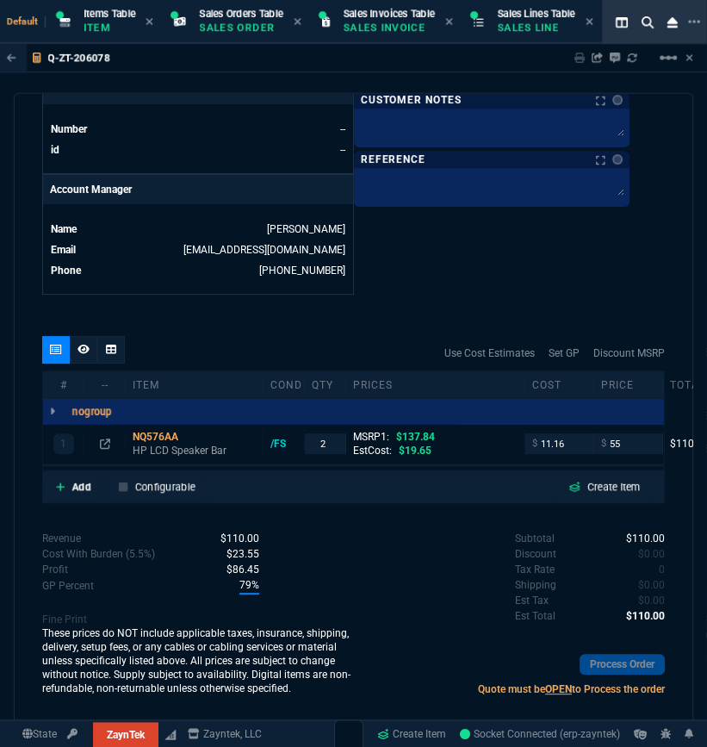
click at [78, 344] on icon at bounding box center [84, 349] width 12 height 10
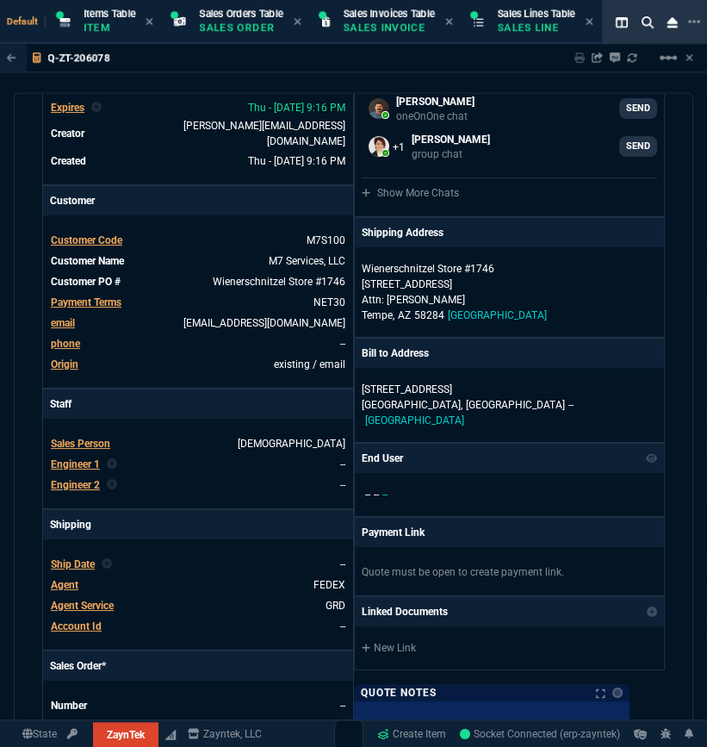
scroll to position [0, 0]
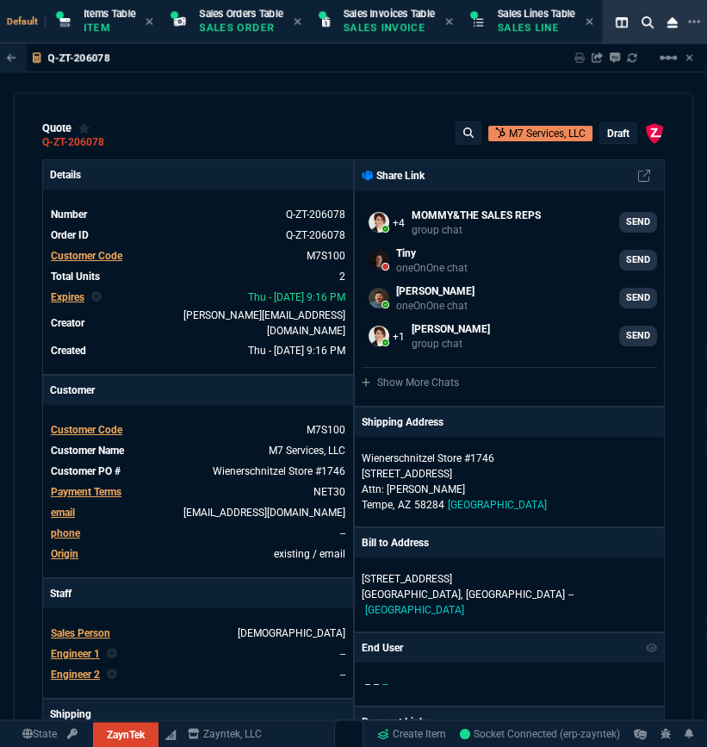
click at [609, 135] on p "draft" at bounding box center [618, 134] width 22 height 14
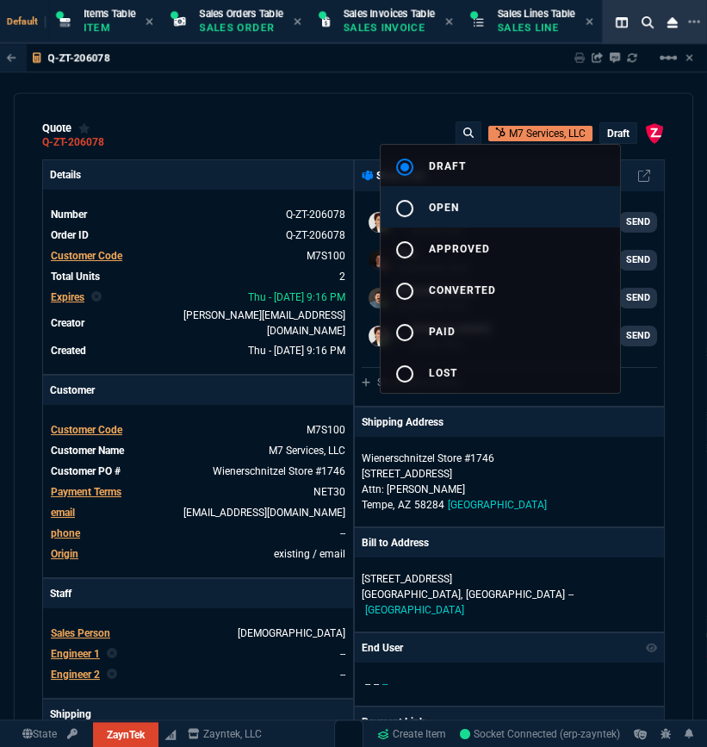
click at [544, 198] on button "radio_button_unchecked open" at bounding box center [501, 206] width 240 height 41
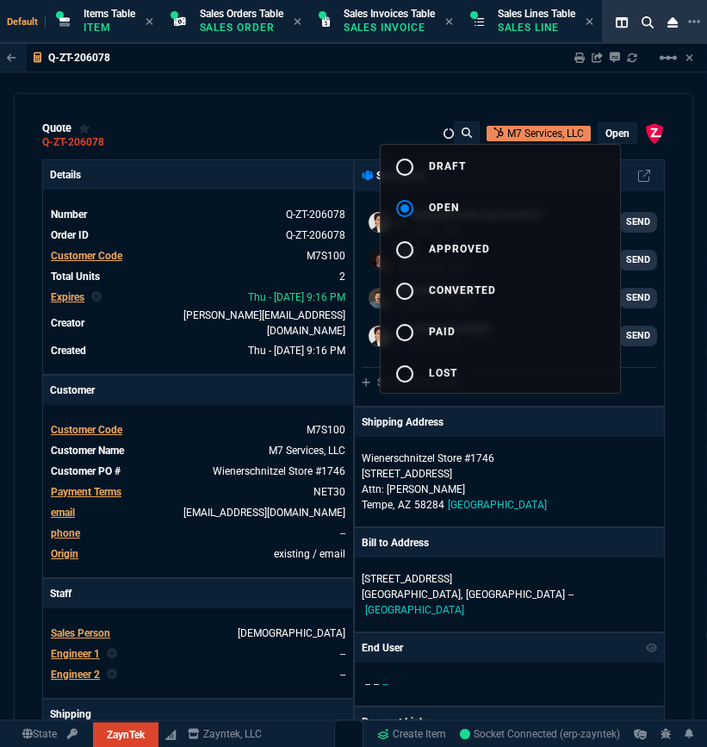
click at [362, 115] on div at bounding box center [353, 373] width 707 height 747
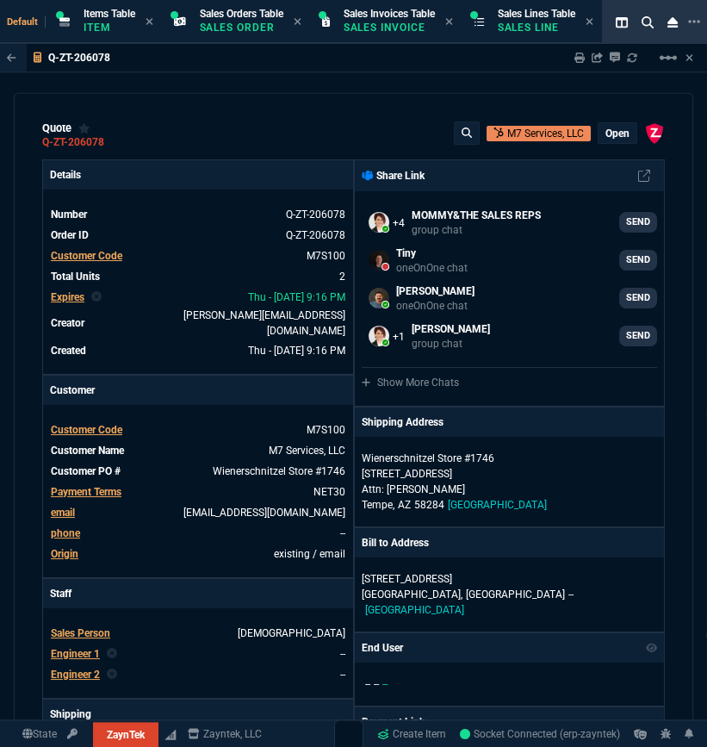
type input "80"
type input "44"
type input "60"
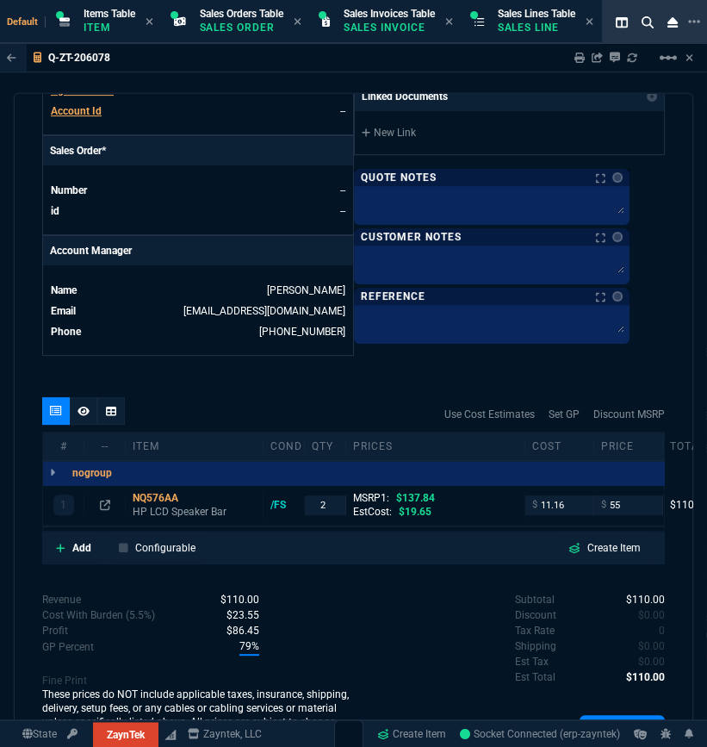
scroll to position [812, 0]
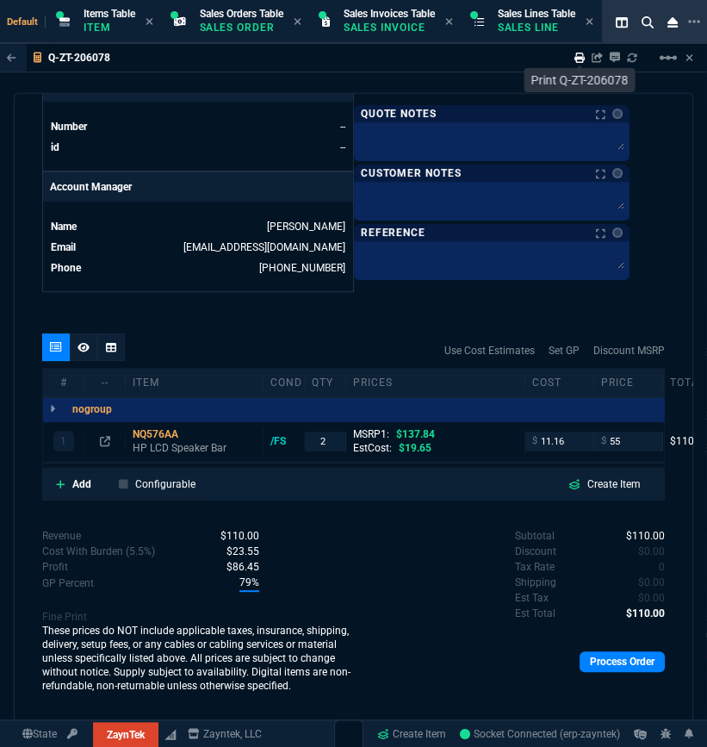
click at [577, 59] on icon at bounding box center [580, 58] width 10 height 10
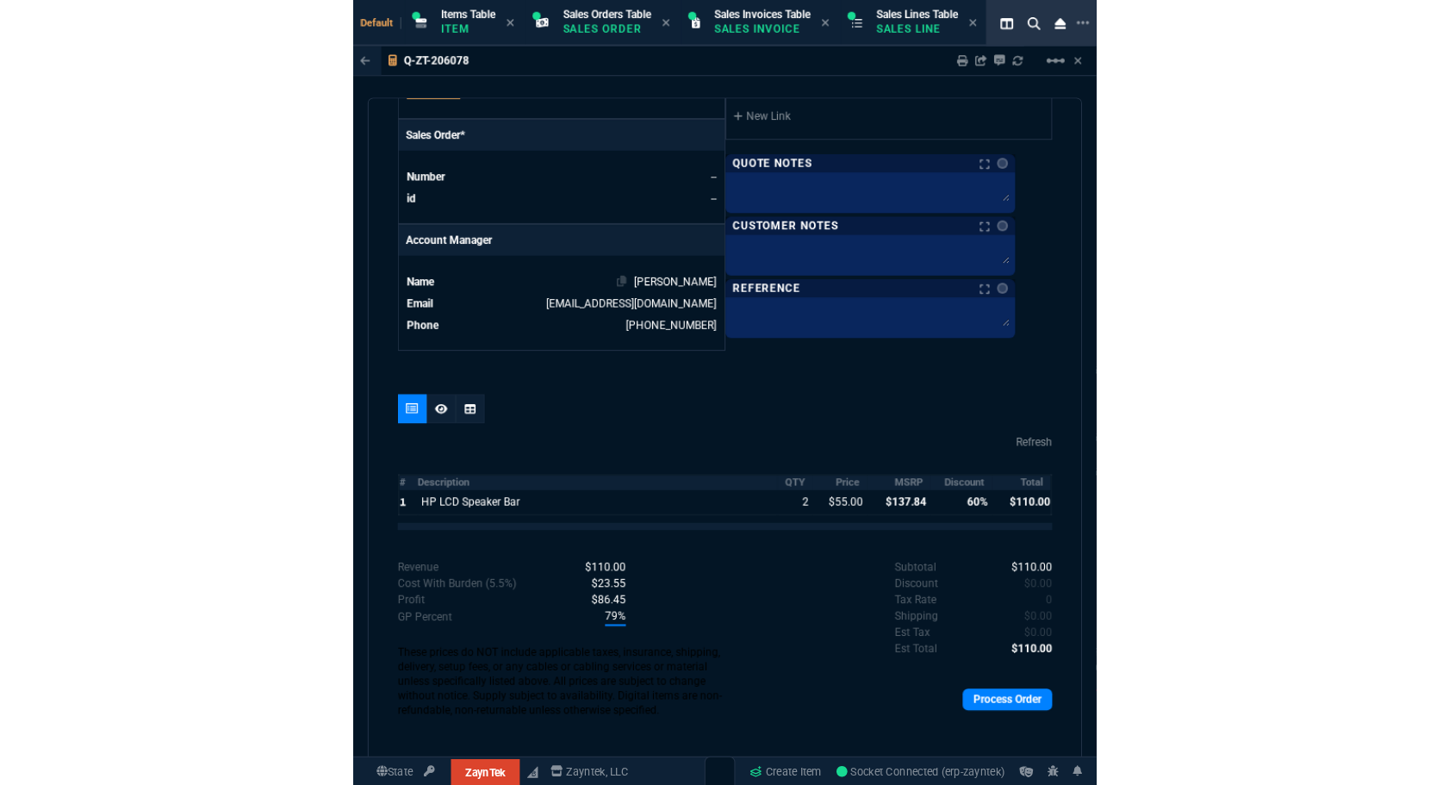
scroll to position [800, 0]
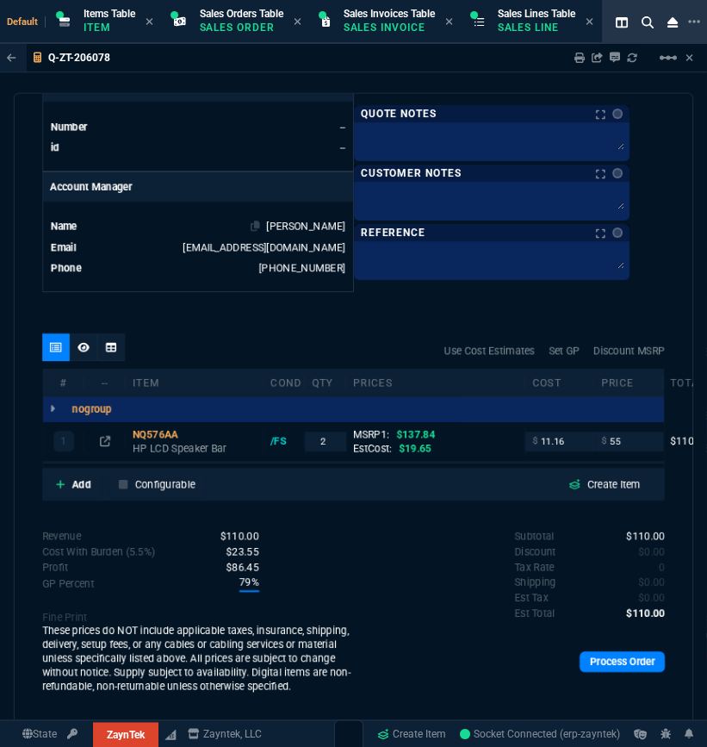
type input "60"
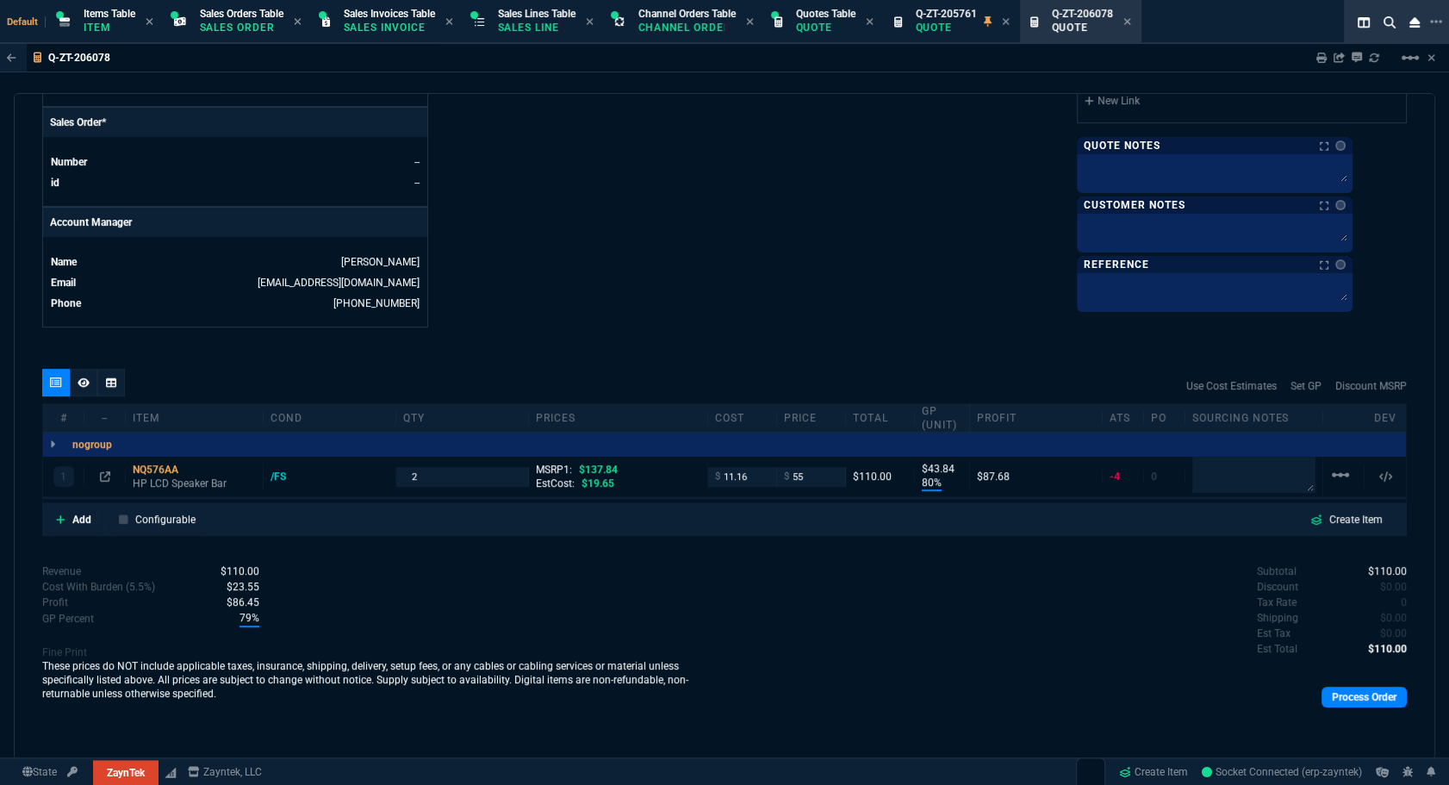
scroll to position [777, 0]
click at [1130, 21] on icon at bounding box center [1127, 21] width 7 height 7
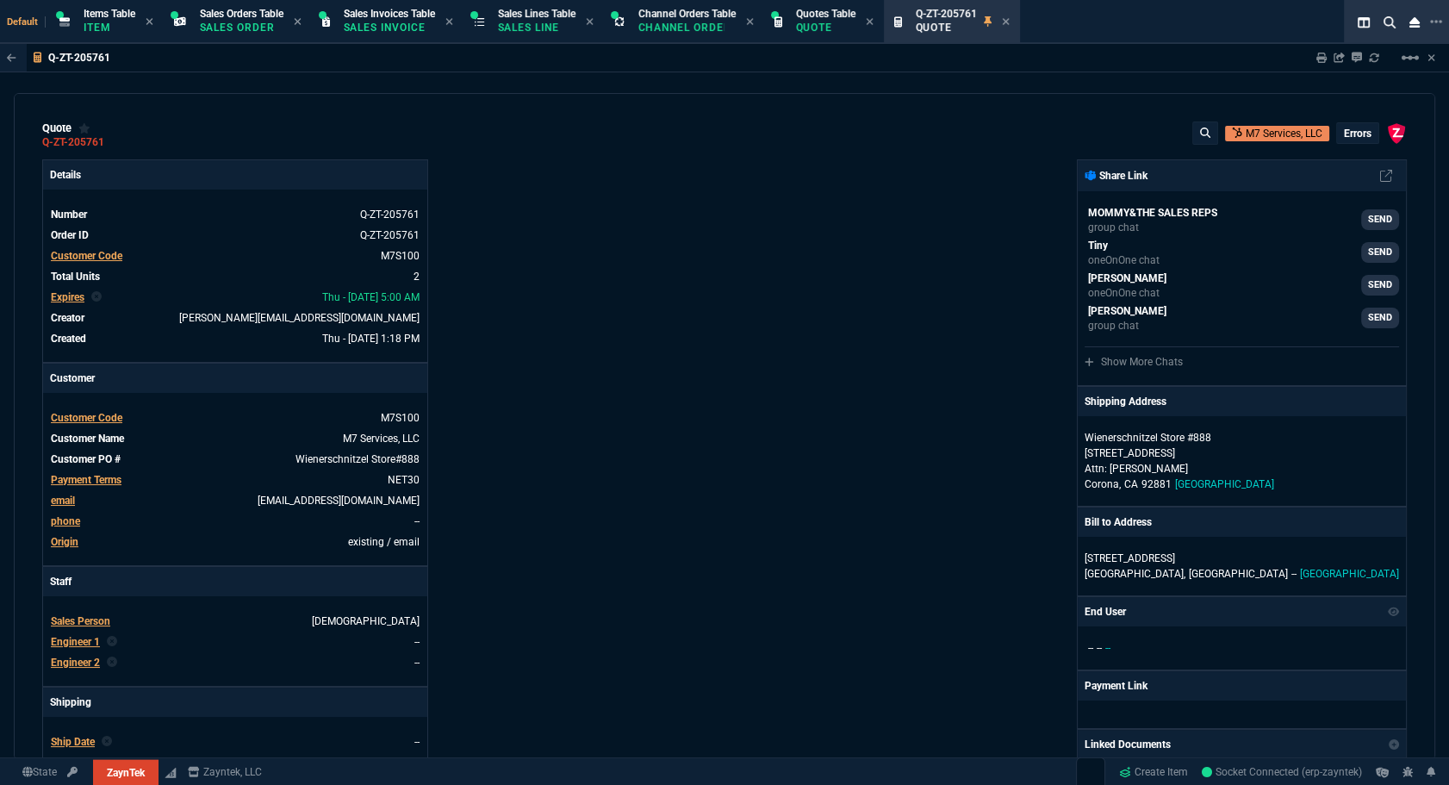
click at [1009, 21] on icon at bounding box center [1005, 21] width 7 height 7
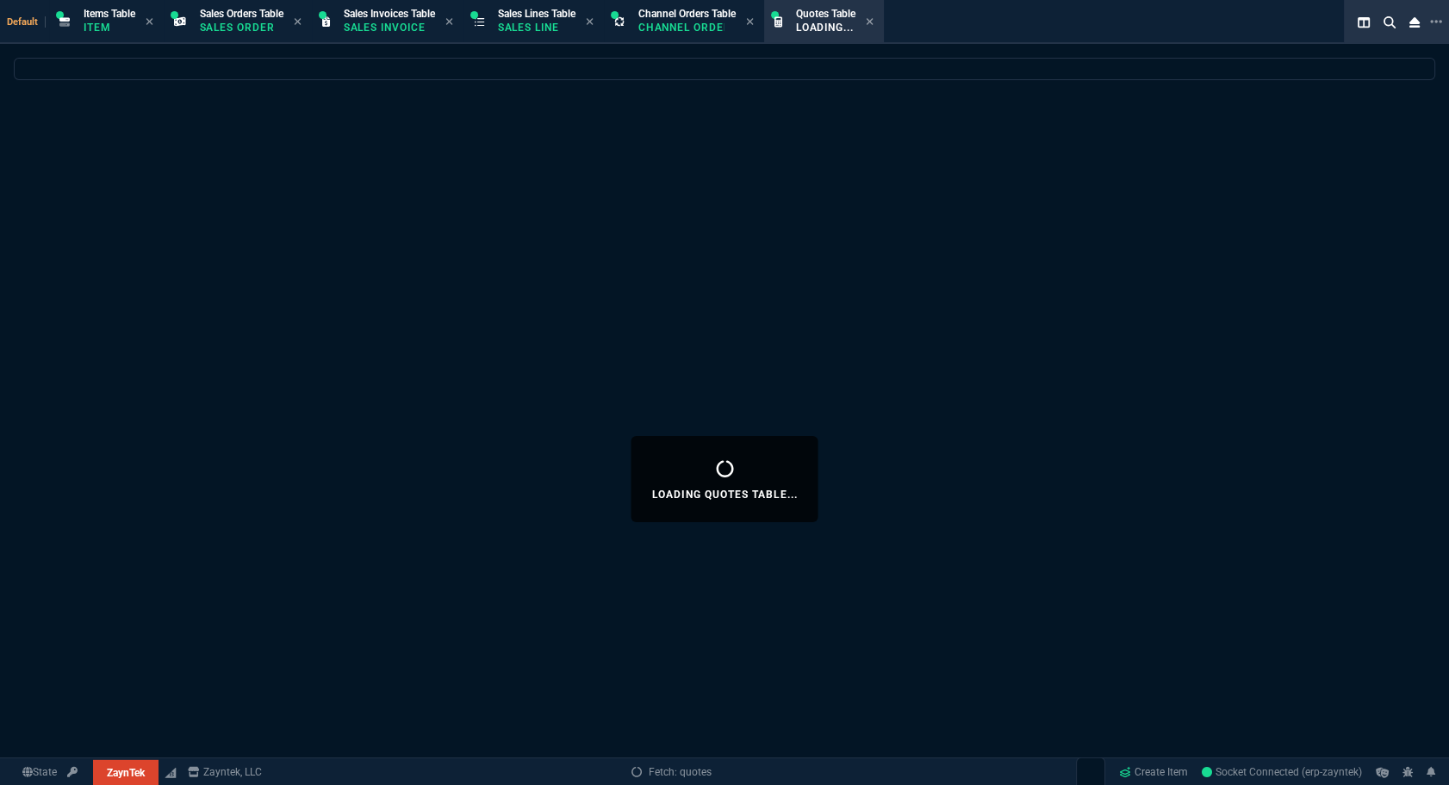
select select
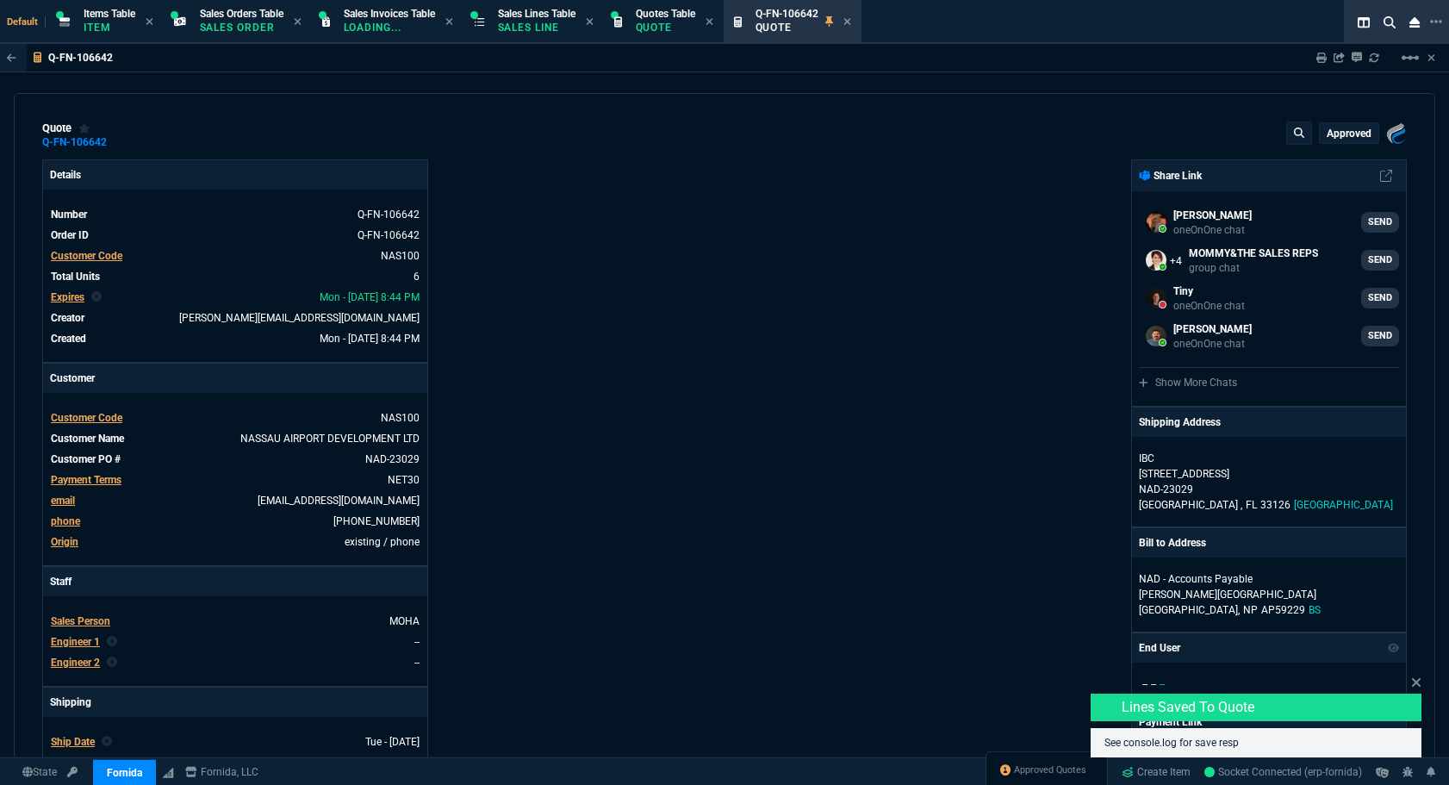
select select "12: [PERSON_NAME]"
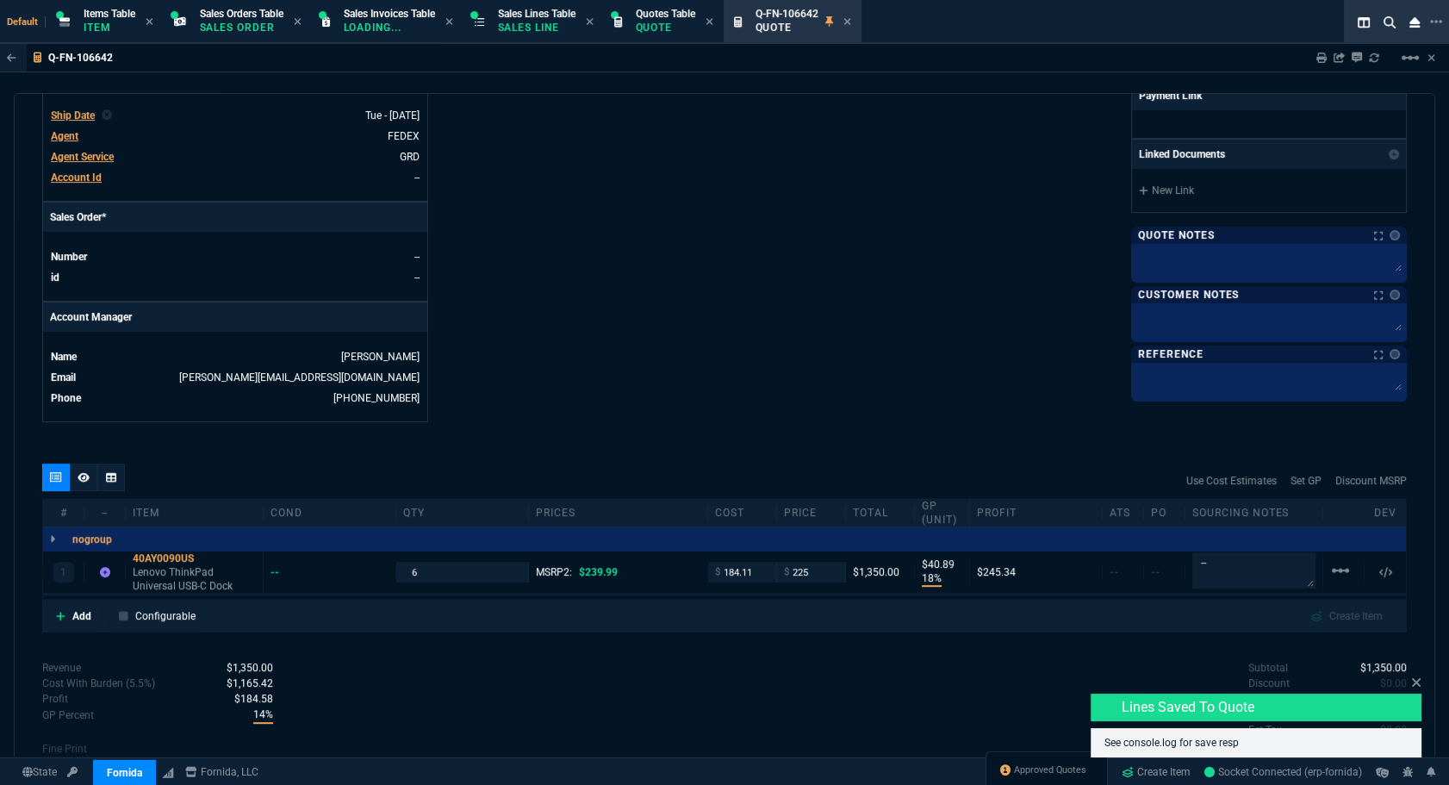
scroll to position [720, 0]
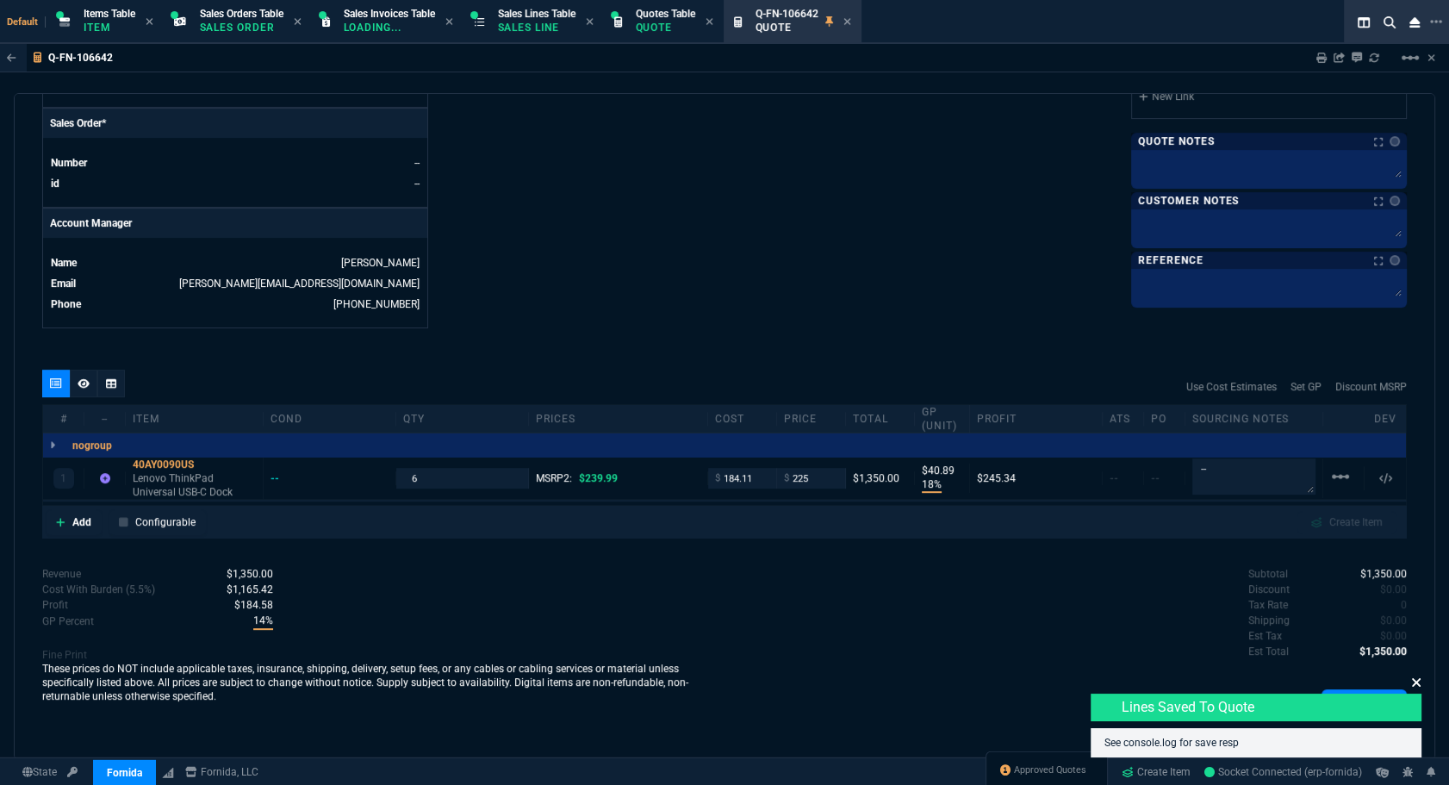
click at [1414, 681] on icon at bounding box center [1416, 682] width 9 height 9
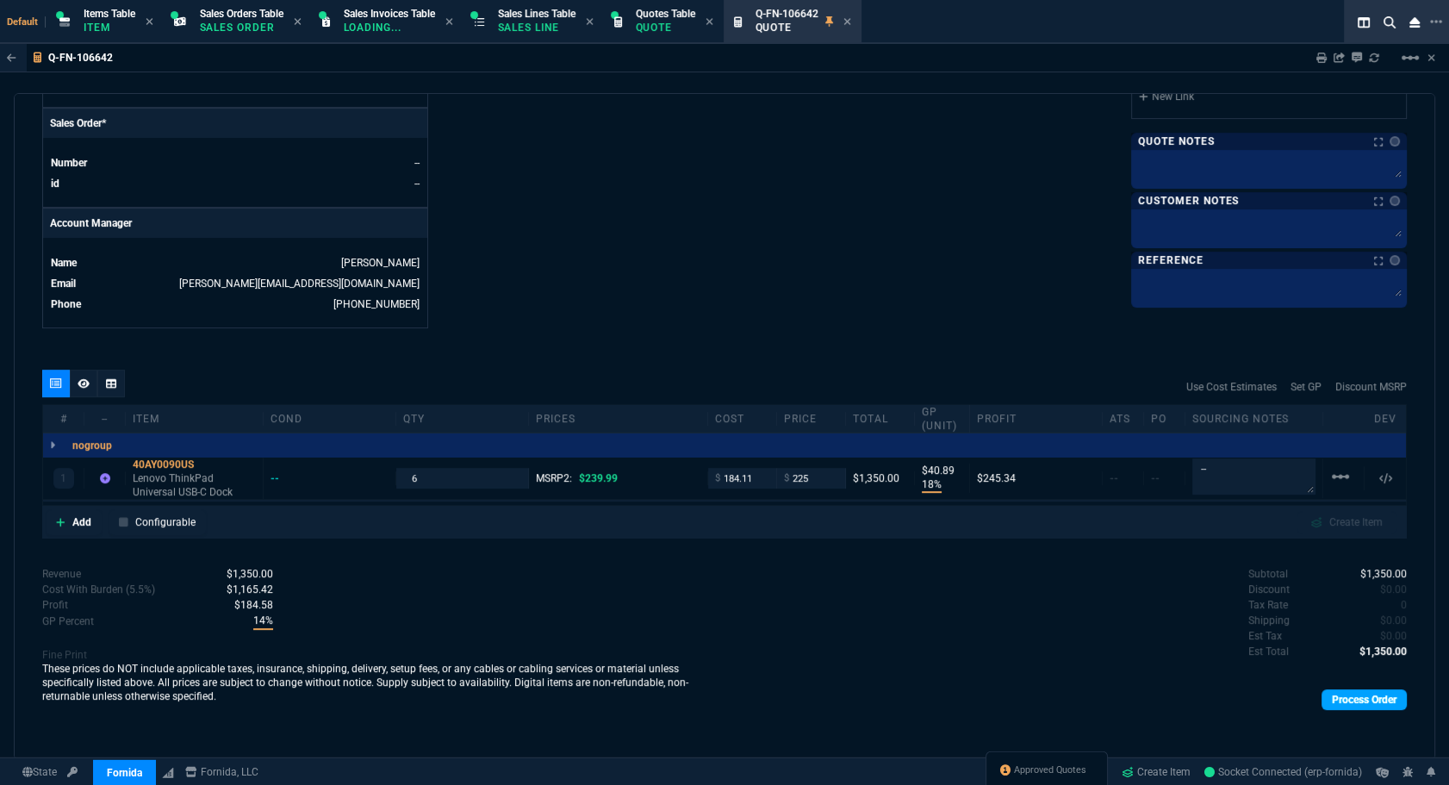
click at [1370, 694] on link "Process Order" at bounding box center [1364, 699] width 85 height 21
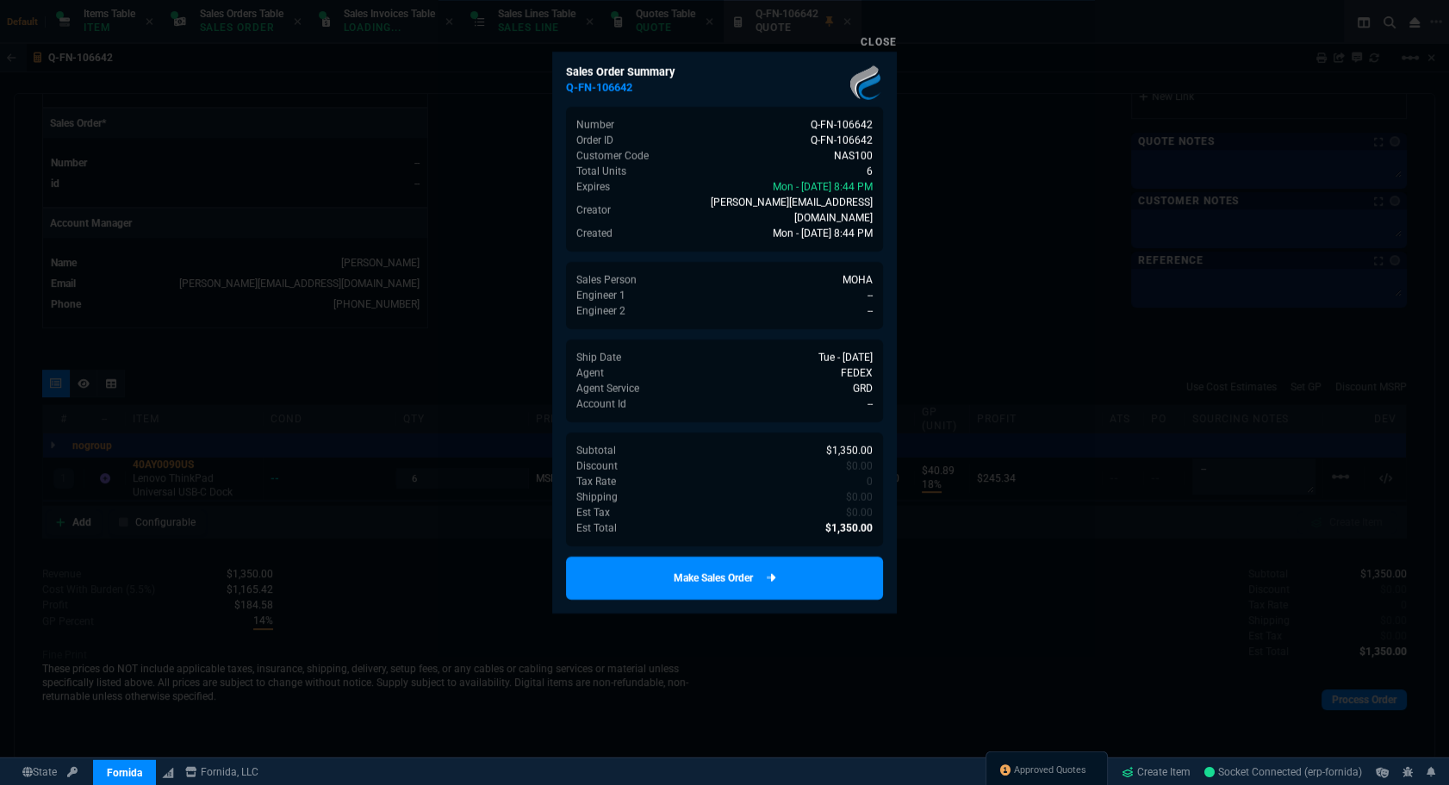
click at [808, 557] on link "Make Sales Order" at bounding box center [724, 578] width 317 height 43
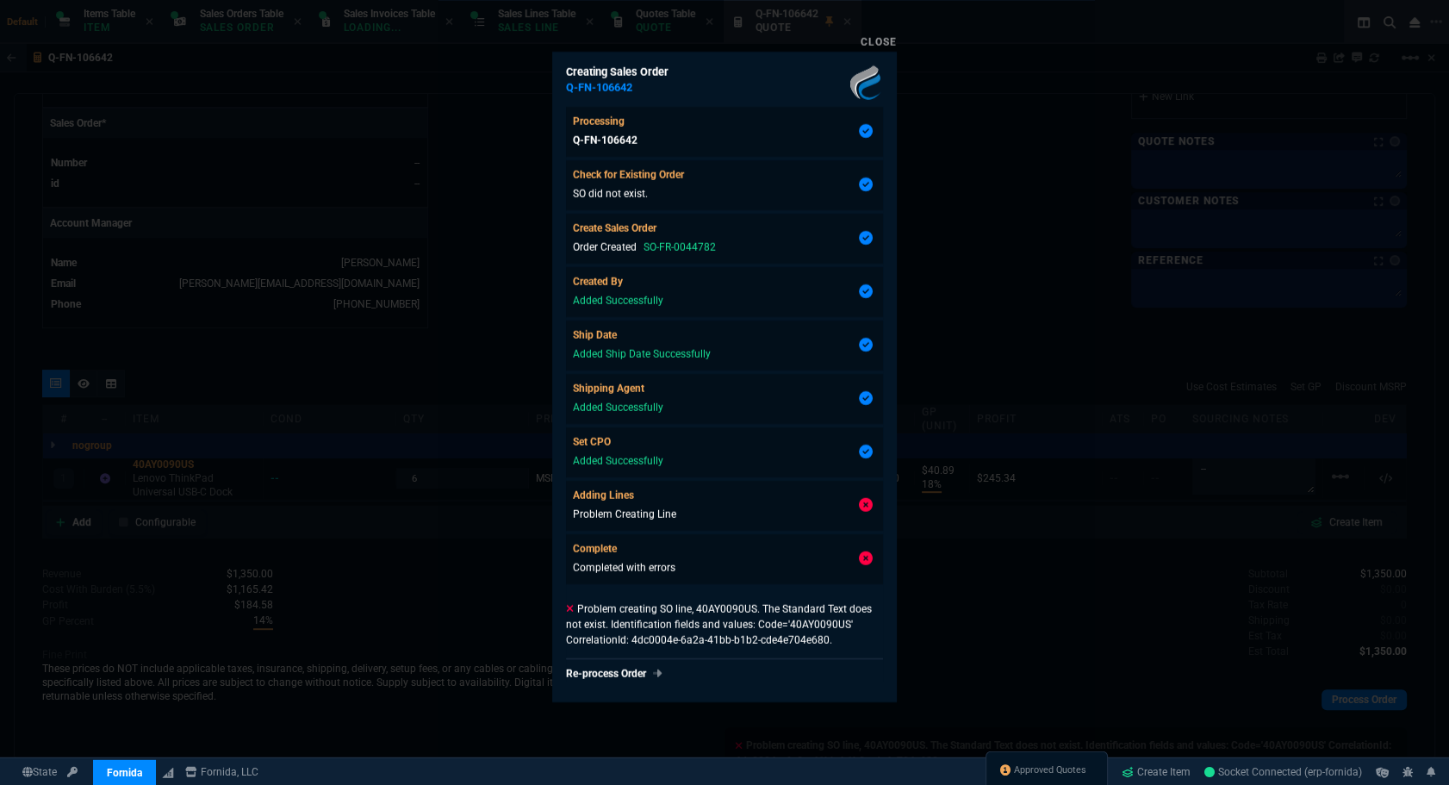
type input "18"
type input "41"
type input "6"
click at [1019, 609] on div at bounding box center [724, 392] width 1449 height 785
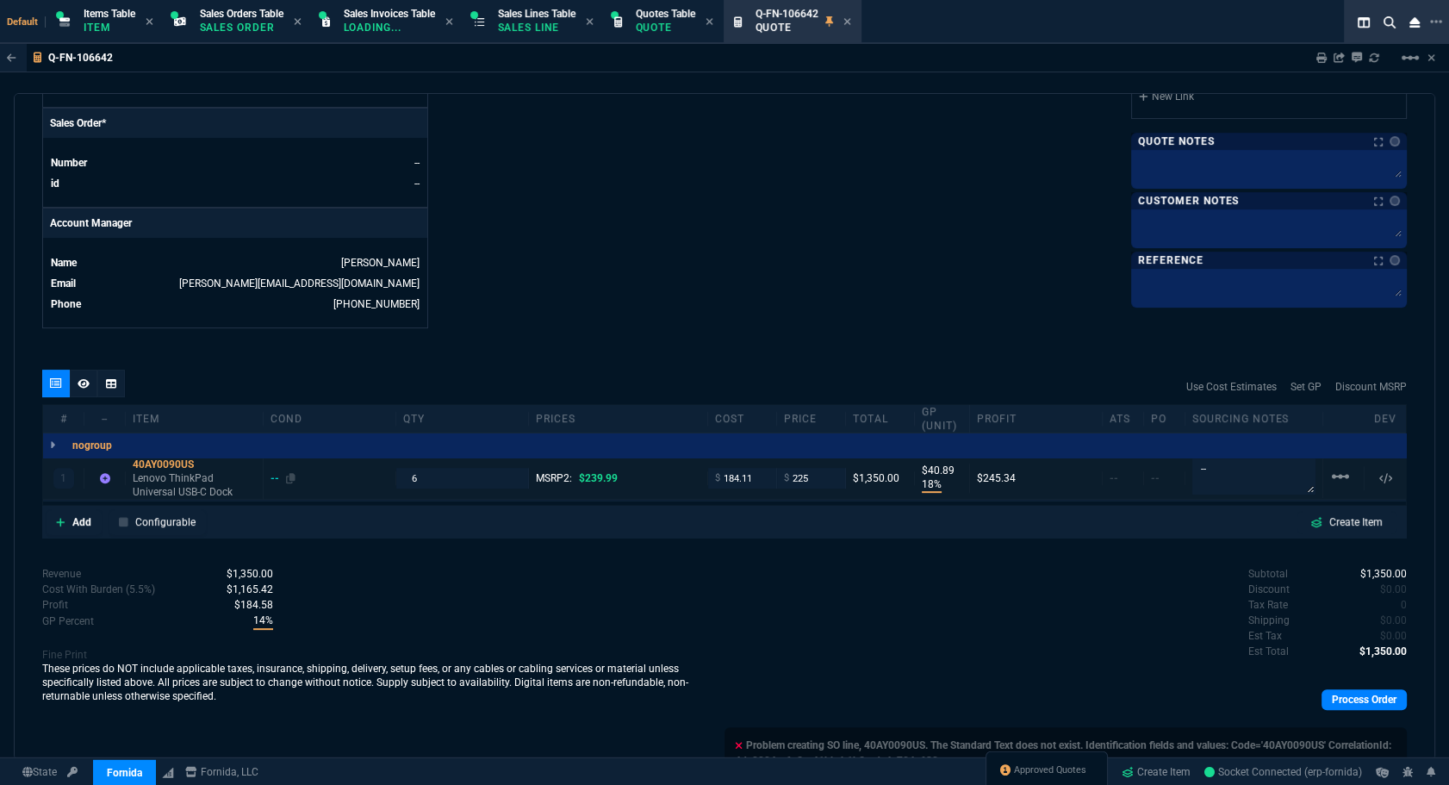
click at [273, 473] on div "--" at bounding box center [283, 478] width 25 height 14
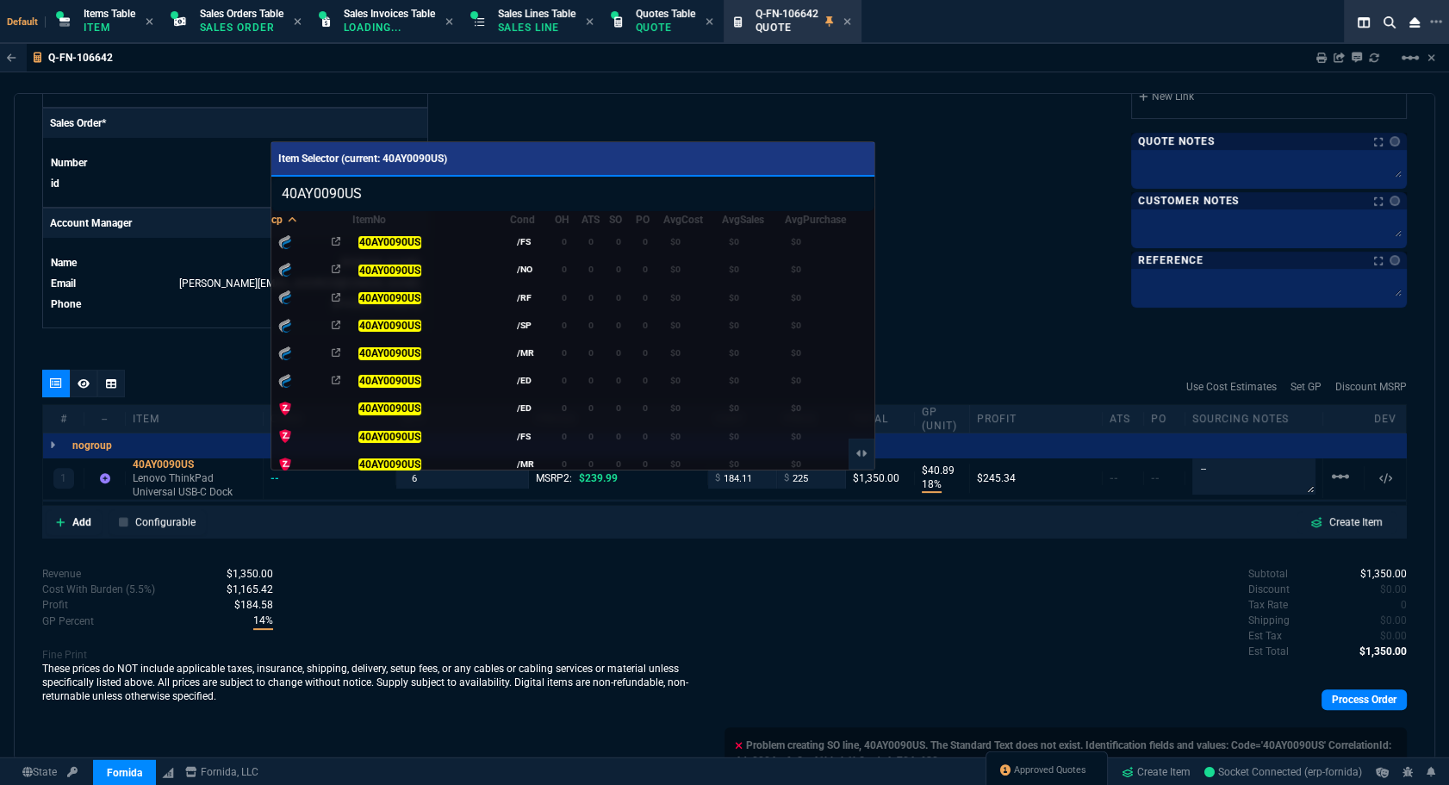
click at [996, 224] on div at bounding box center [724, 392] width 1449 height 785
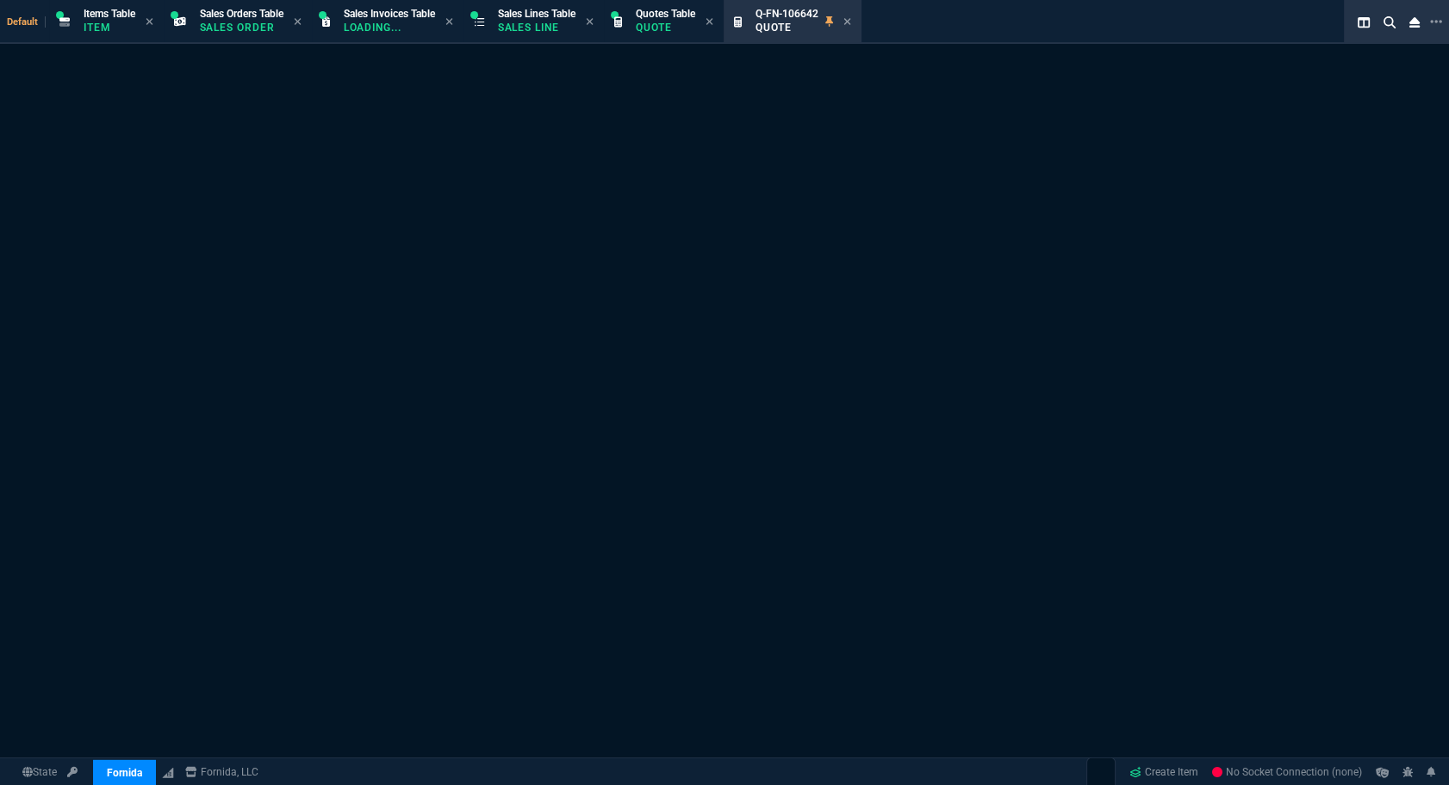
select select "12: [PERSON_NAME]"
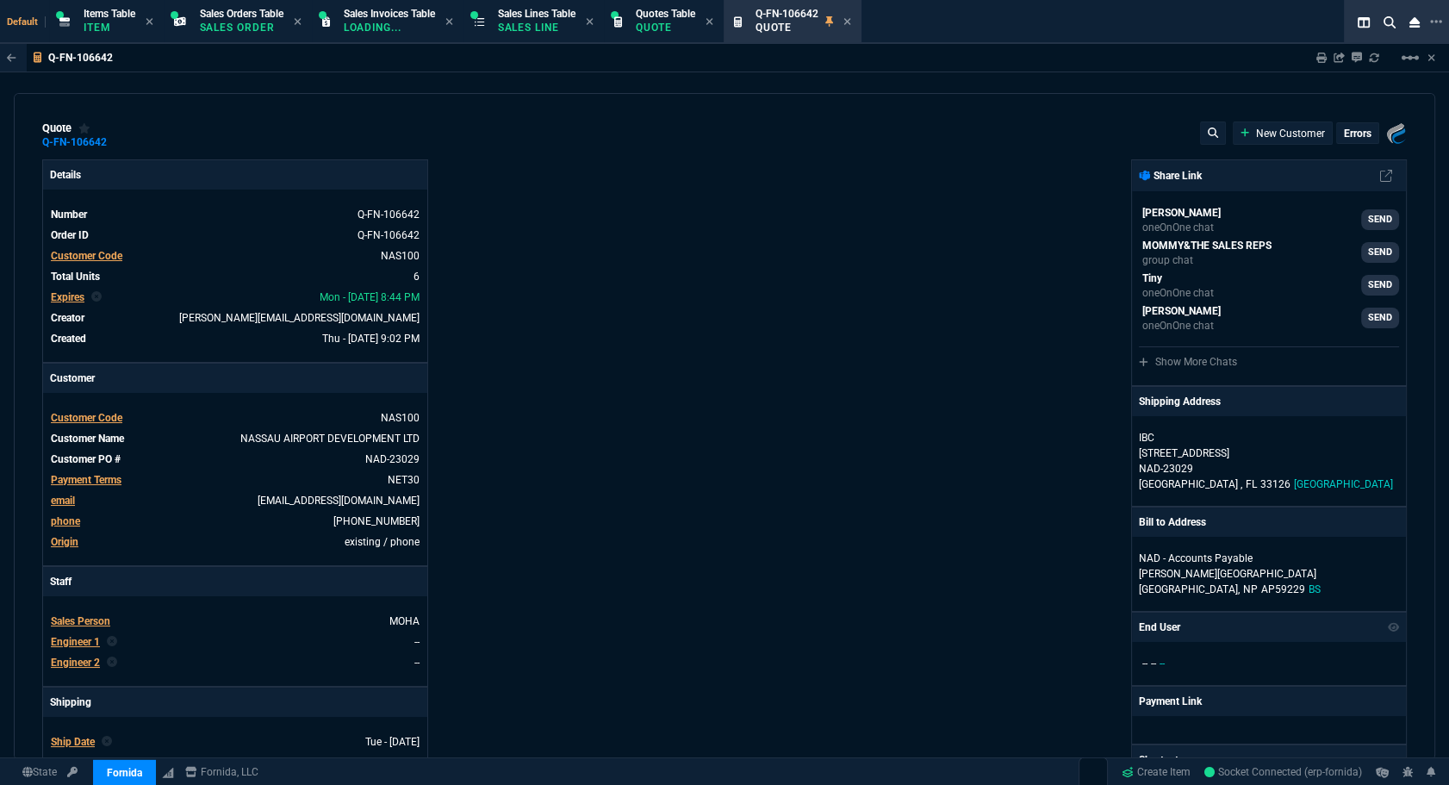
type input "18"
type input "41"
type input "6"
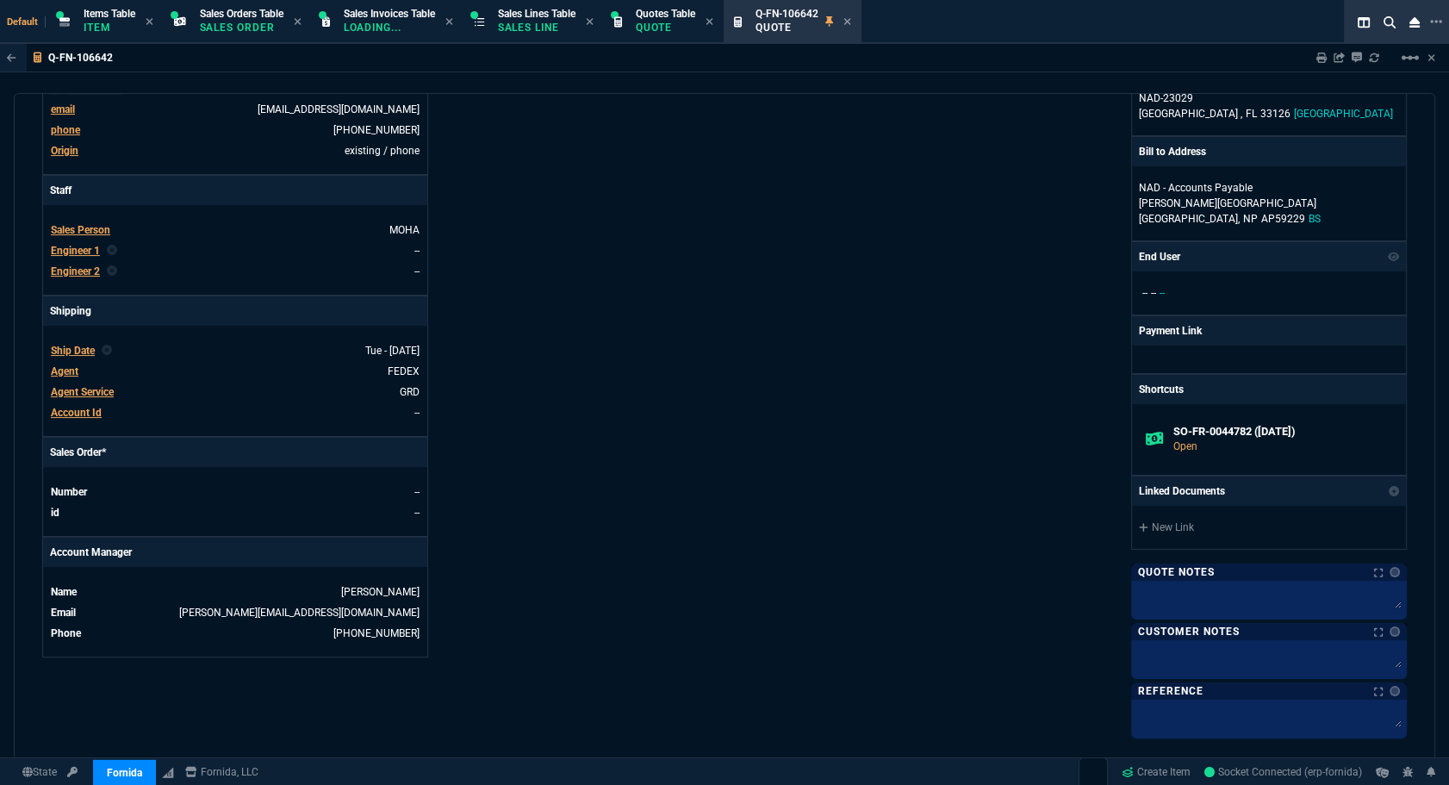
scroll to position [859, 0]
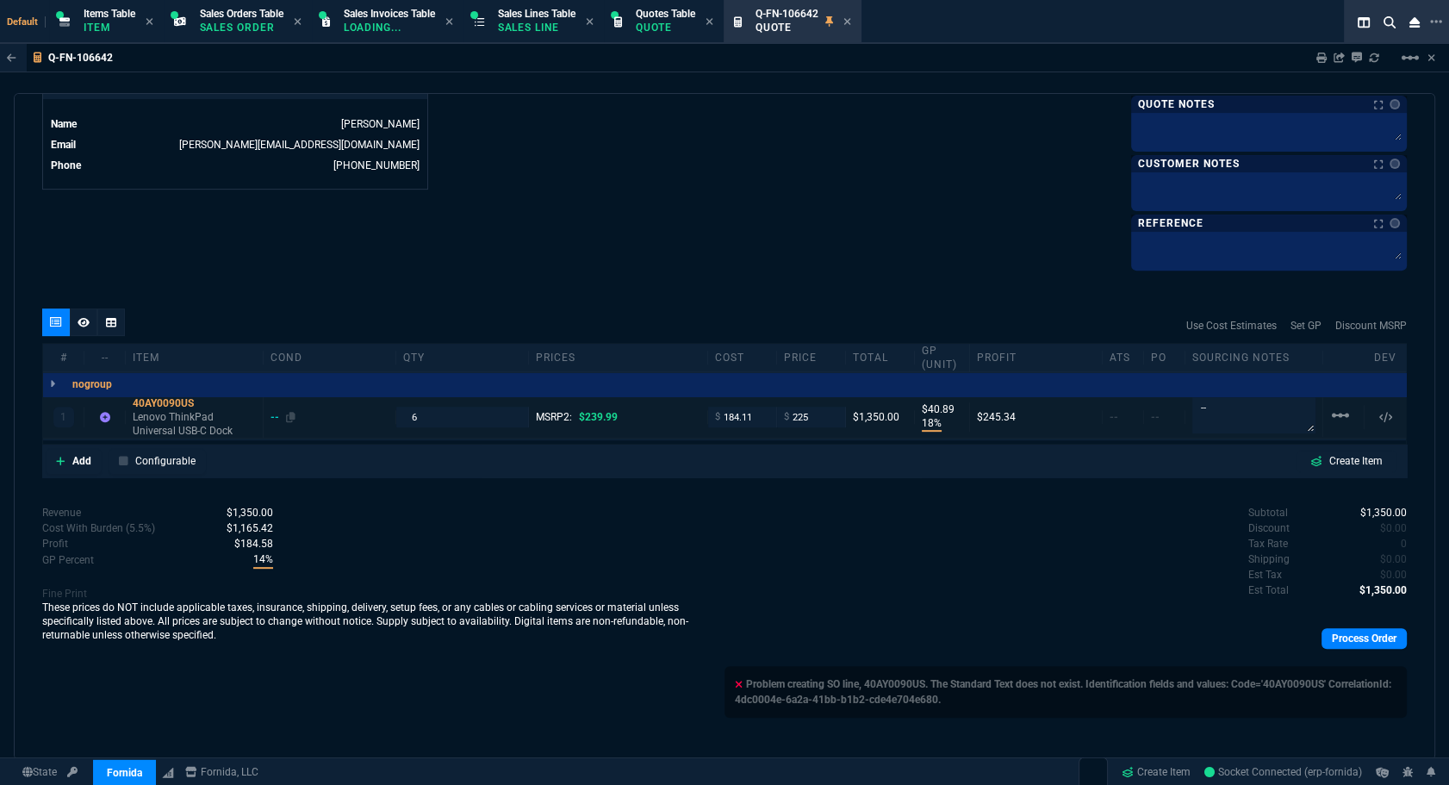
click at [276, 413] on div "--" at bounding box center [283, 417] width 25 height 14
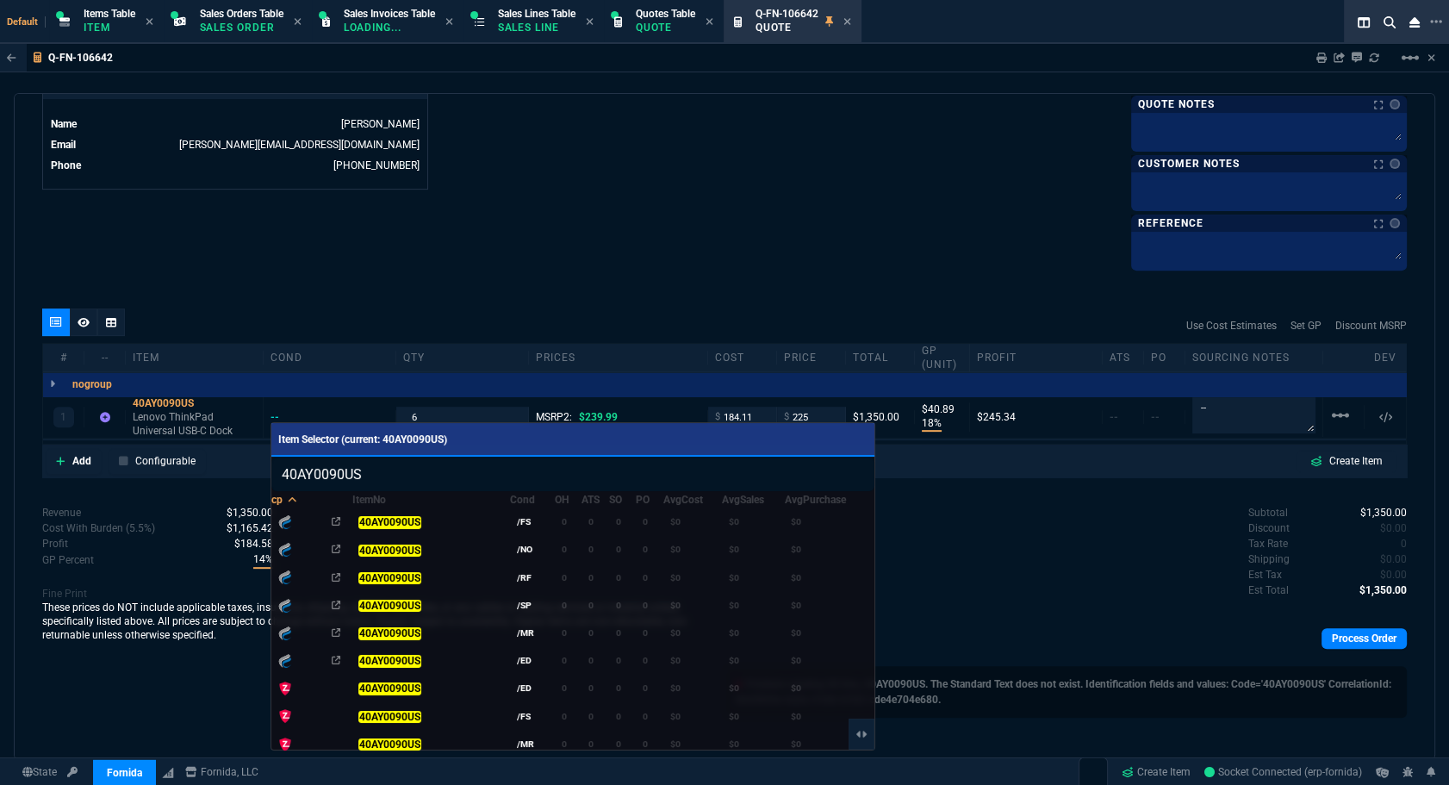
click at [370, 276] on div at bounding box center [724, 392] width 1449 height 785
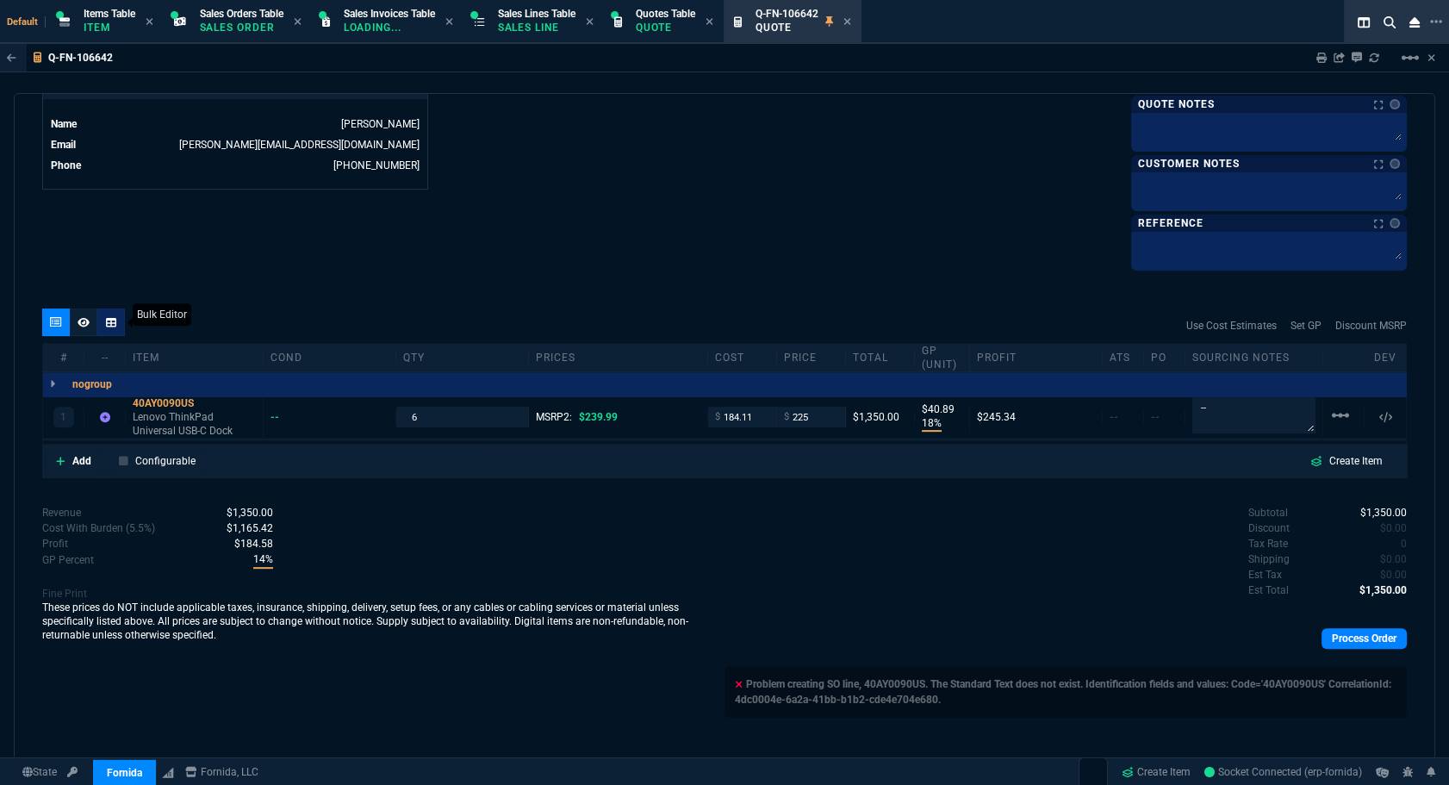
click at [119, 323] on div at bounding box center [111, 322] width 28 height 28
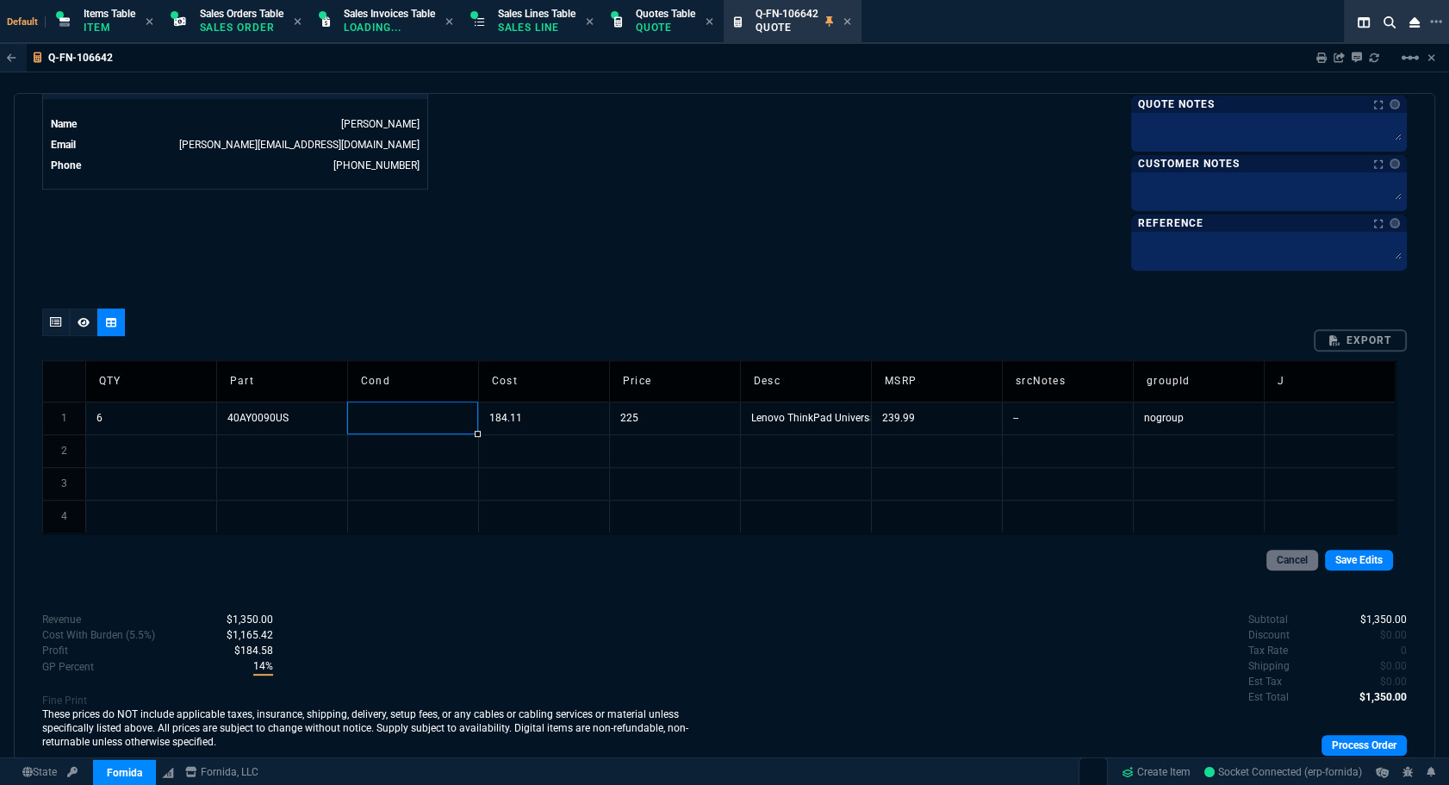
click at [420, 404] on td at bounding box center [412, 418] width 131 height 33
type input "/FS"
click at [1350, 551] on link "Save Edits" at bounding box center [1359, 560] width 68 height 21
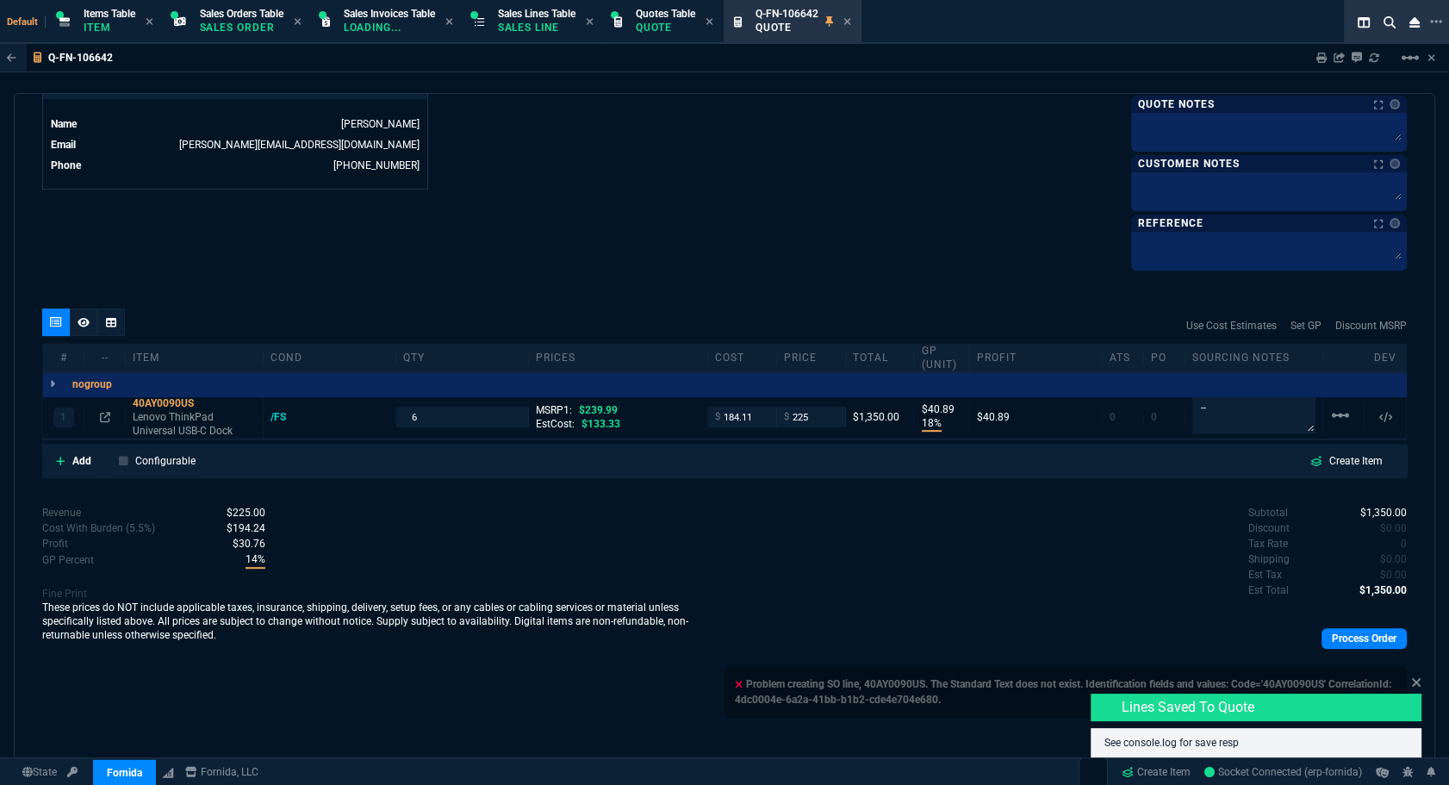
type input "18"
type input "41"
type input "6"
click at [1417, 683] on icon at bounding box center [1416, 682] width 9 height 9
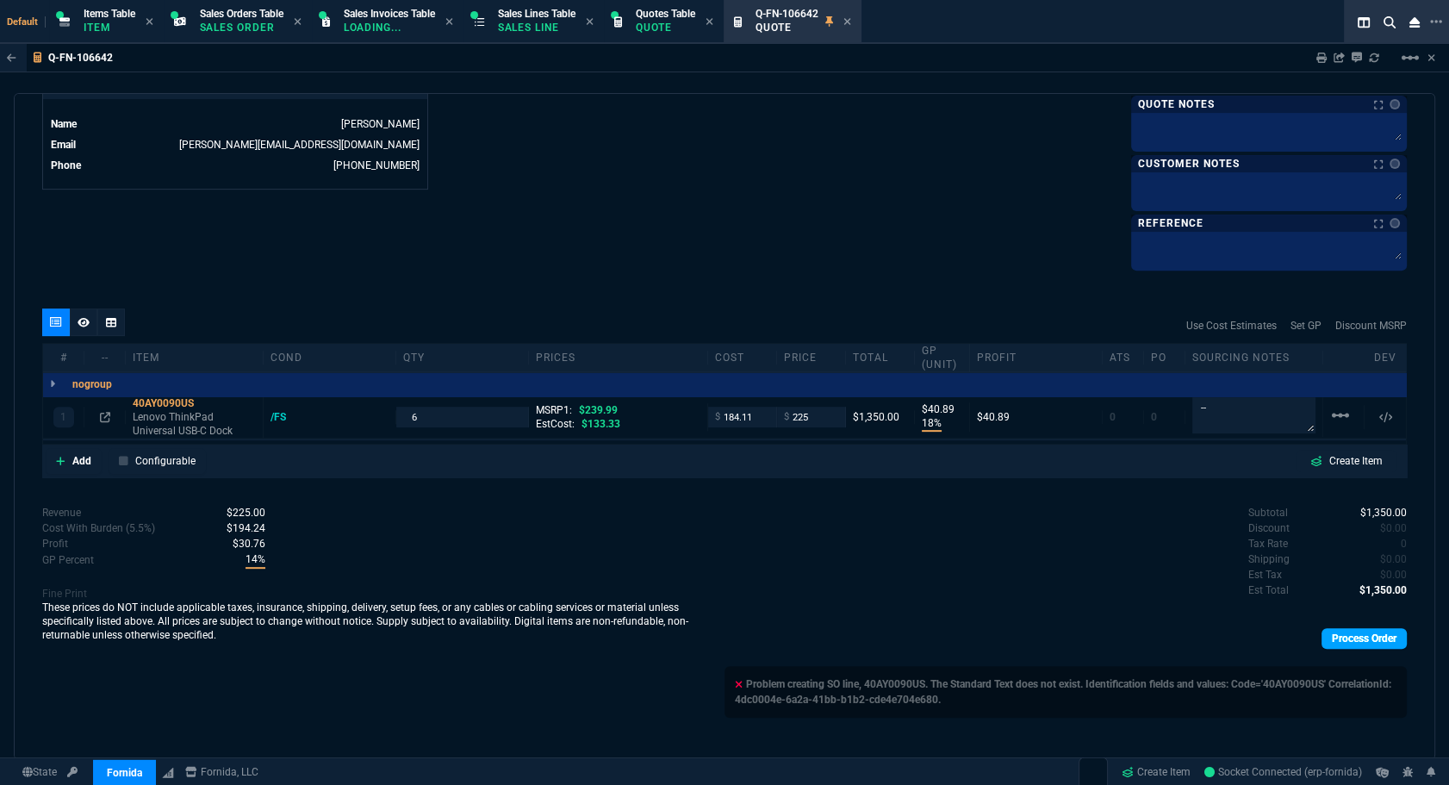
click at [1332, 632] on link "Process Order" at bounding box center [1364, 638] width 85 height 21
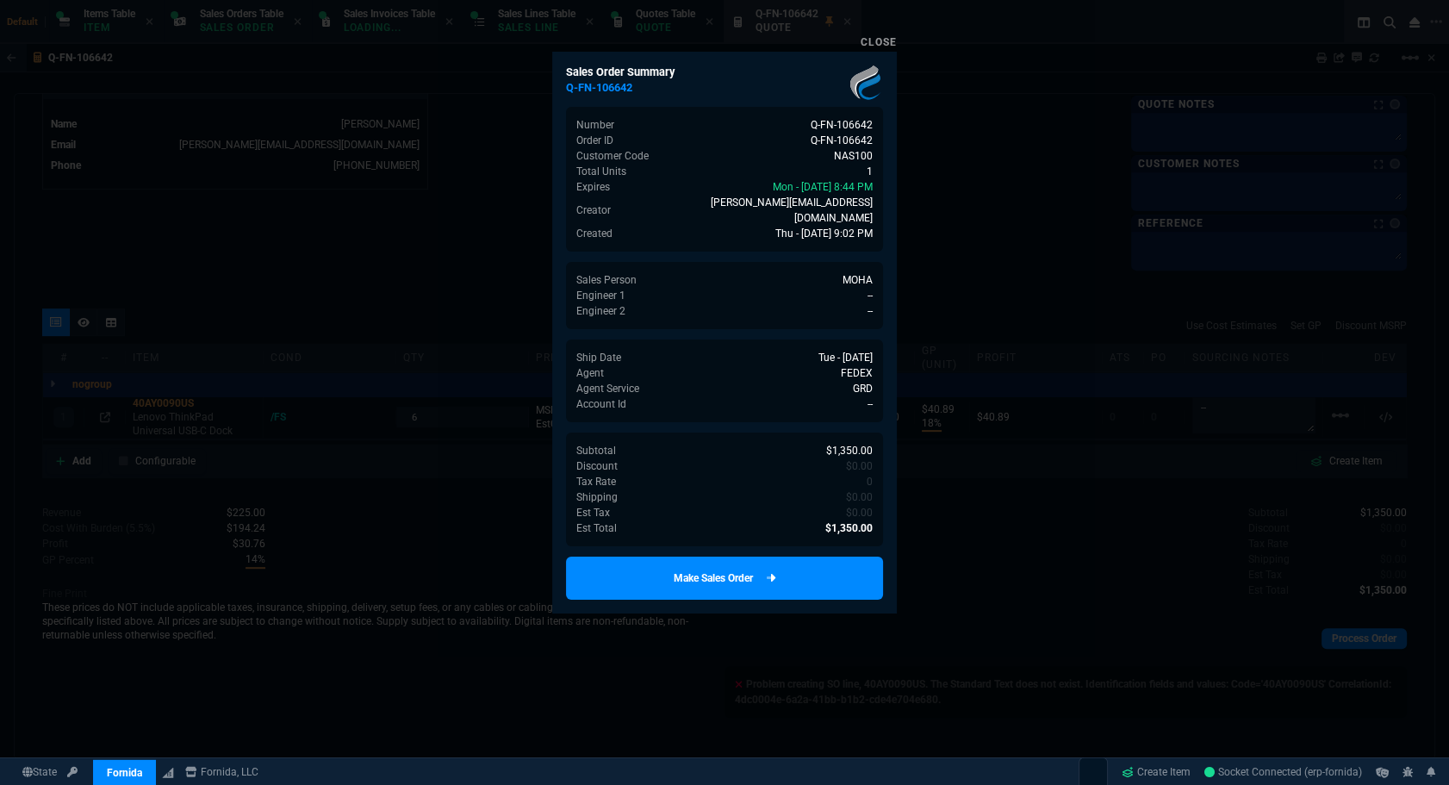
click at [798, 560] on link "Make Sales Order" at bounding box center [724, 578] width 317 height 43
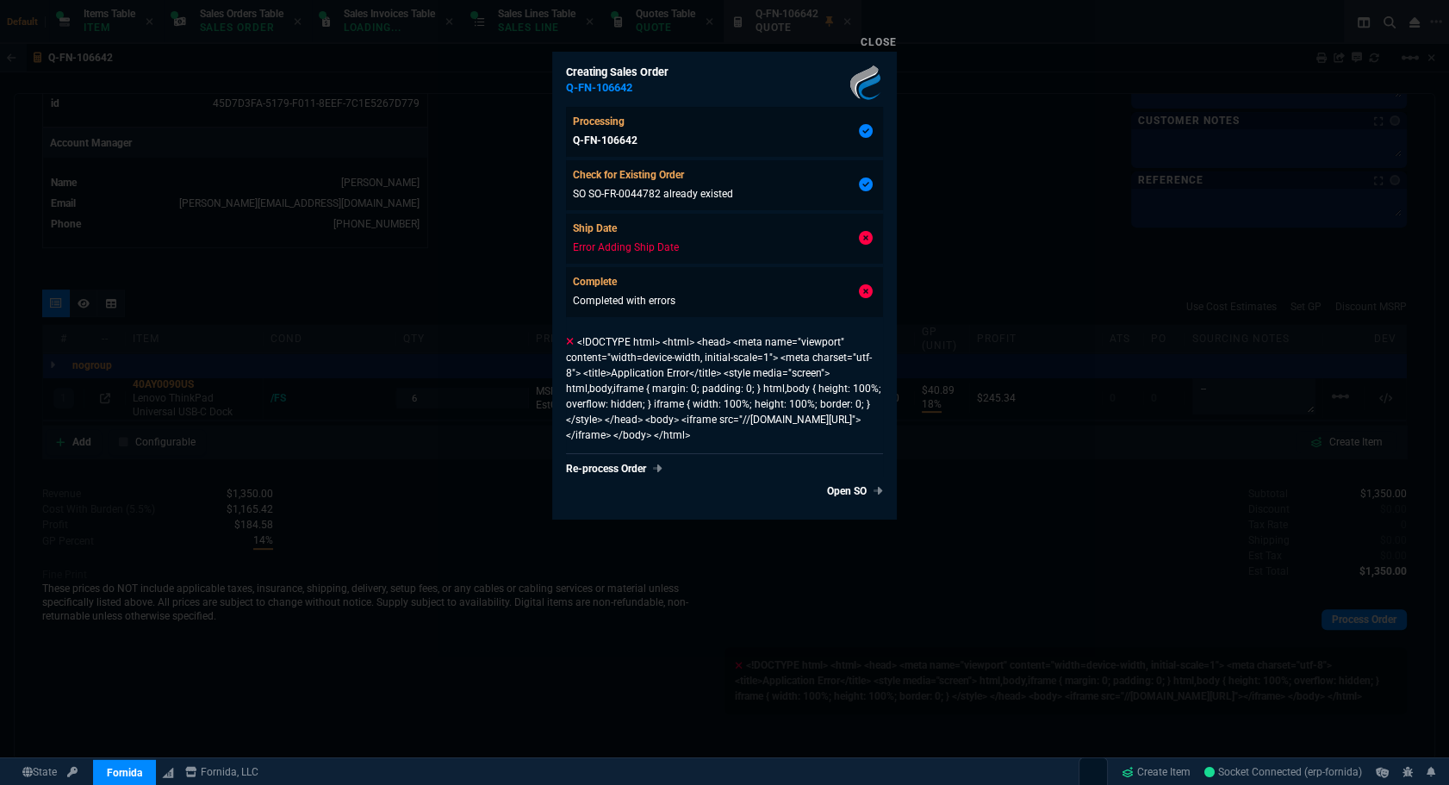
type input "18"
type input "41"
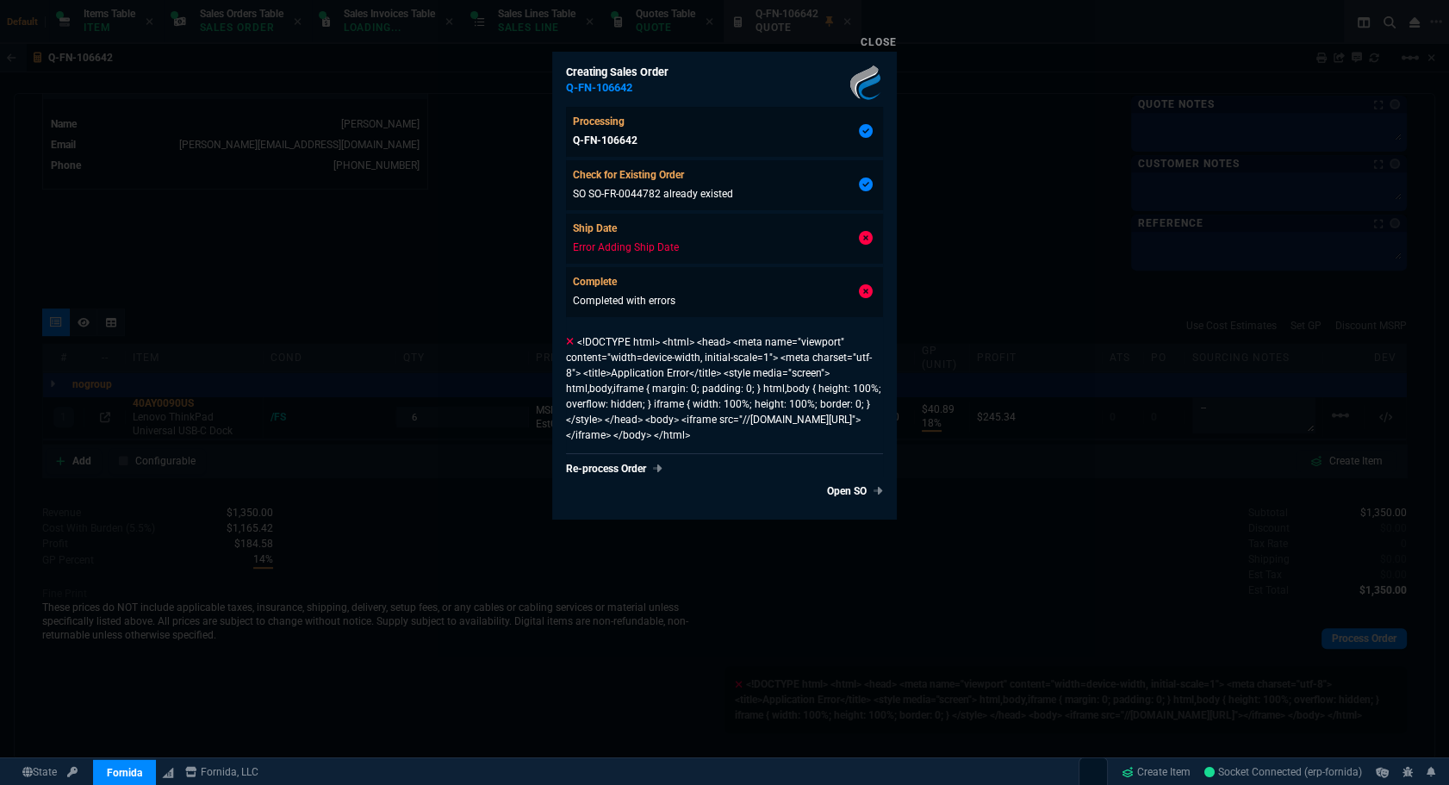
type input "6"
click at [956, 559] on div at bounding box center [724, 392] width 1449 height 785
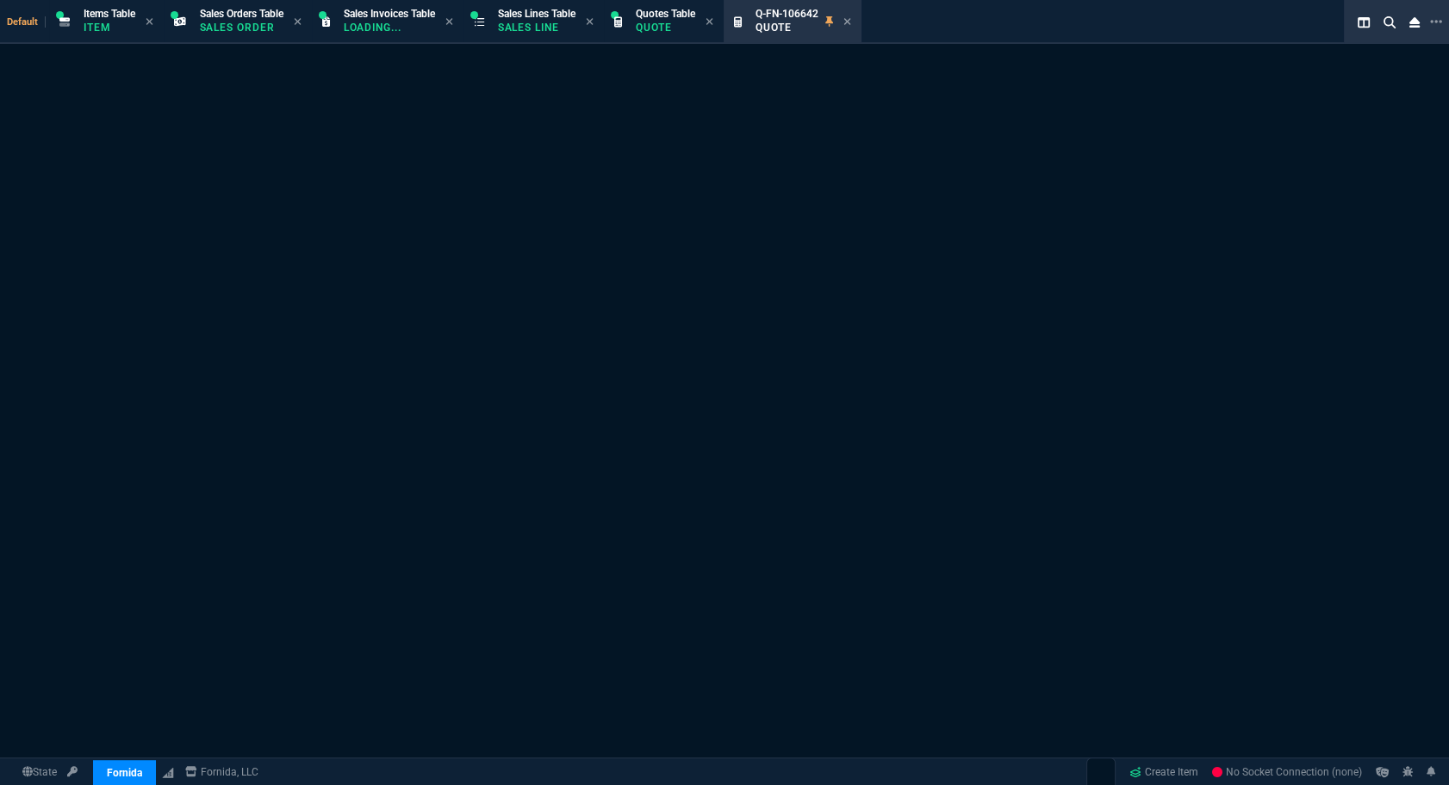
select select "12: [PERSON_NAME]"
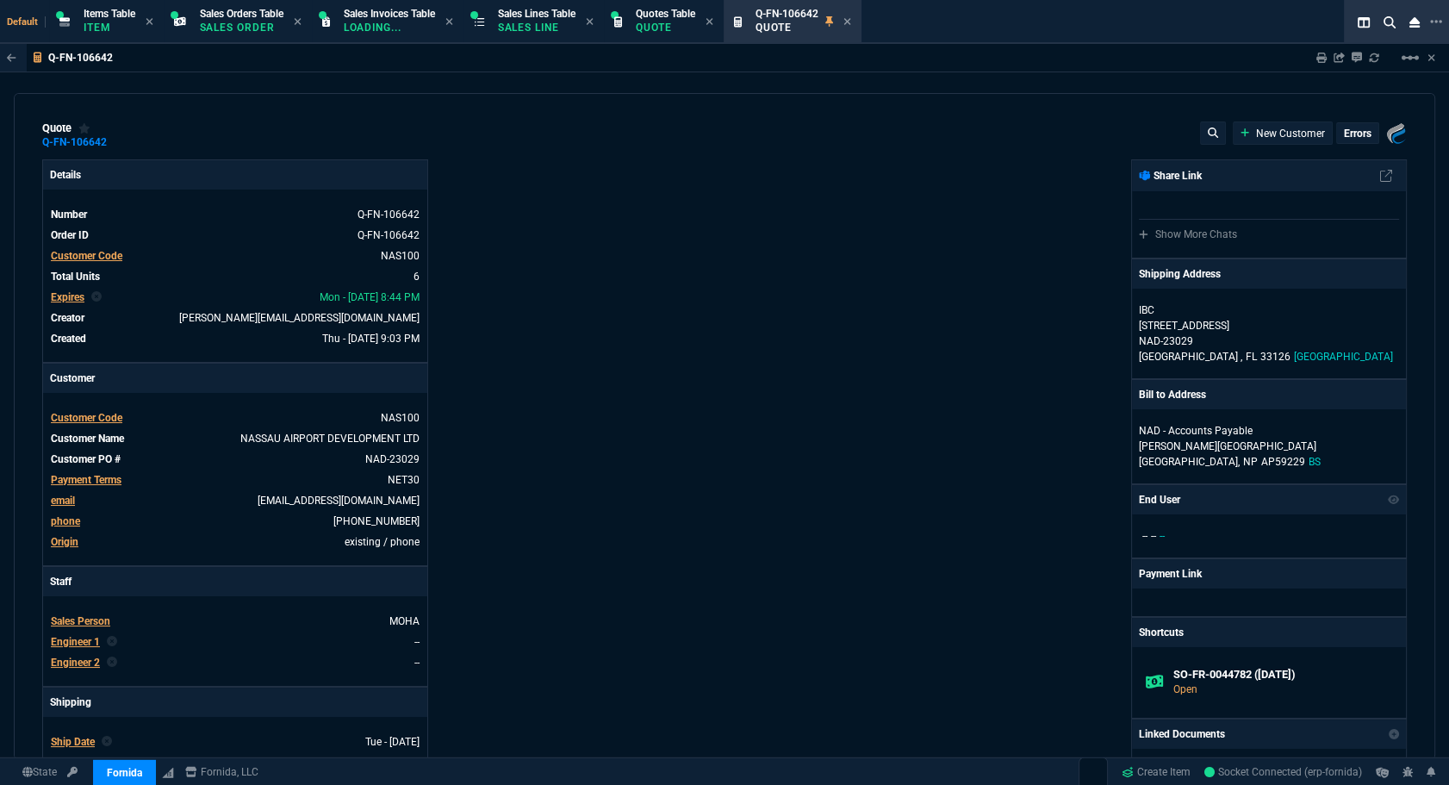
type input "18"
type input "41"
type input "6"
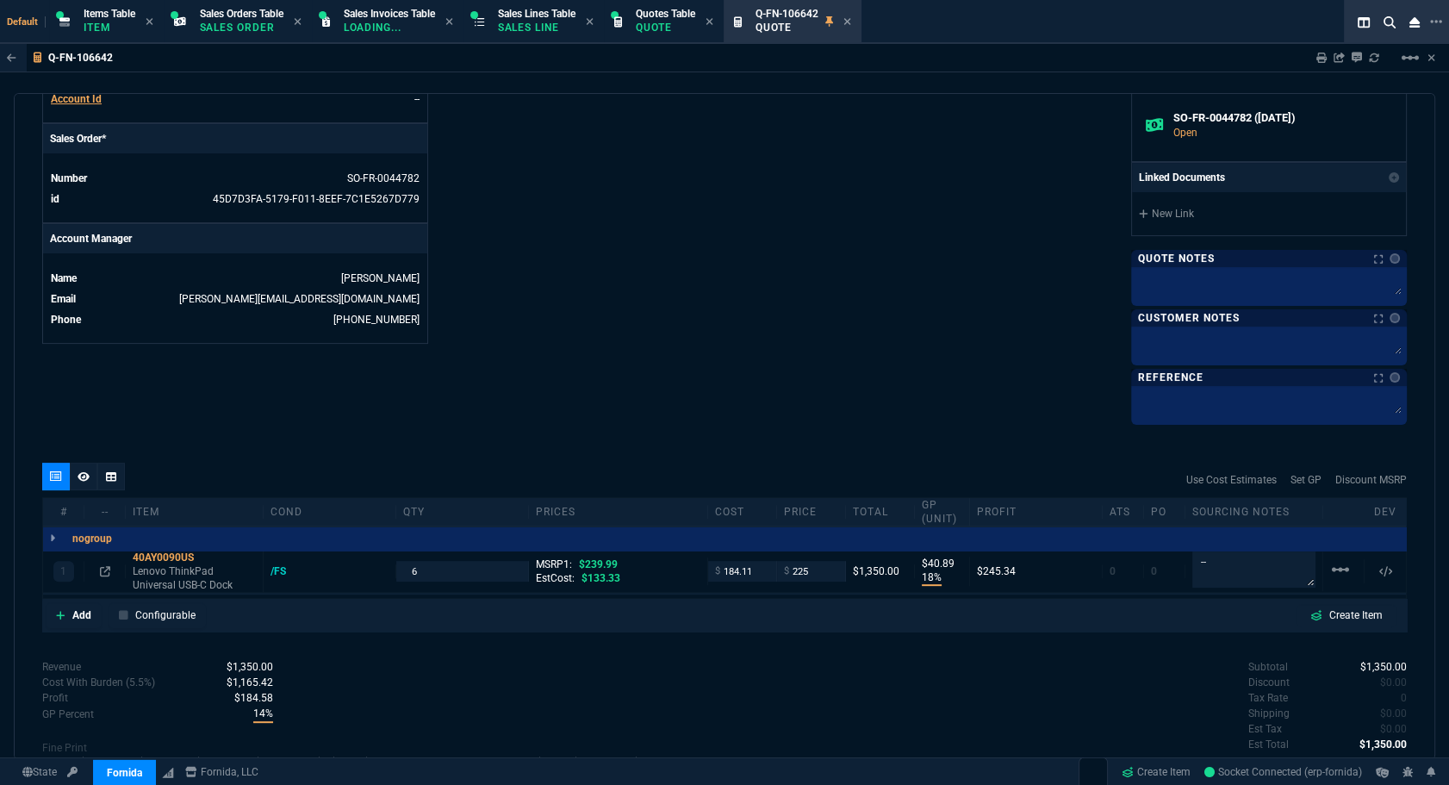
scroll to position [889, 0]
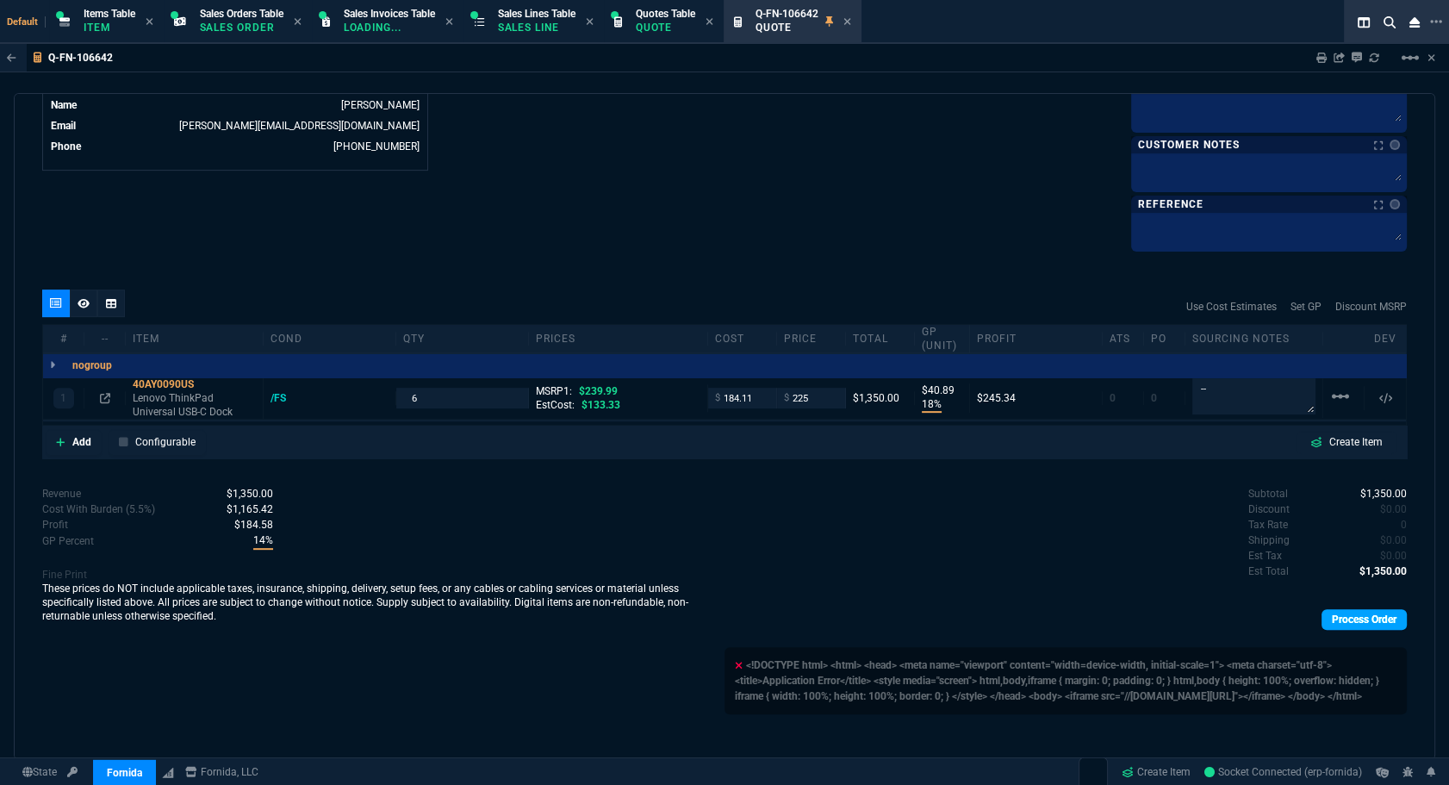
click at [1340, 612] on link "Process Order" at bounding box center [1364, 619] width 85 height 21
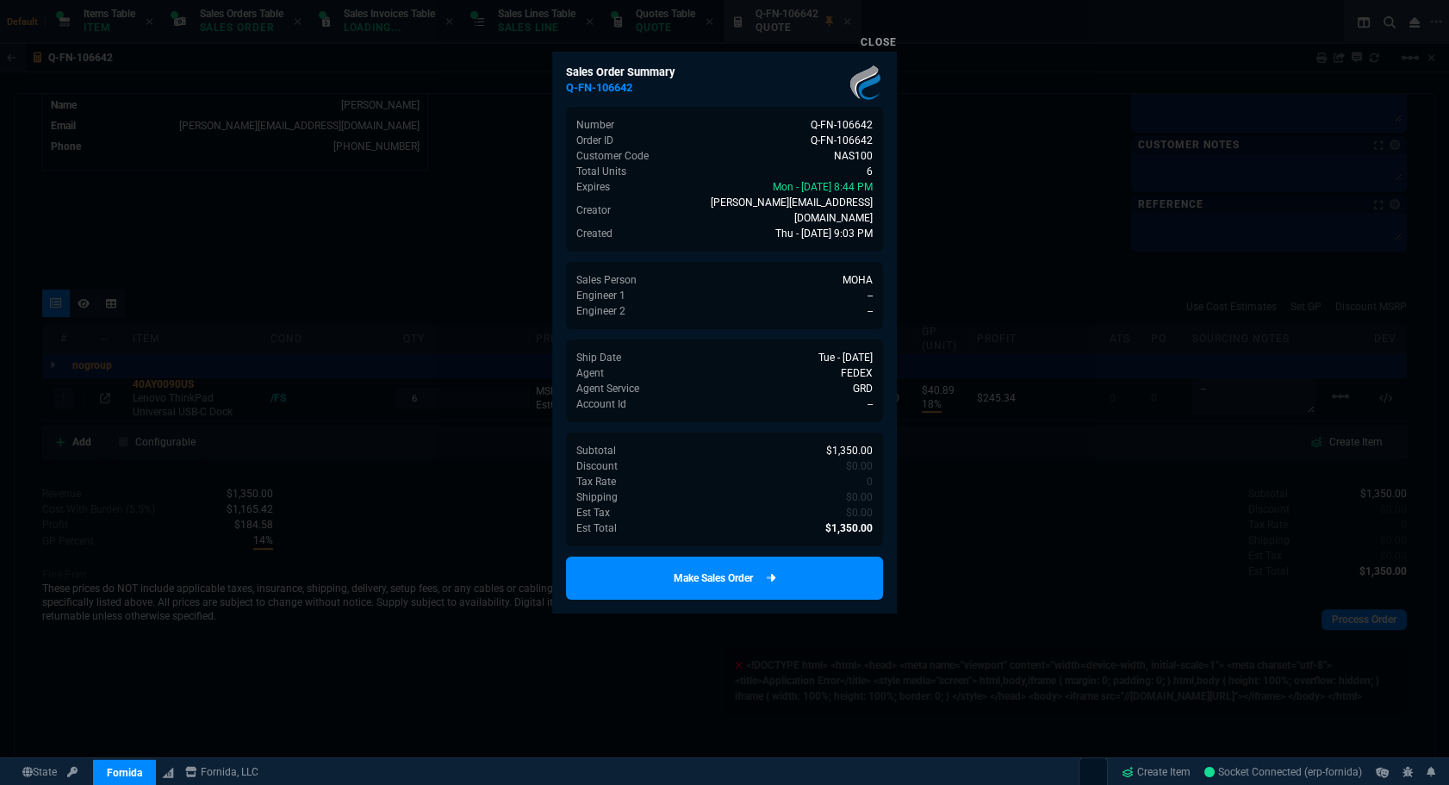
click at [819, 560] on link "Make Sales Order" at bounding box center [724, 578] width 317 height 43
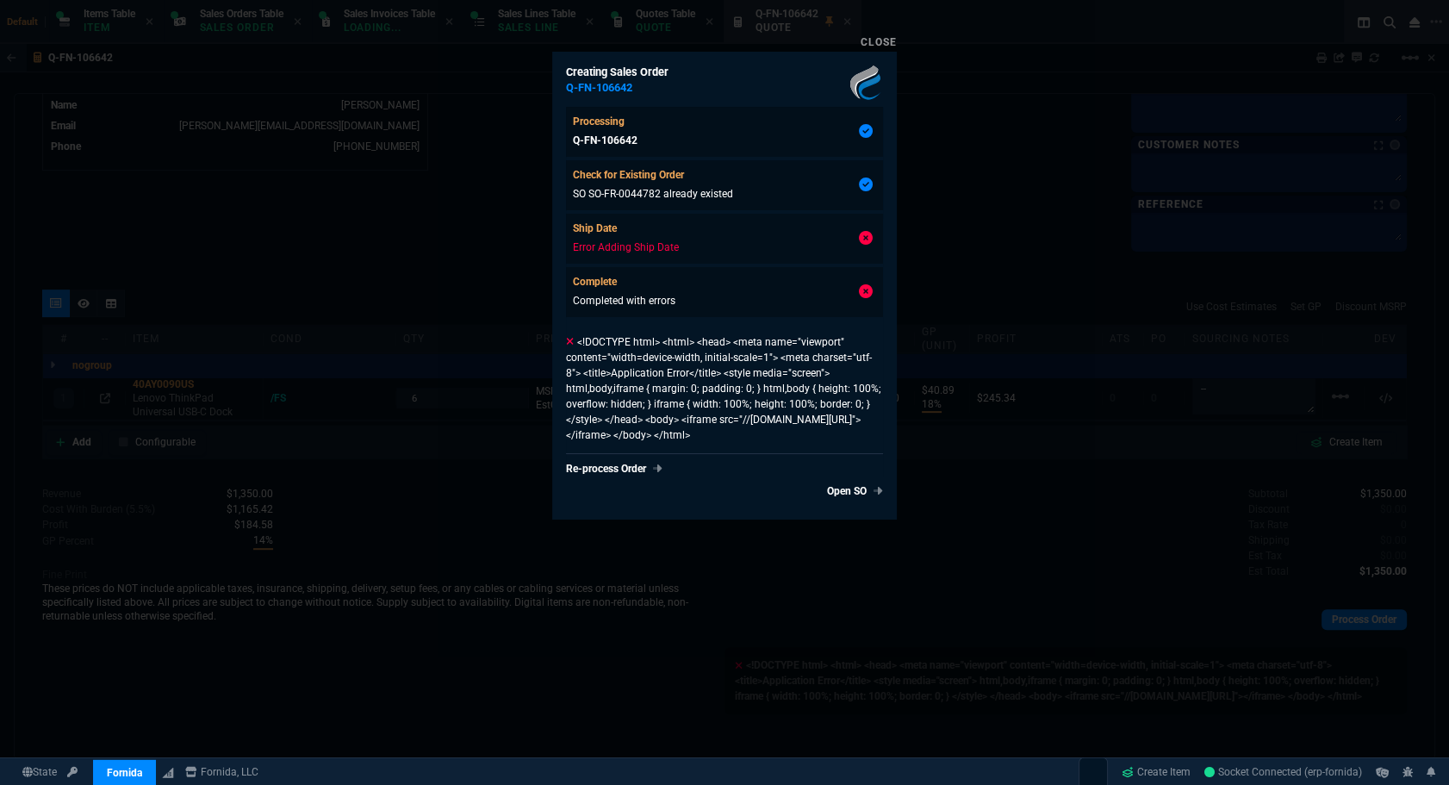
type input "18"
type input "41"
type input "6"
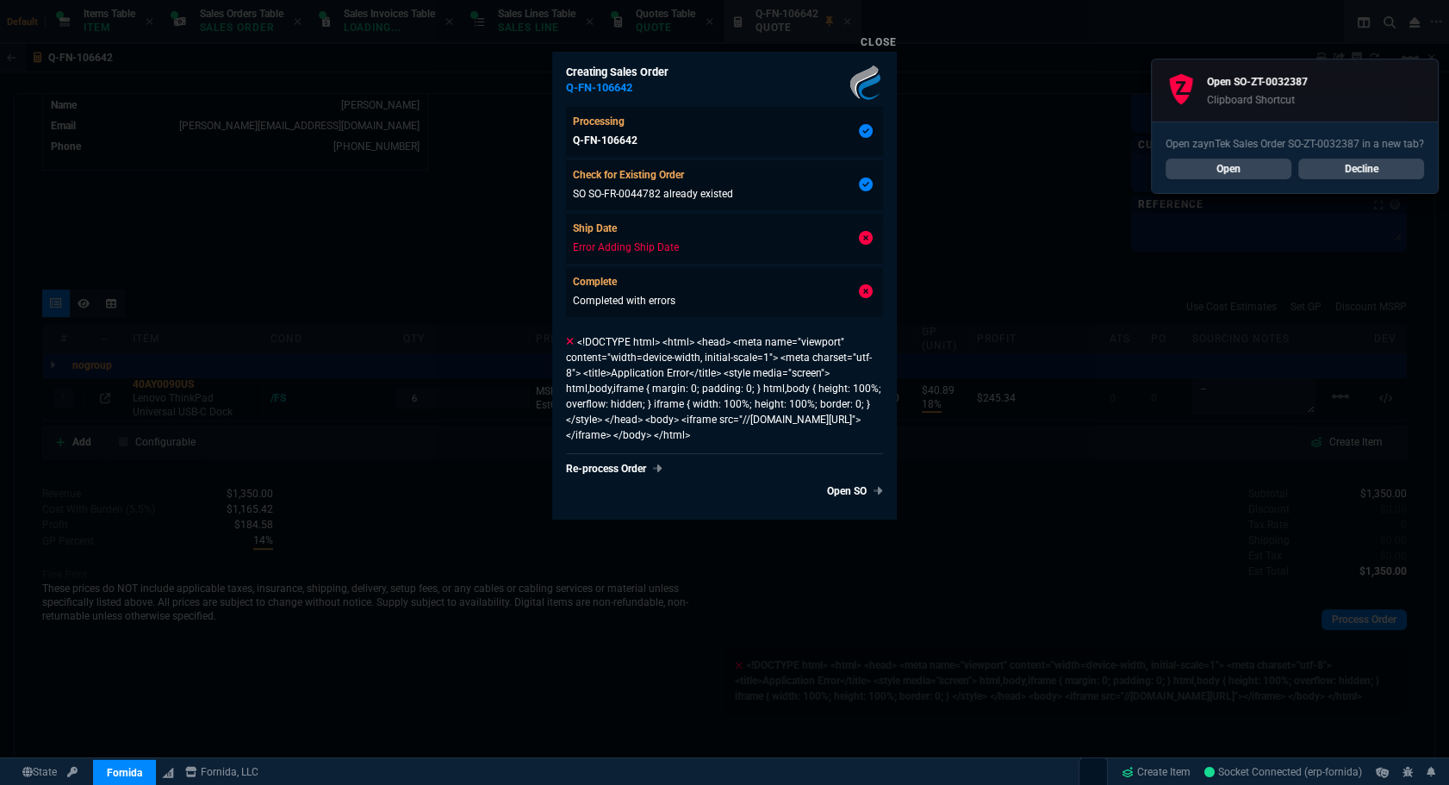
click at [981, 514] on div at bounding box center [724, 392] width 1449 height 785
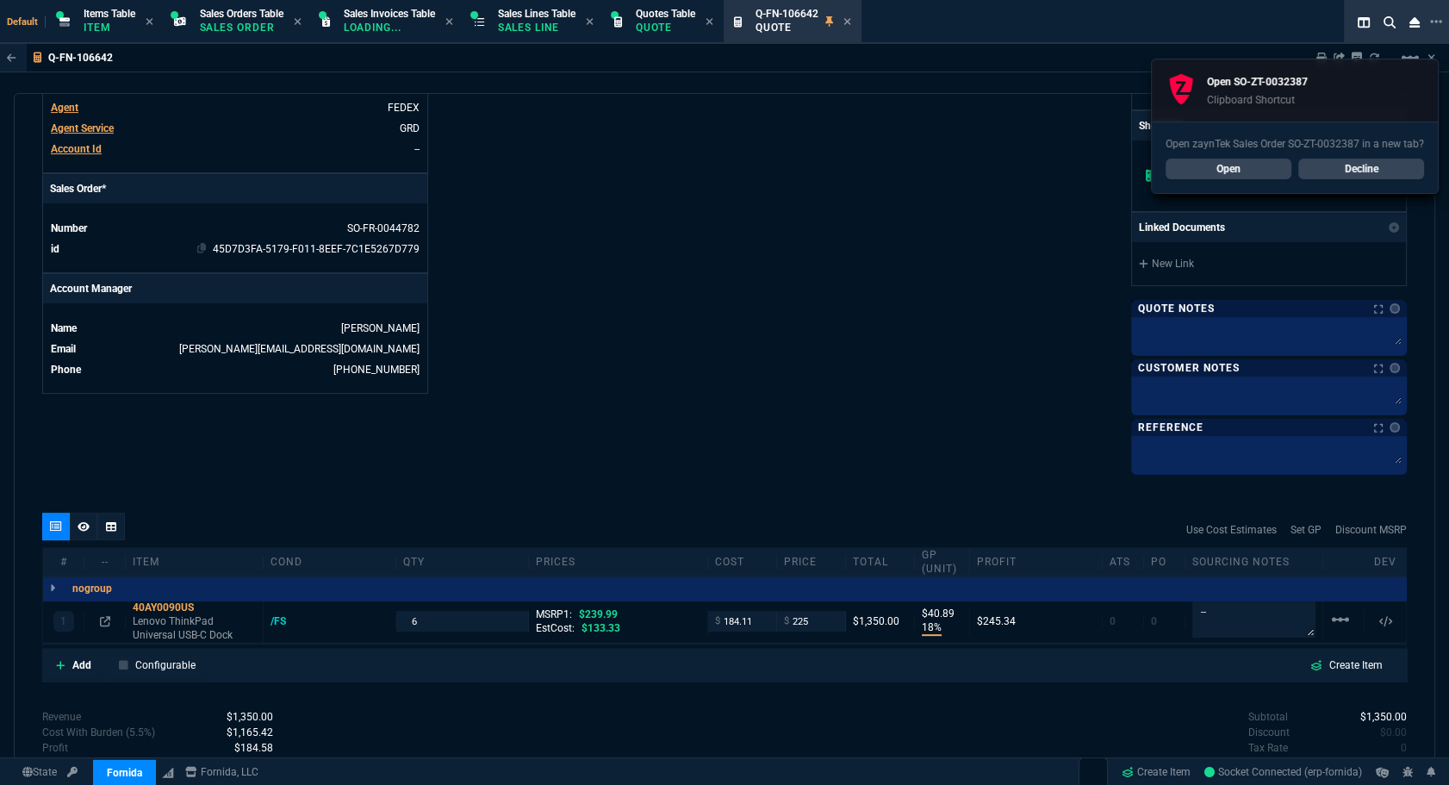
scroll to position [498, 0]
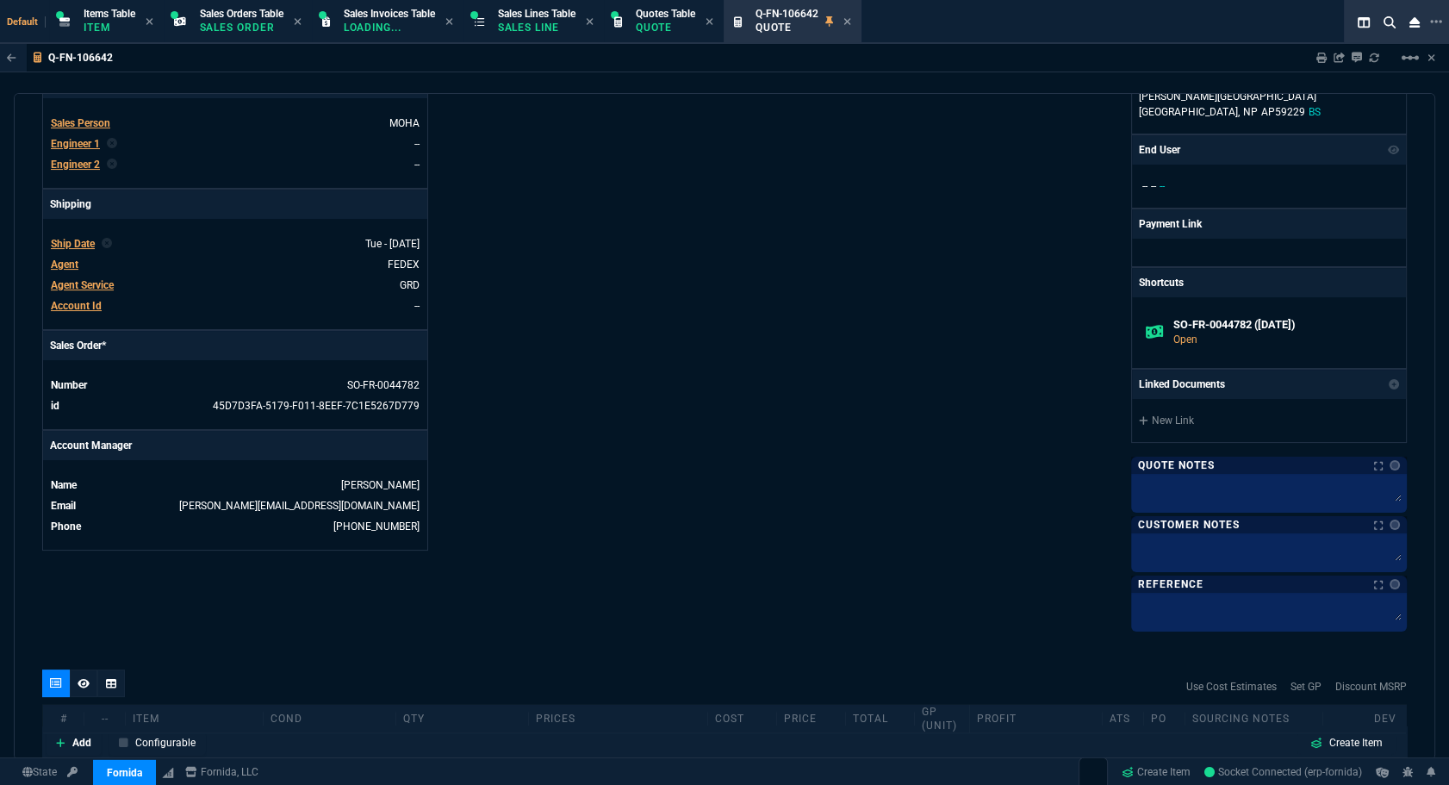
click at [75, 243] on span "Ship Date" at bounding box center [73, 244] width 44 height 12
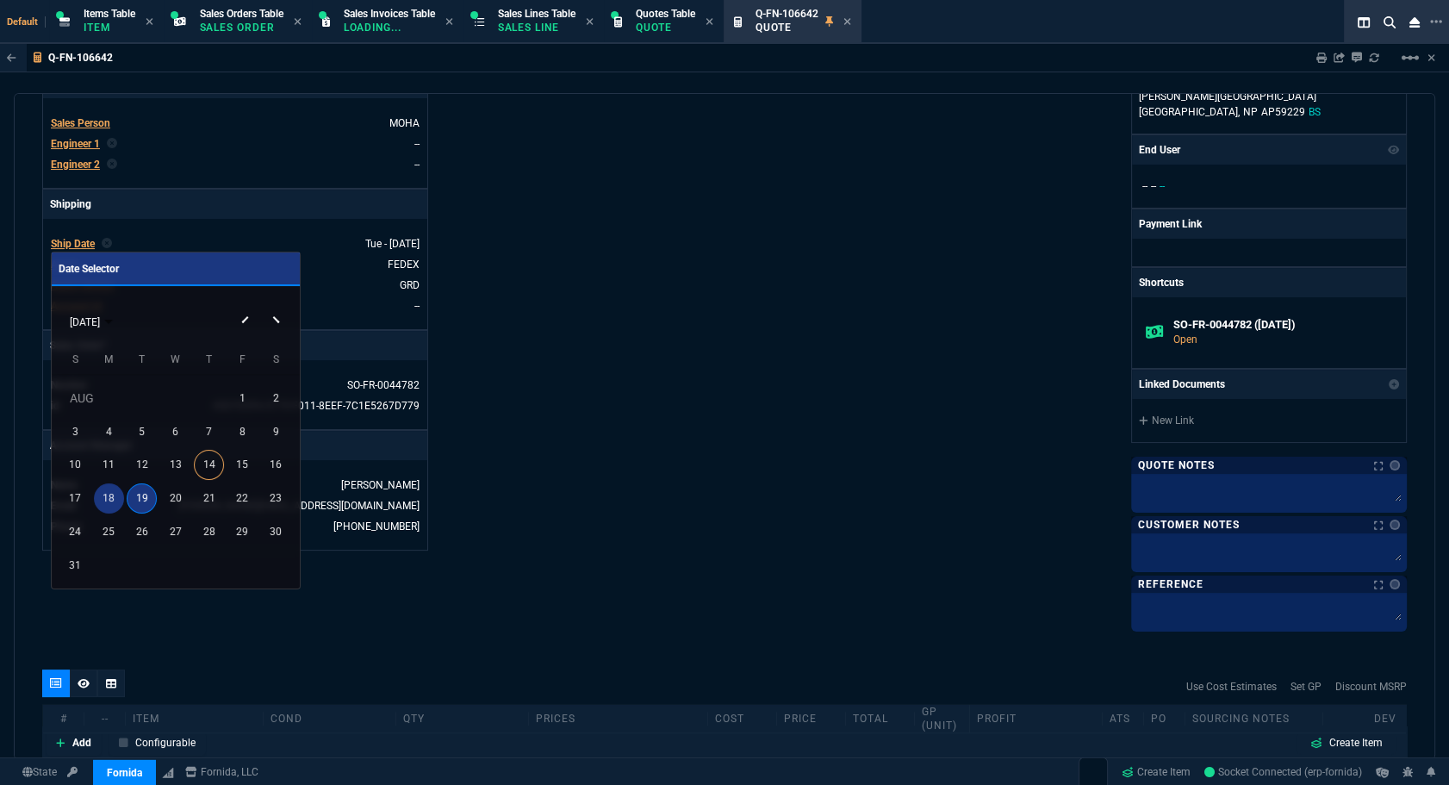
click at [112, 490] on div "18" at bounding box center [109, 498] width 30 height 30
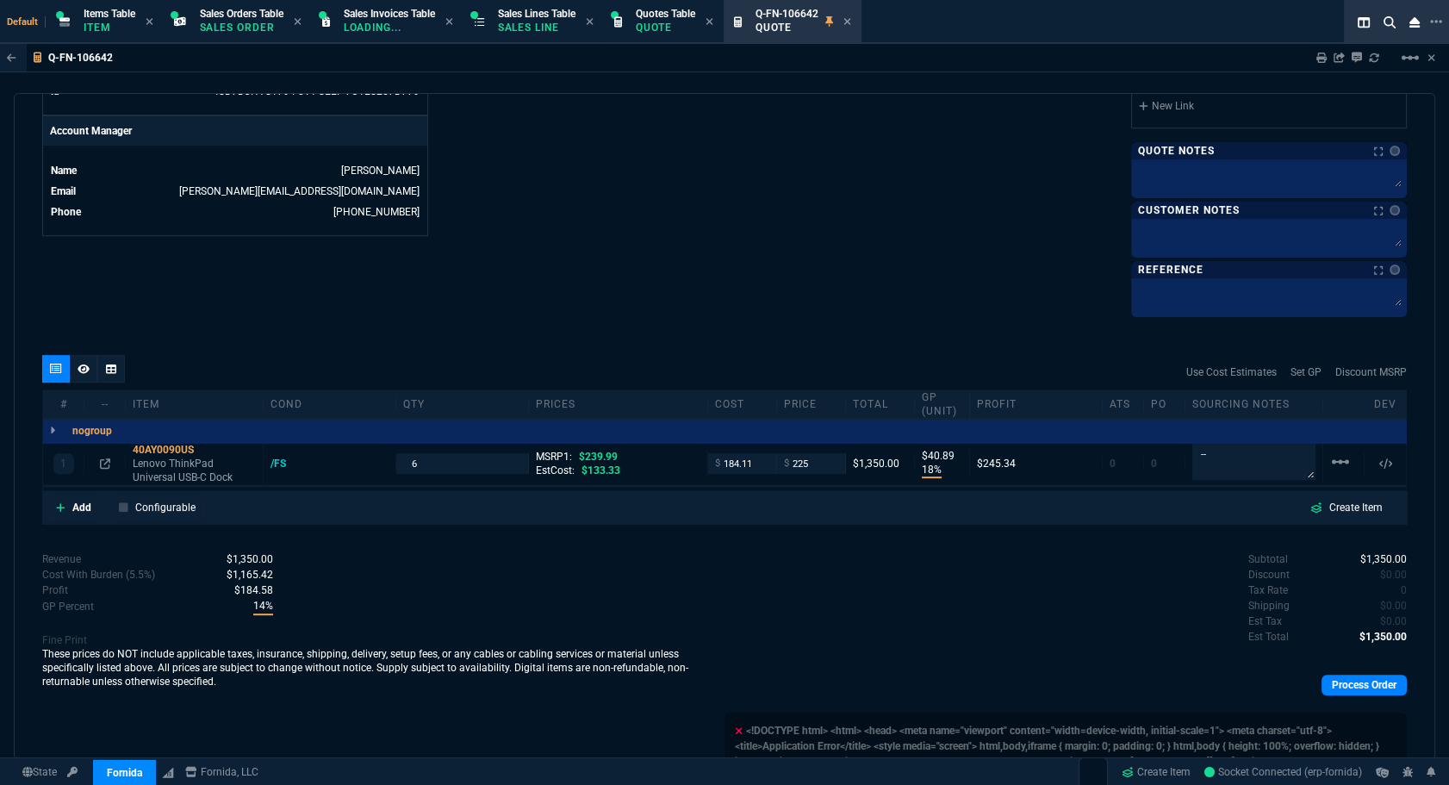
scroll to position [889, 0]
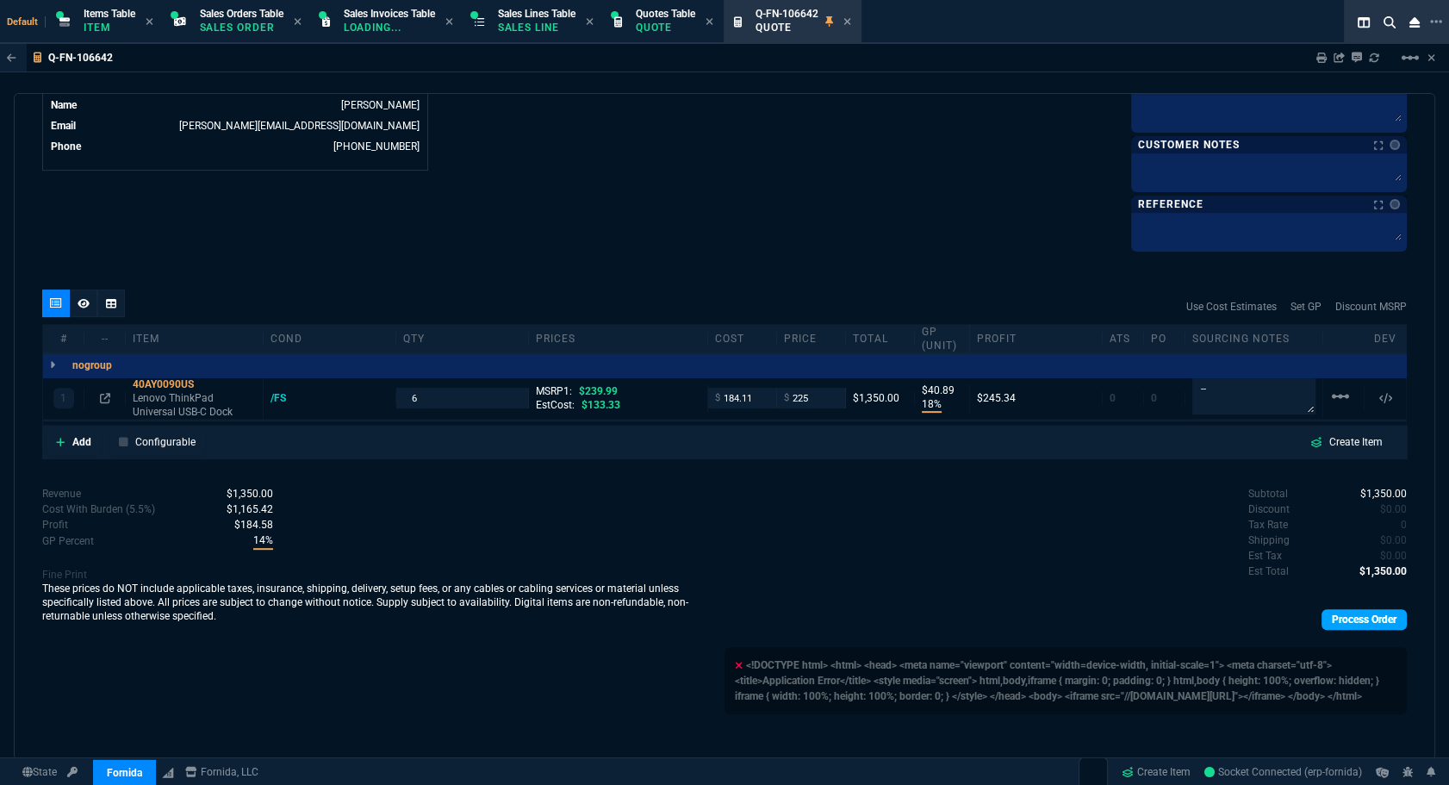
click at [1325, 609] on link "Process Order" at bounding box center [1364, 619] width 85 height 21
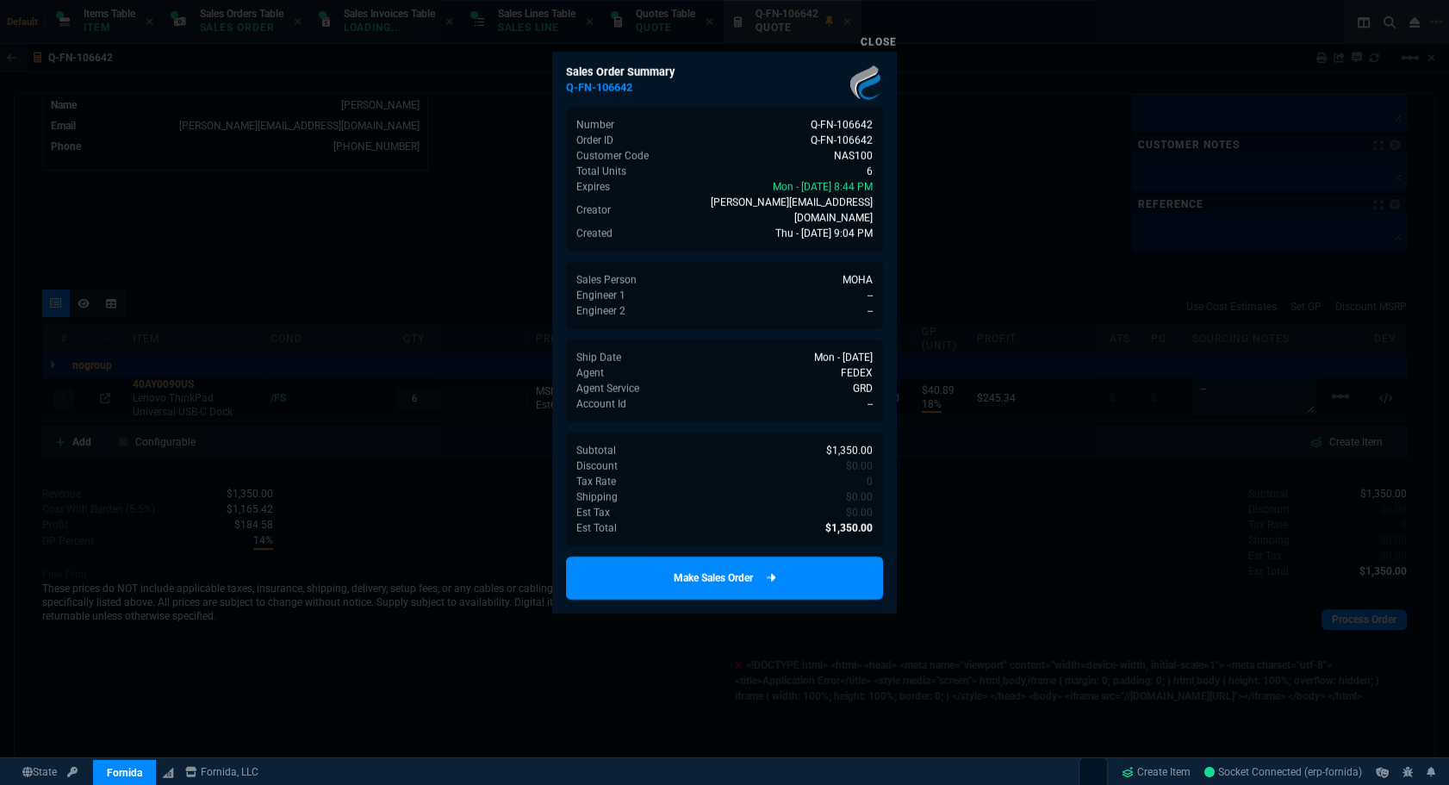
click at [783, 564] on link "Make Sales Order" at bounding box center [724, 578] width 317 height 43
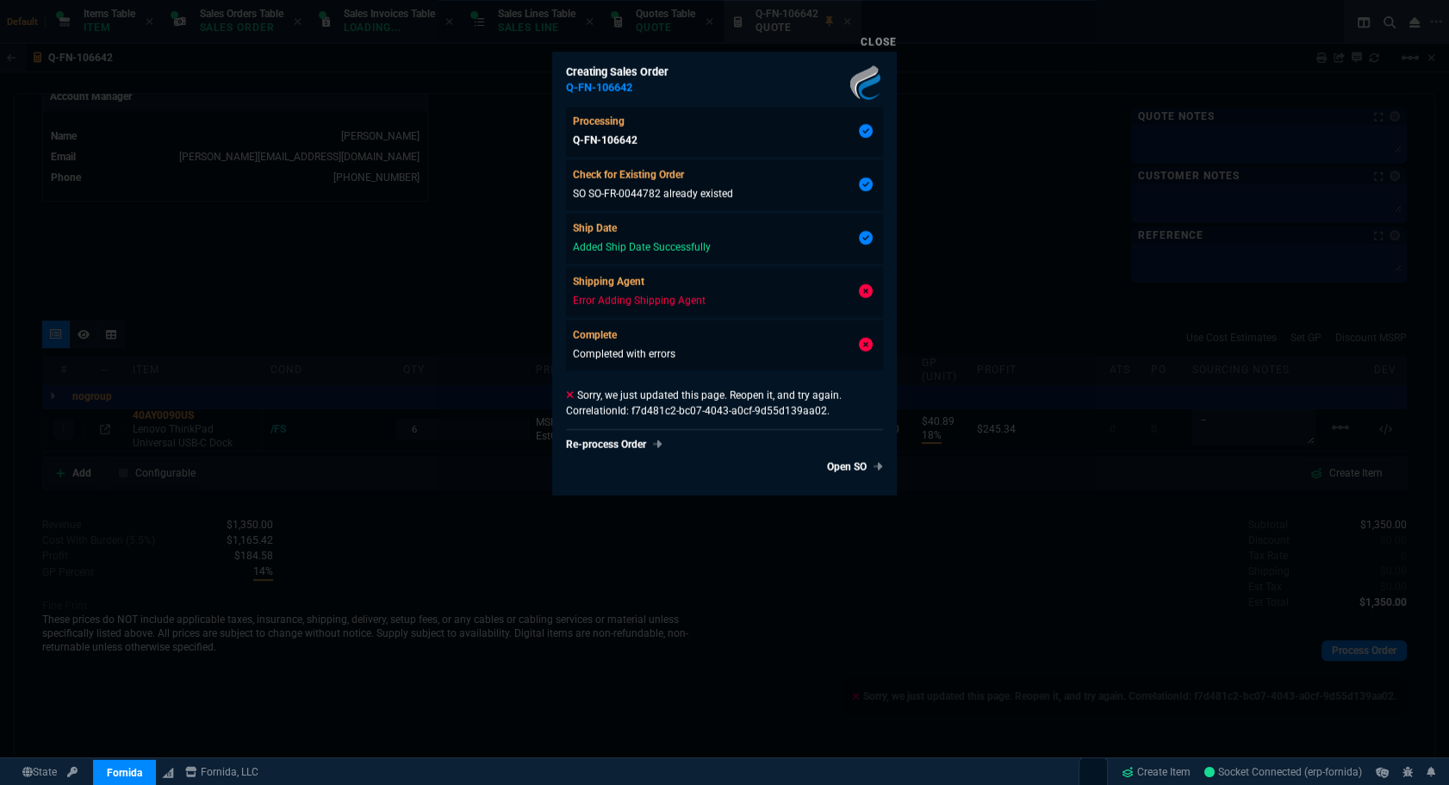
type input "18"
type input "41"
type input "6"
click at [820, 467] on link "Open SO" at bounding box center [851, 467] width 63 height 16
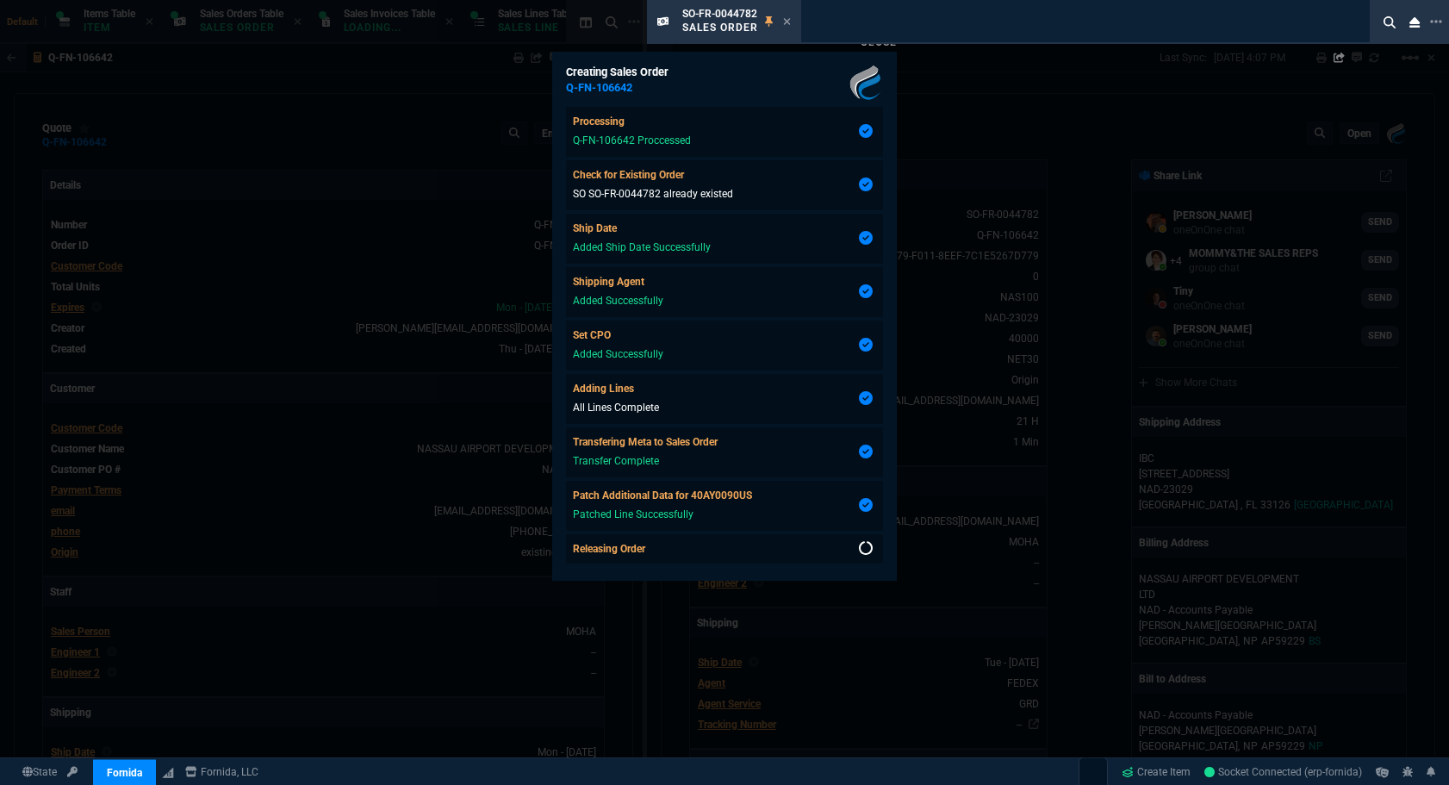
select select "12: [PERSON_NAME]"
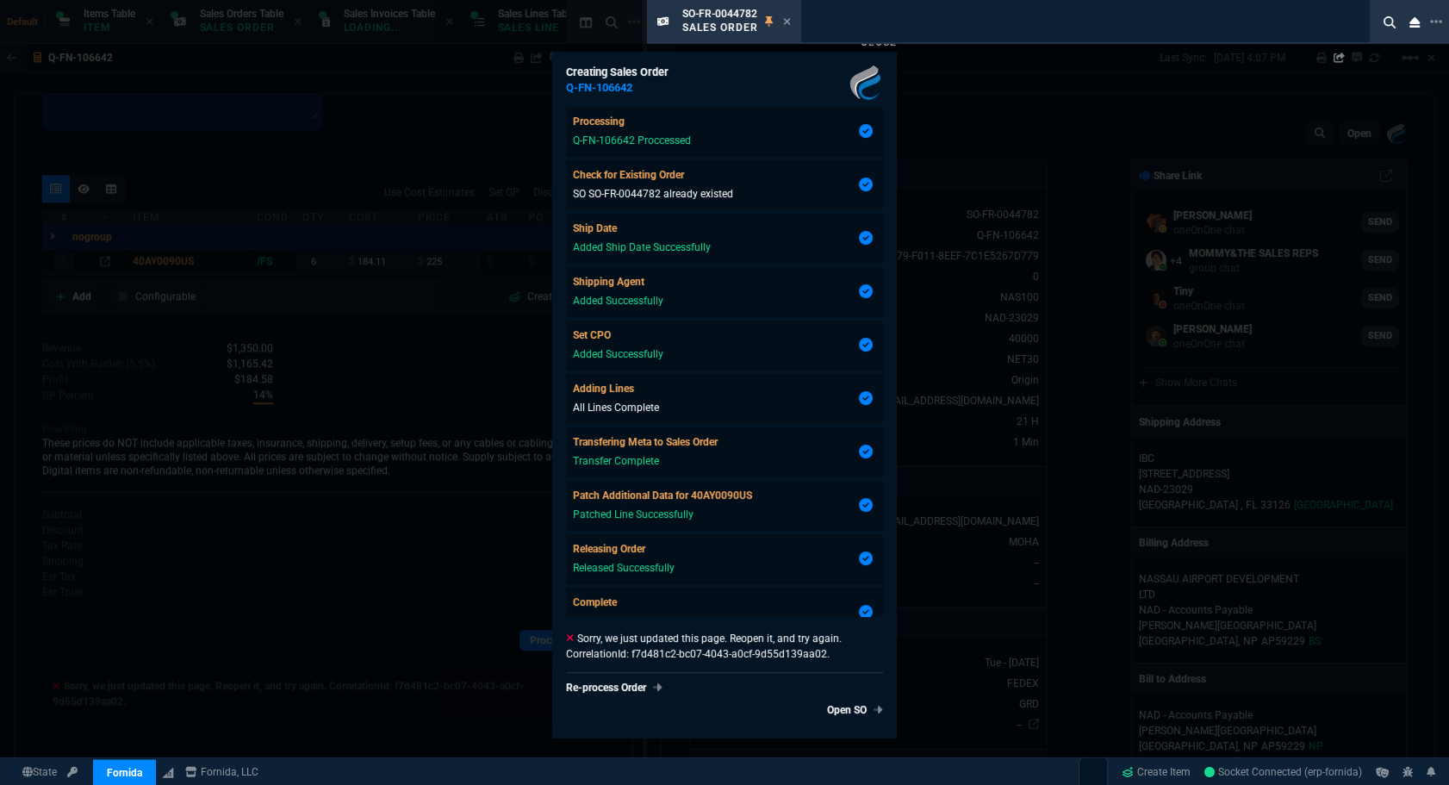
type input "18"
type input "41"
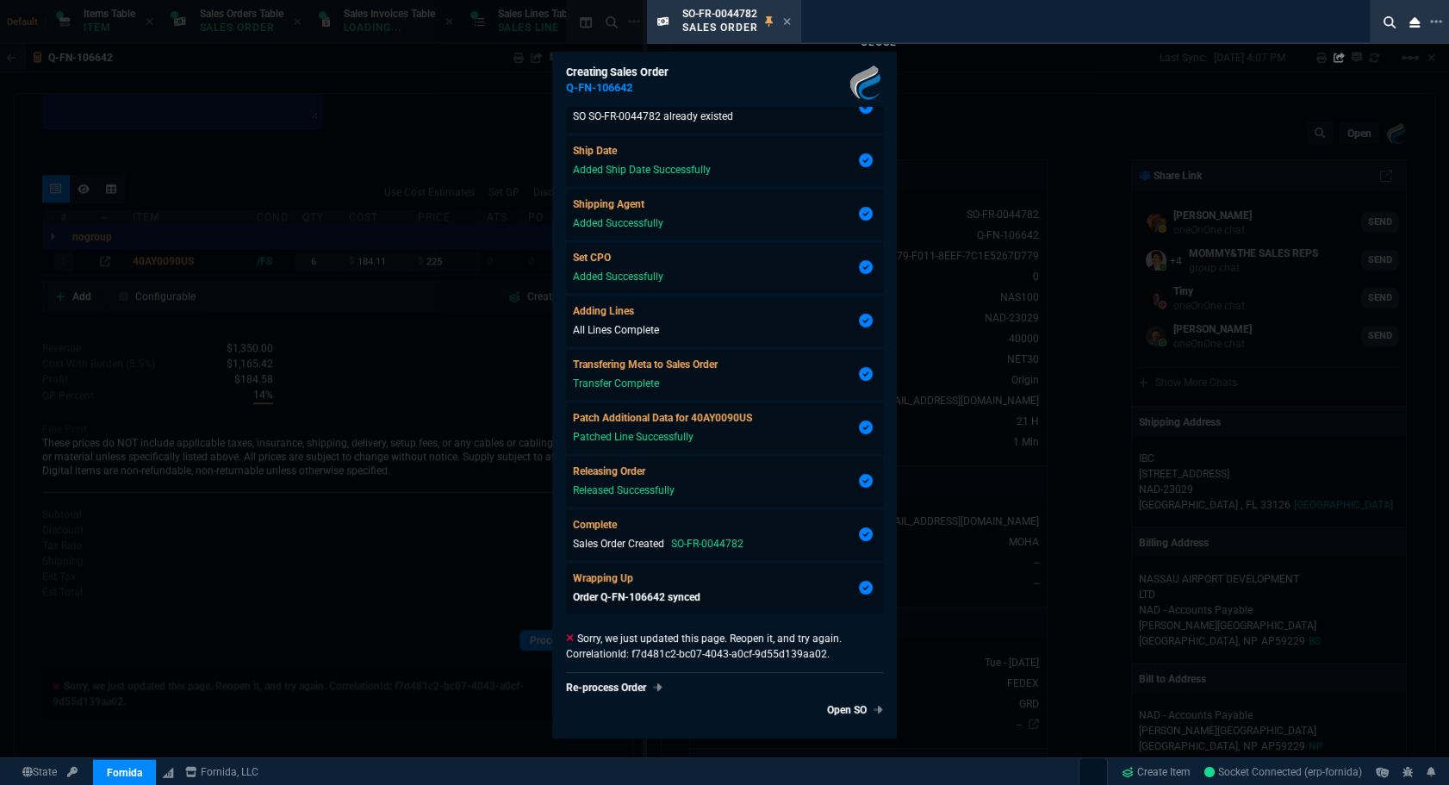
type input "6"
click at [835, 707] on link "Open SO" at bounding box center [851, 710] width 63 height 16
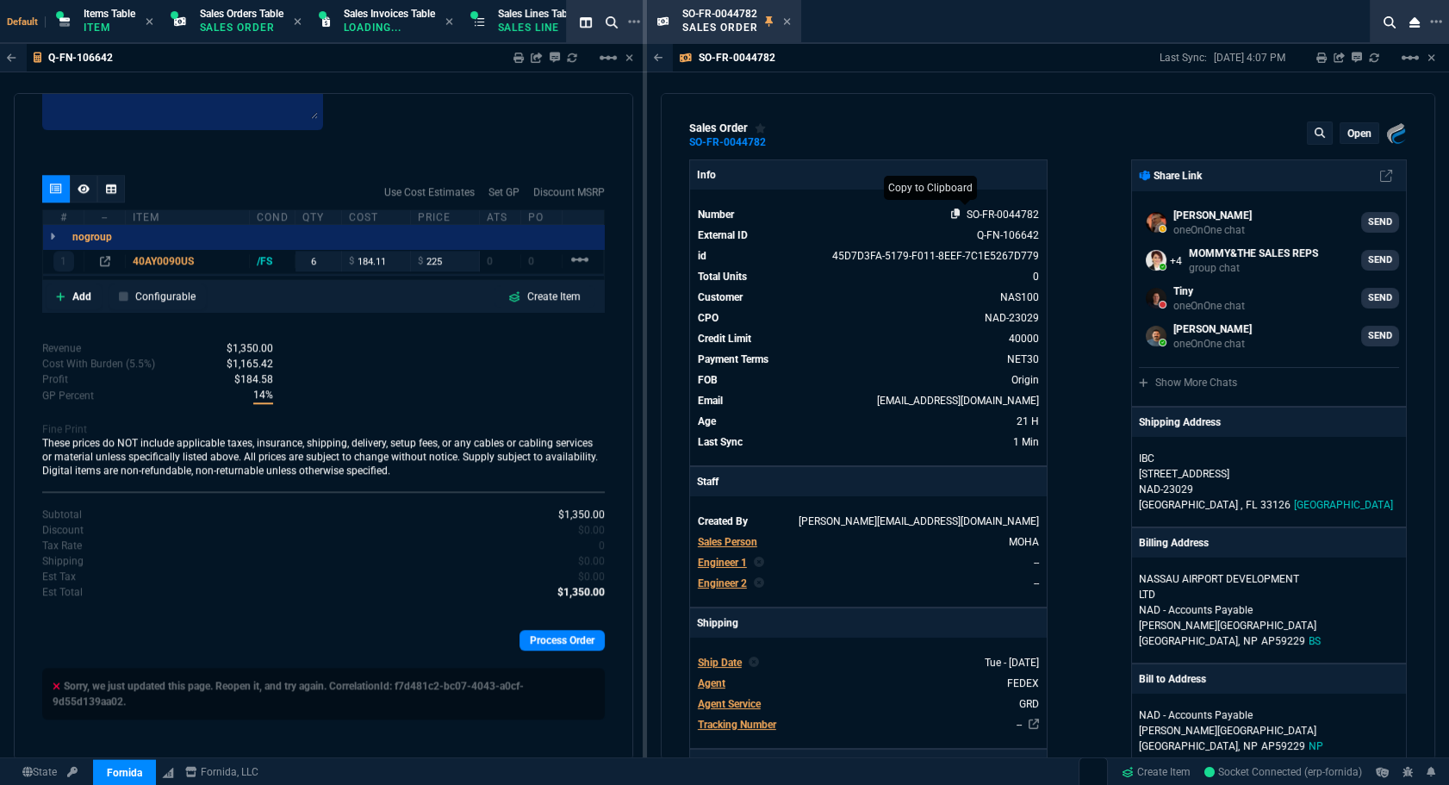
click at [951, 218] on icon at bounding box center [955, 214] width 9 height 10
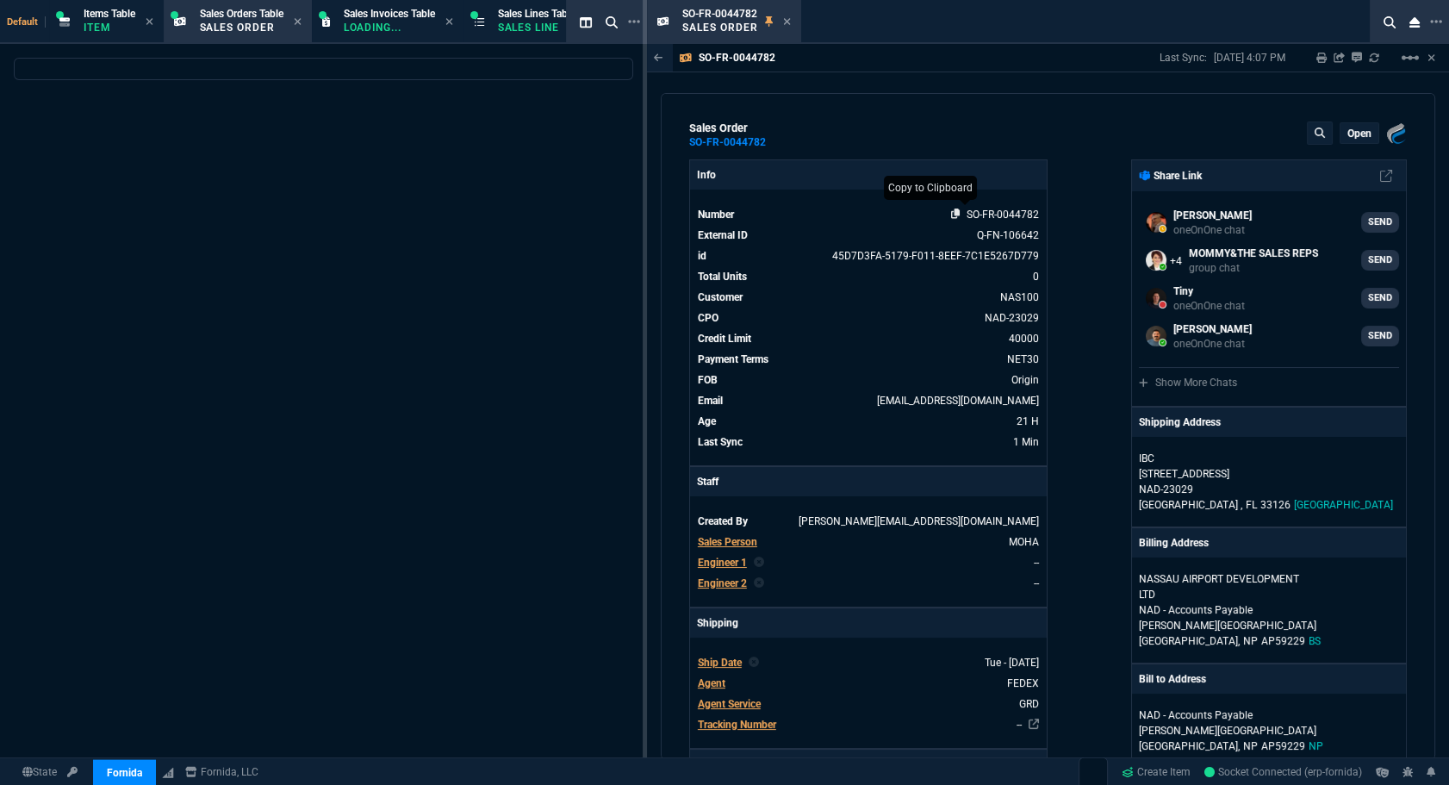
select select
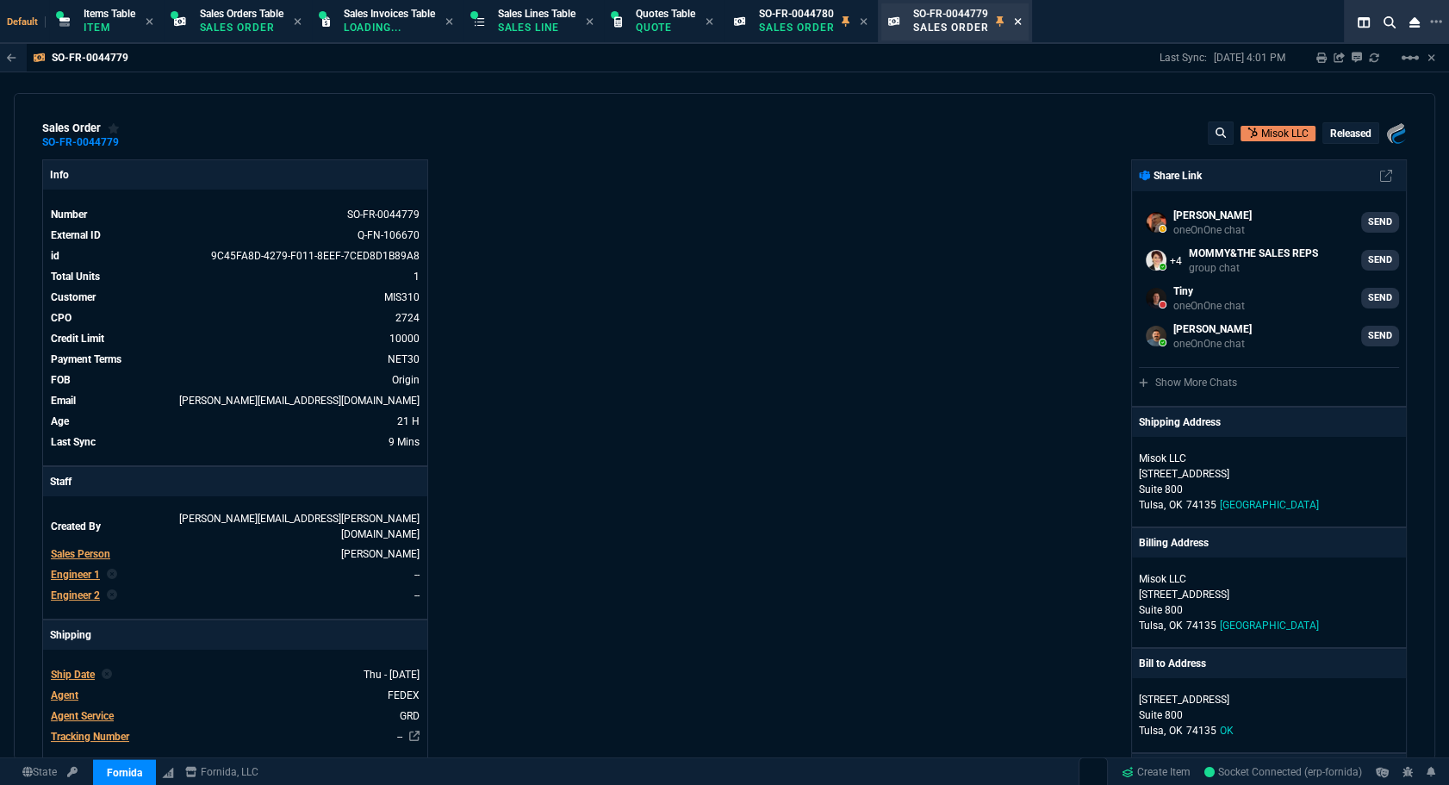
click at [1022, 20] on icon at bounding box center [1018, 21] width 8 height 10
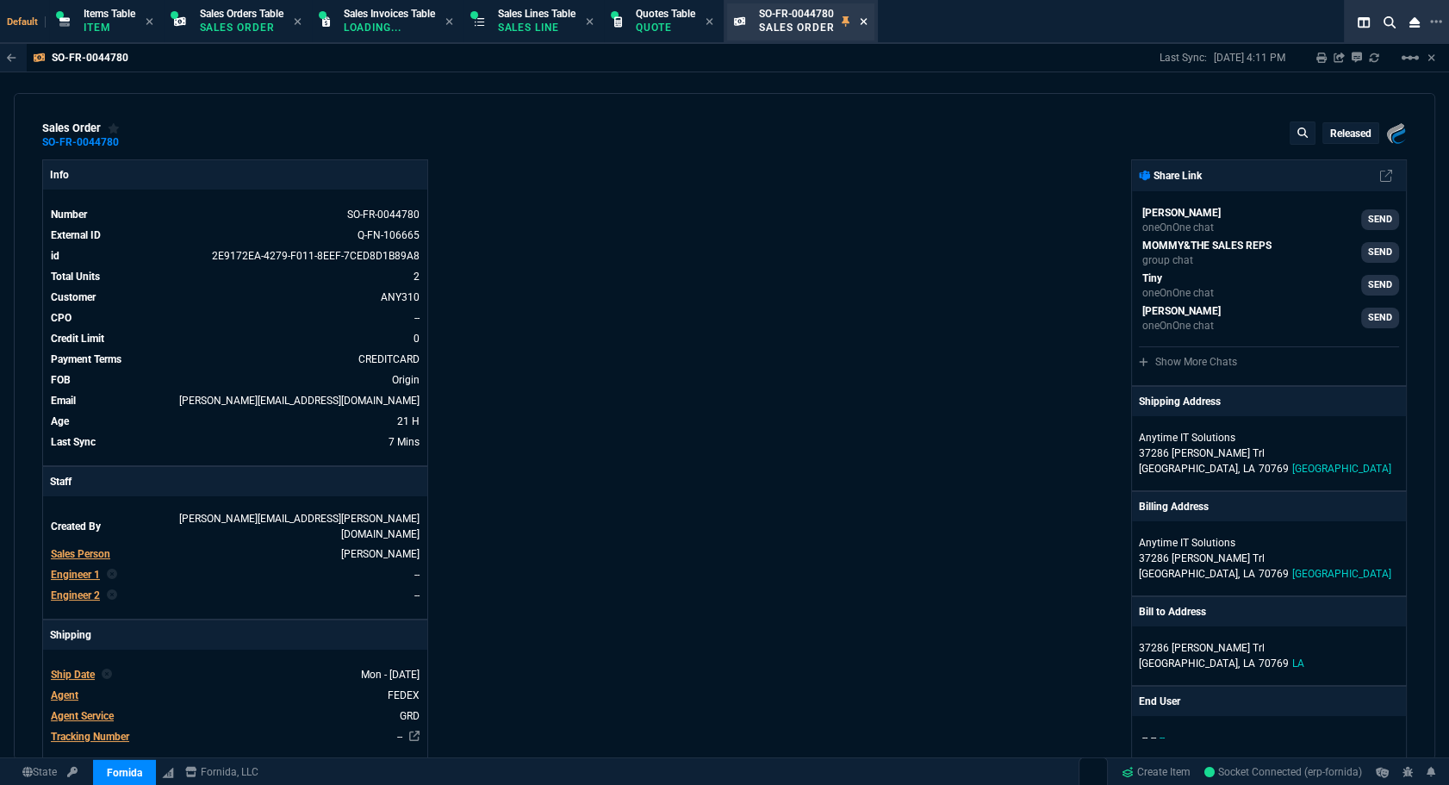
type textarea "dh bulk for 01-SSC-5316"
type textarea "ETA 2-3 Biz Days"
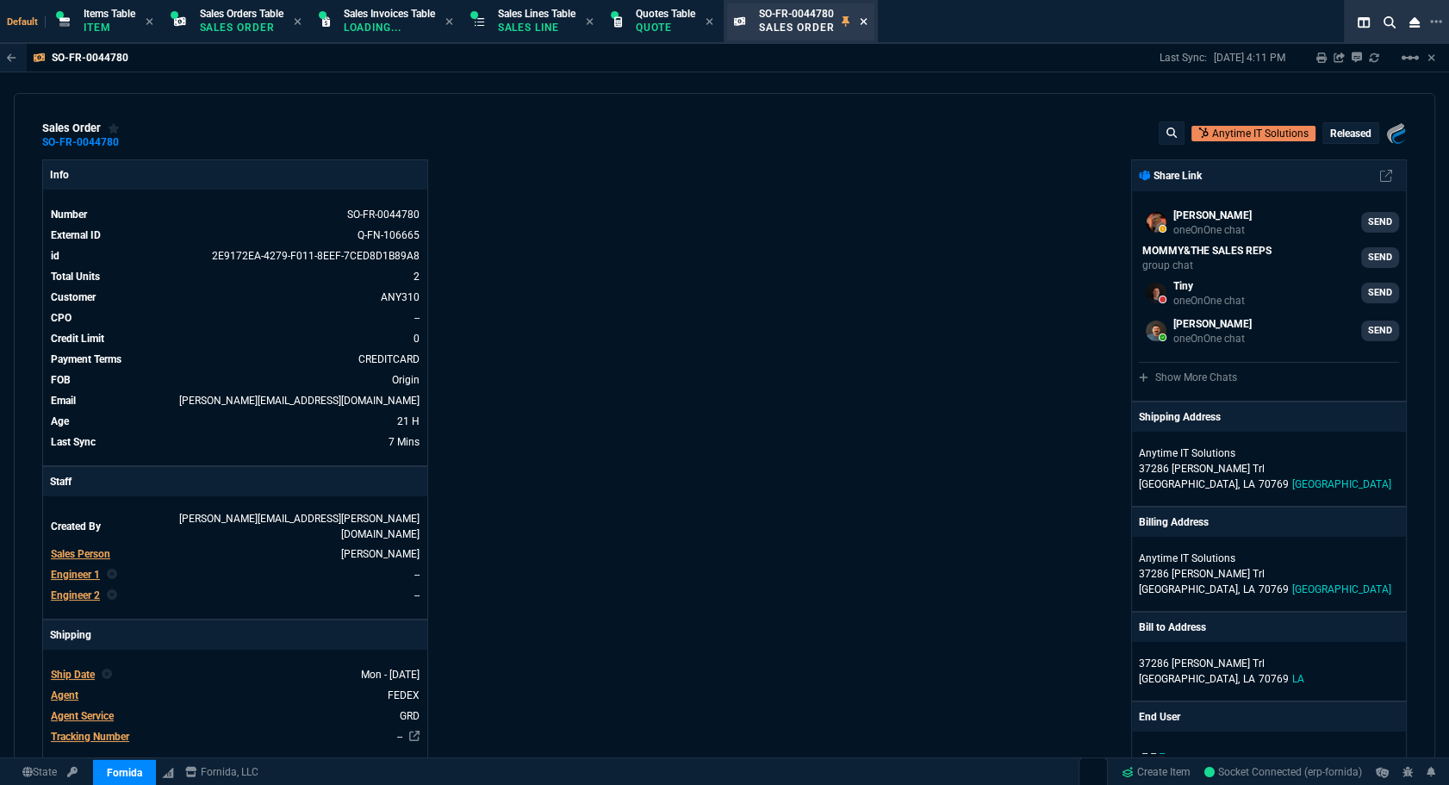
click at [868, 23] on icon at bounding box center [864, 21] width 8 height 10
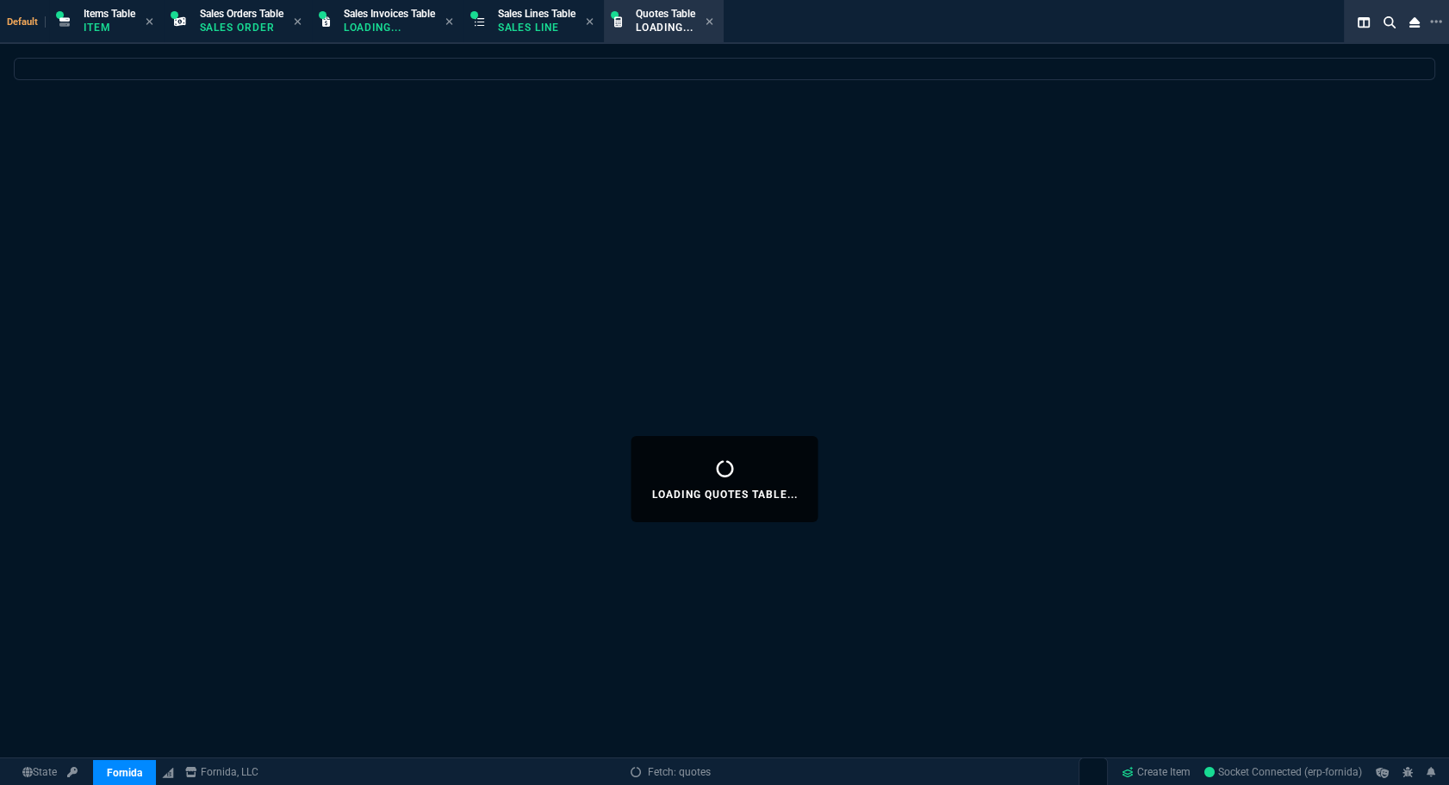
select select
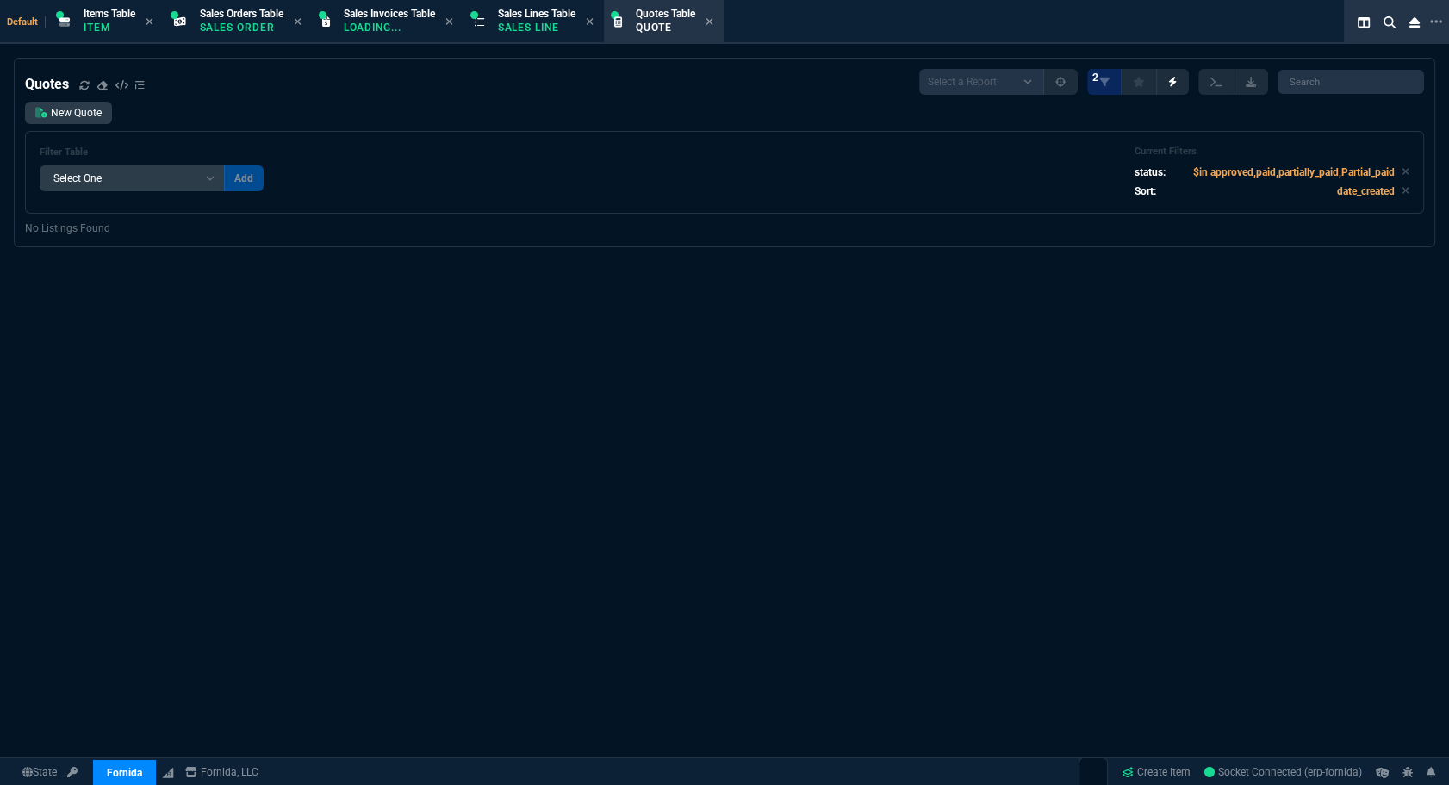
click at [580, 285] on div "Quotes Select a Report Fruit (MTD) APPROVED Quotes 2 New Quote Filter Table Sel…" at bounding box center [724, 479] width 1449 height 843
